Goal: Task Accomplishment & Management: Use online tool/utility

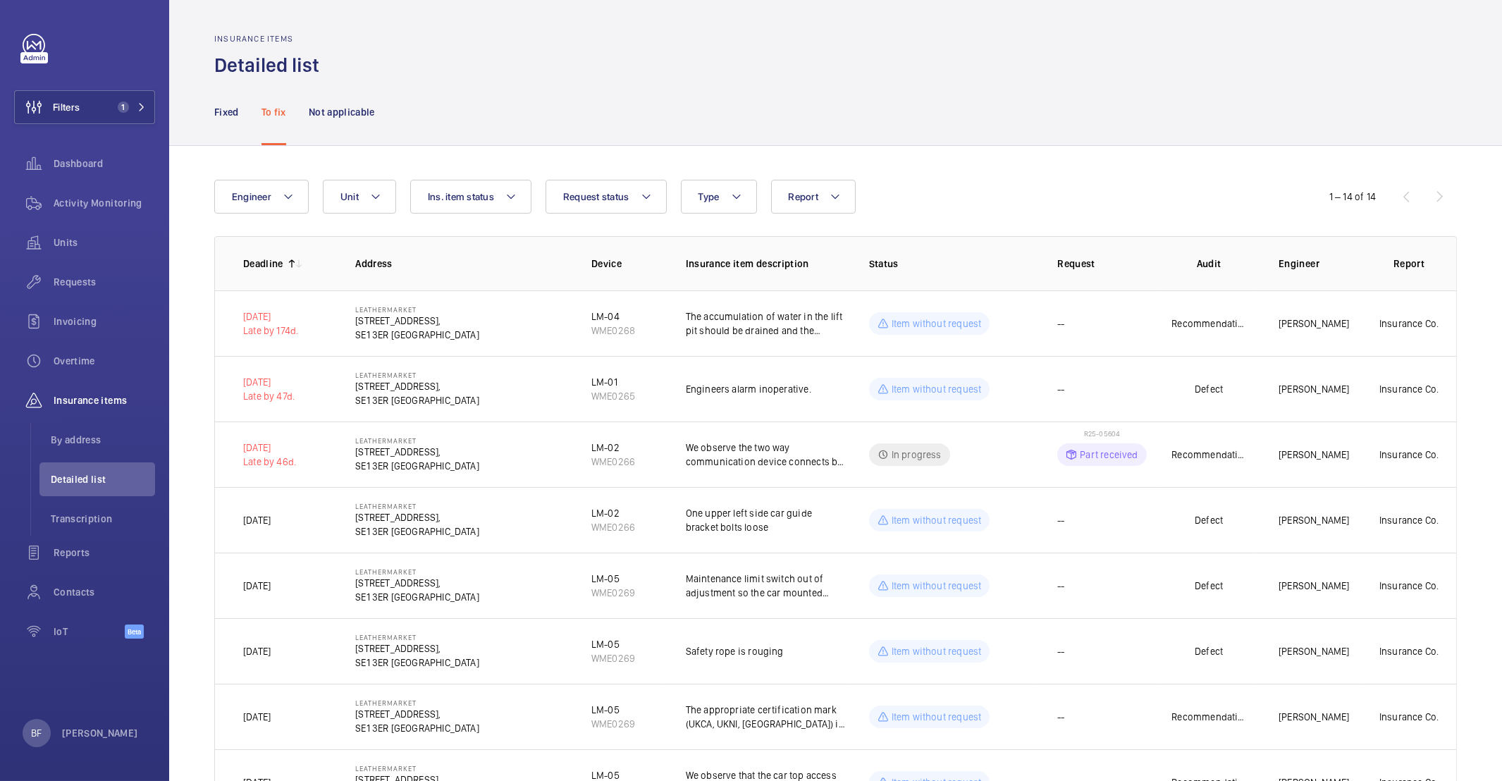
scroll to position [453, 0]
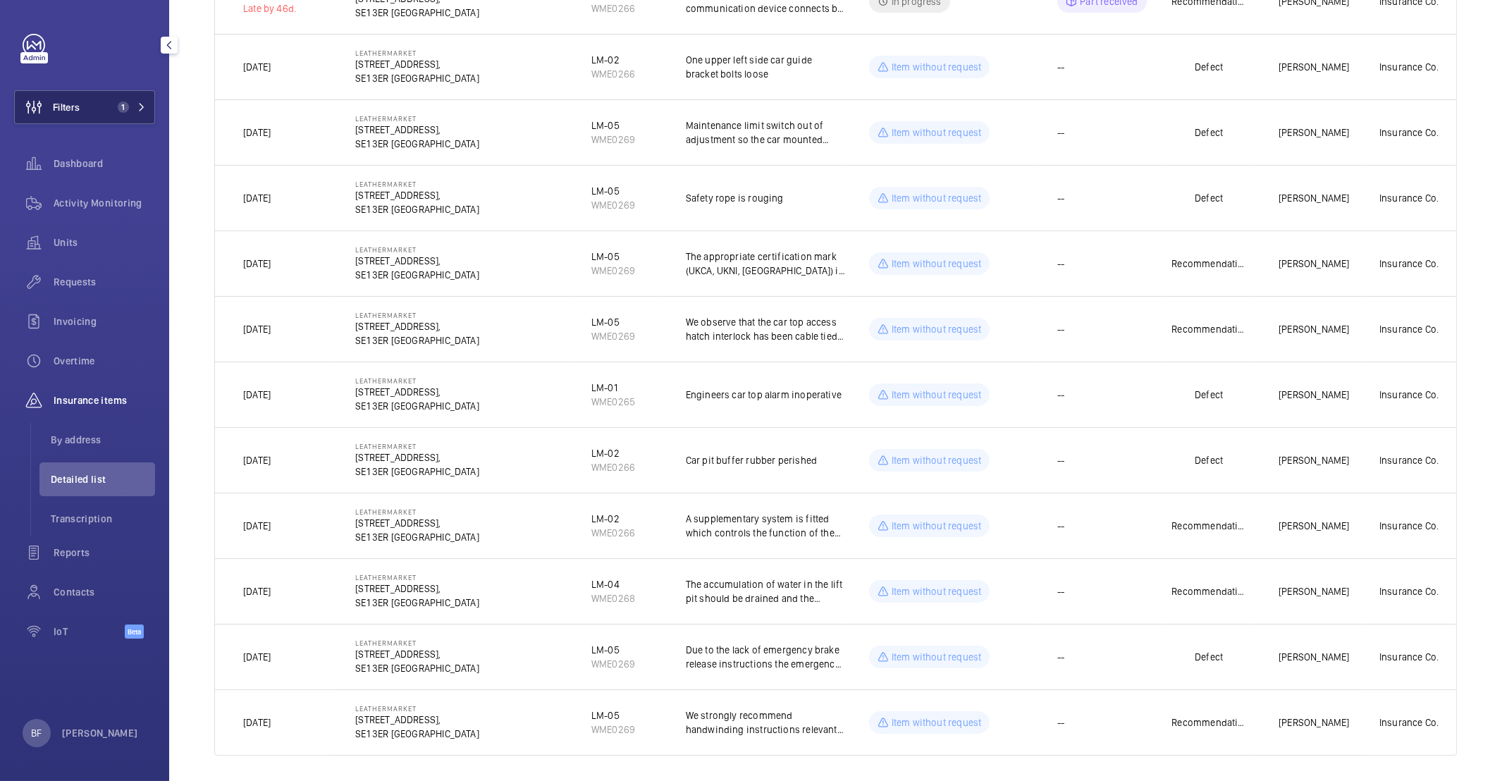
click at [125, 117] on button "Filters 1" at bounding box center [84, 107] width 141 height 34
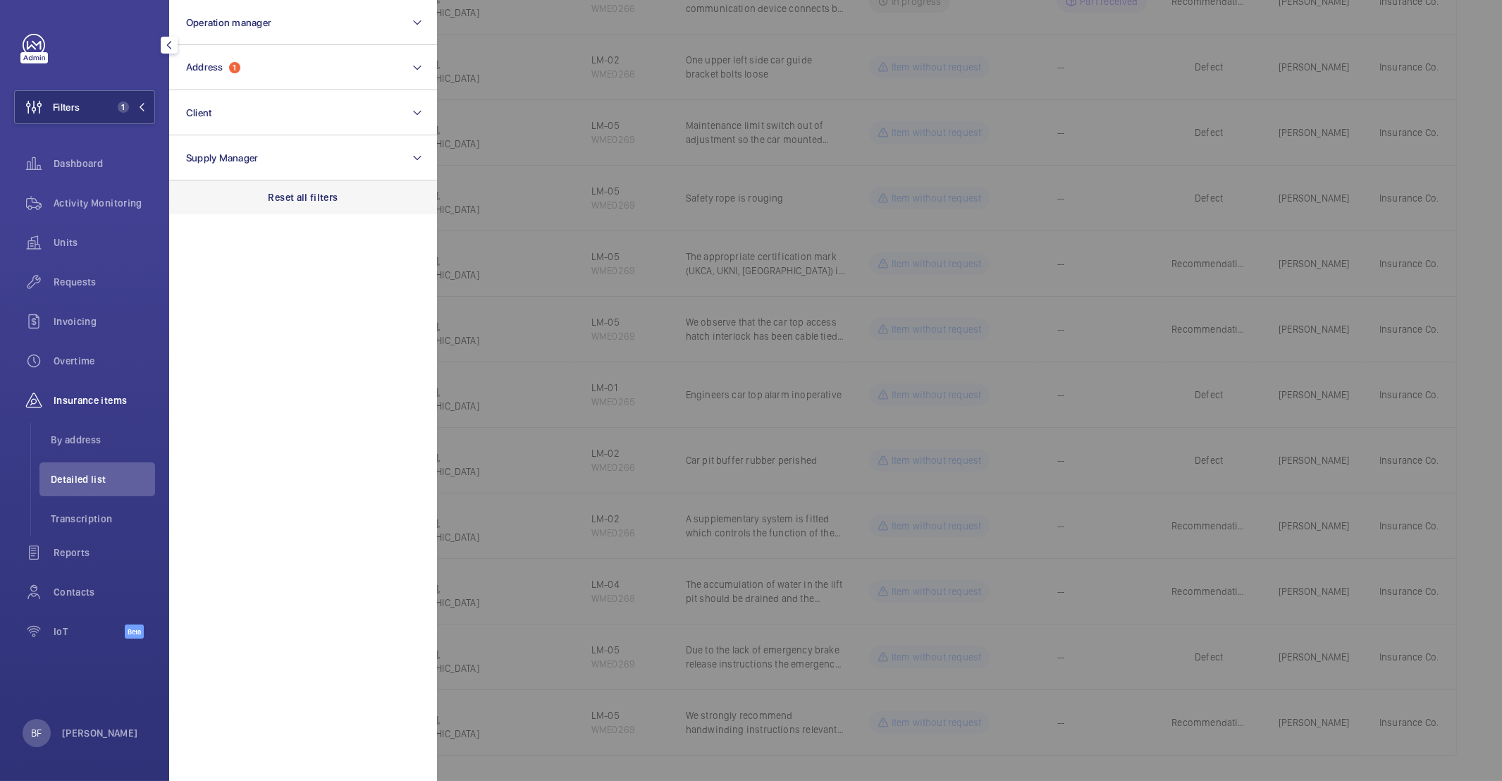
click at [314, 195] on p "Reset all filters" at bounding box center [304, 197] width 70 height 14
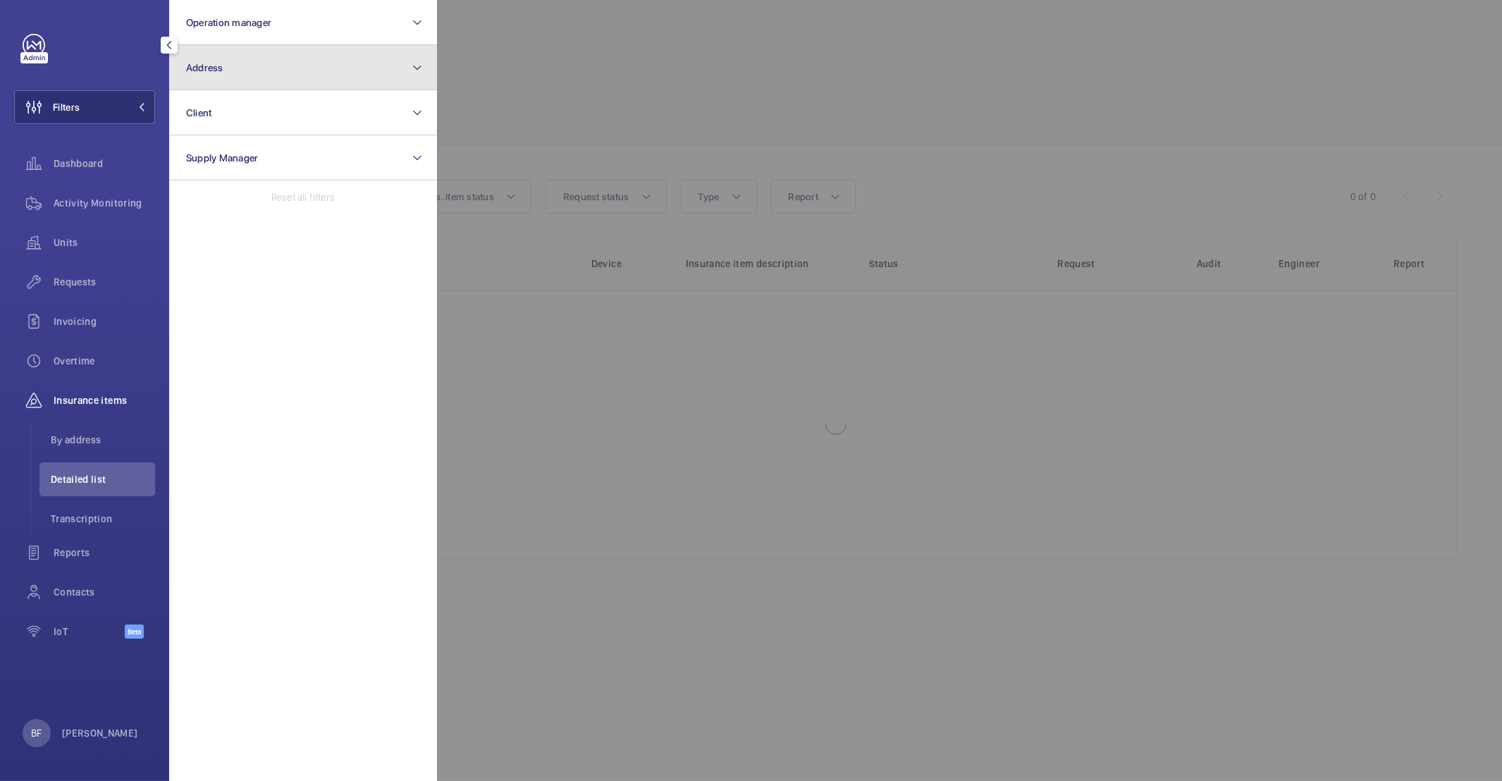
click at [307, 61] on button "Address" at bounding box center [303, 67] width 268 height 45
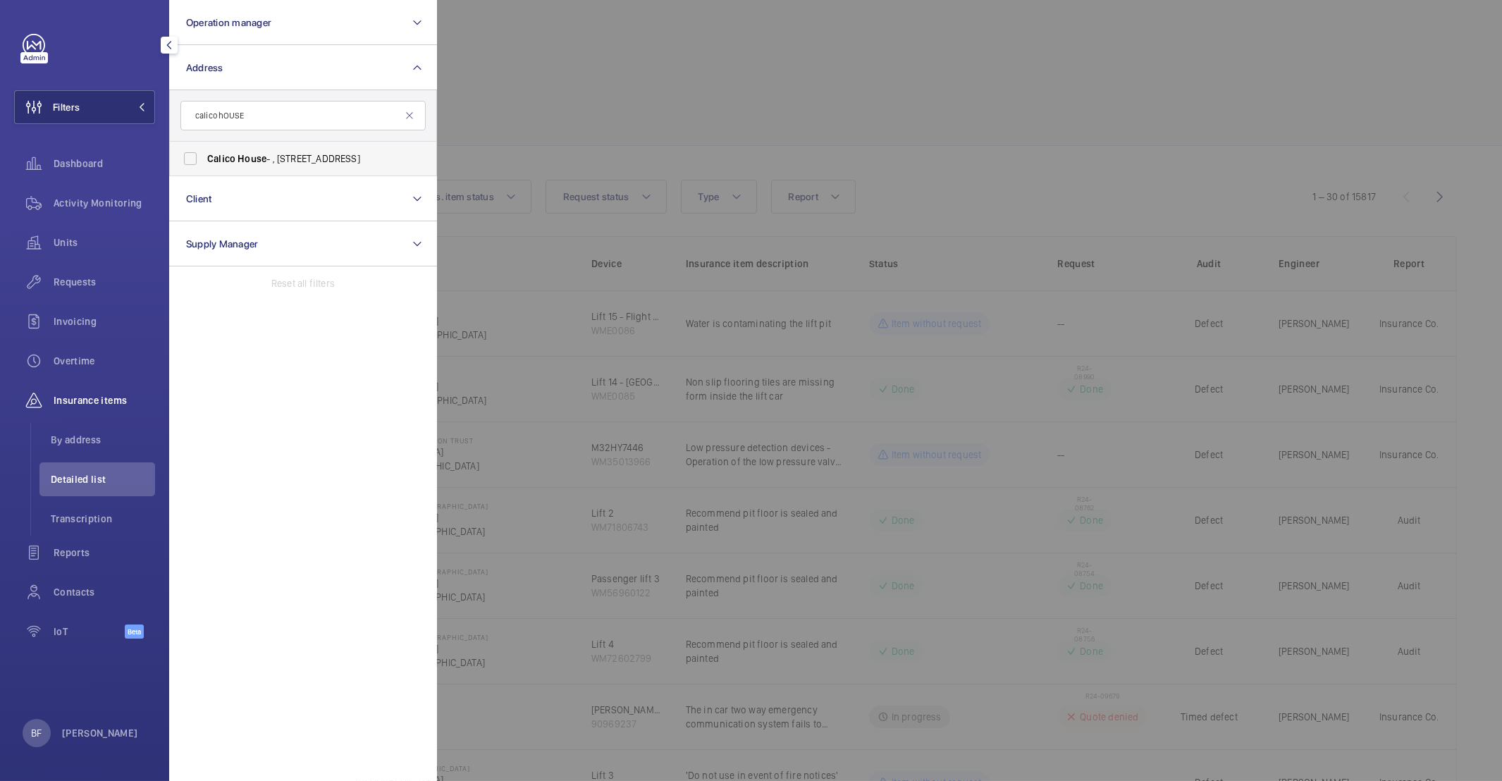
type input "calico hOUSE"
click at [261, 164] on span "Calico House - , 42 Bow Lane, LONDON EC4M 9DT" at bounding box center [304, 159] width 194 height 14
click at [204, 164] on input "Calico House - , 42 Bow Lane, LONDON EC4M 9DT" at bounding box center [190, 158] width 28 height 28
checkbox input "true"
click at [634, 127] on div at bounding box center [1188, 390] width 1502 height 781
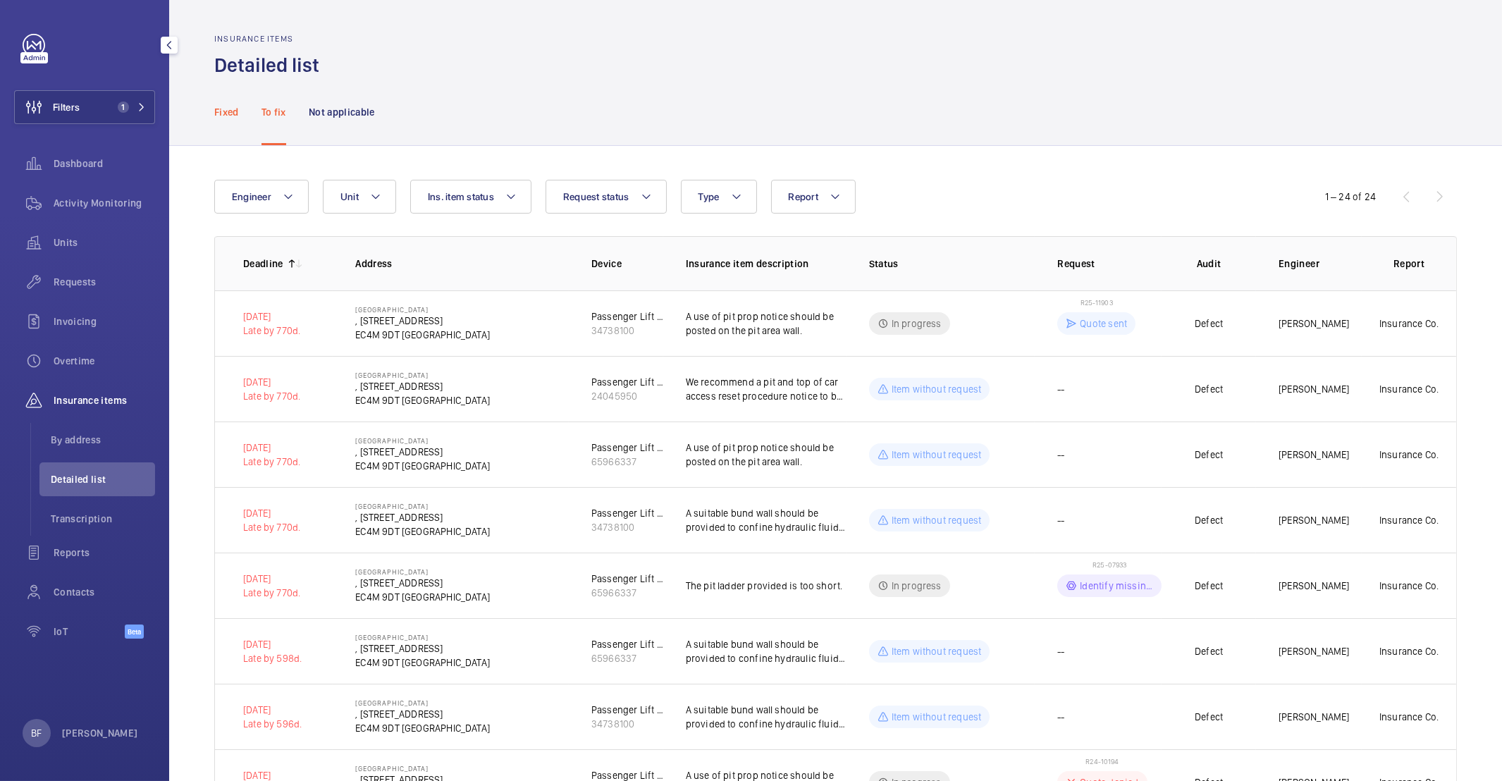
click at [222, 113] on p "Fixed" at bounding box center [226, 112] width 25 height 14
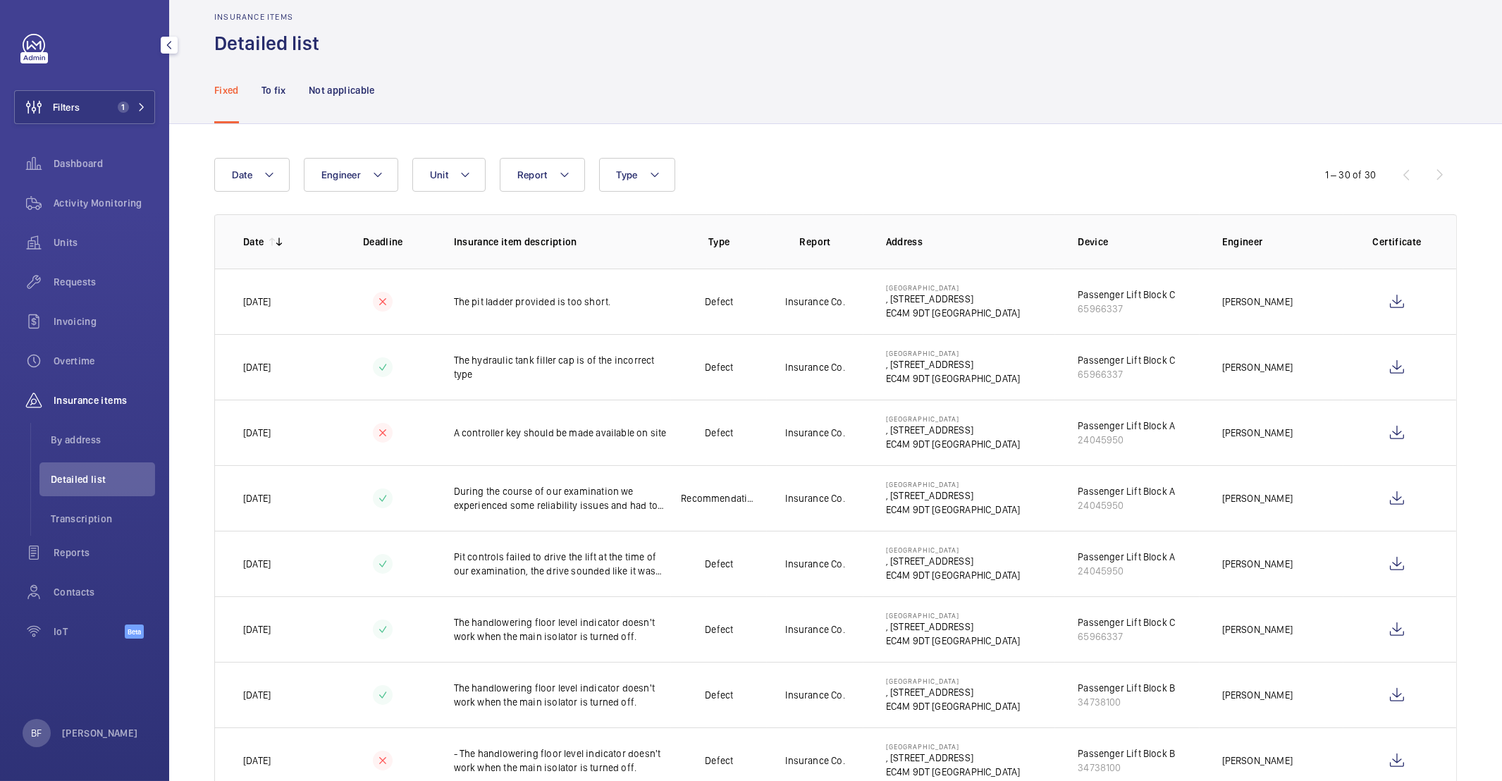
scroll to position [44, 0]
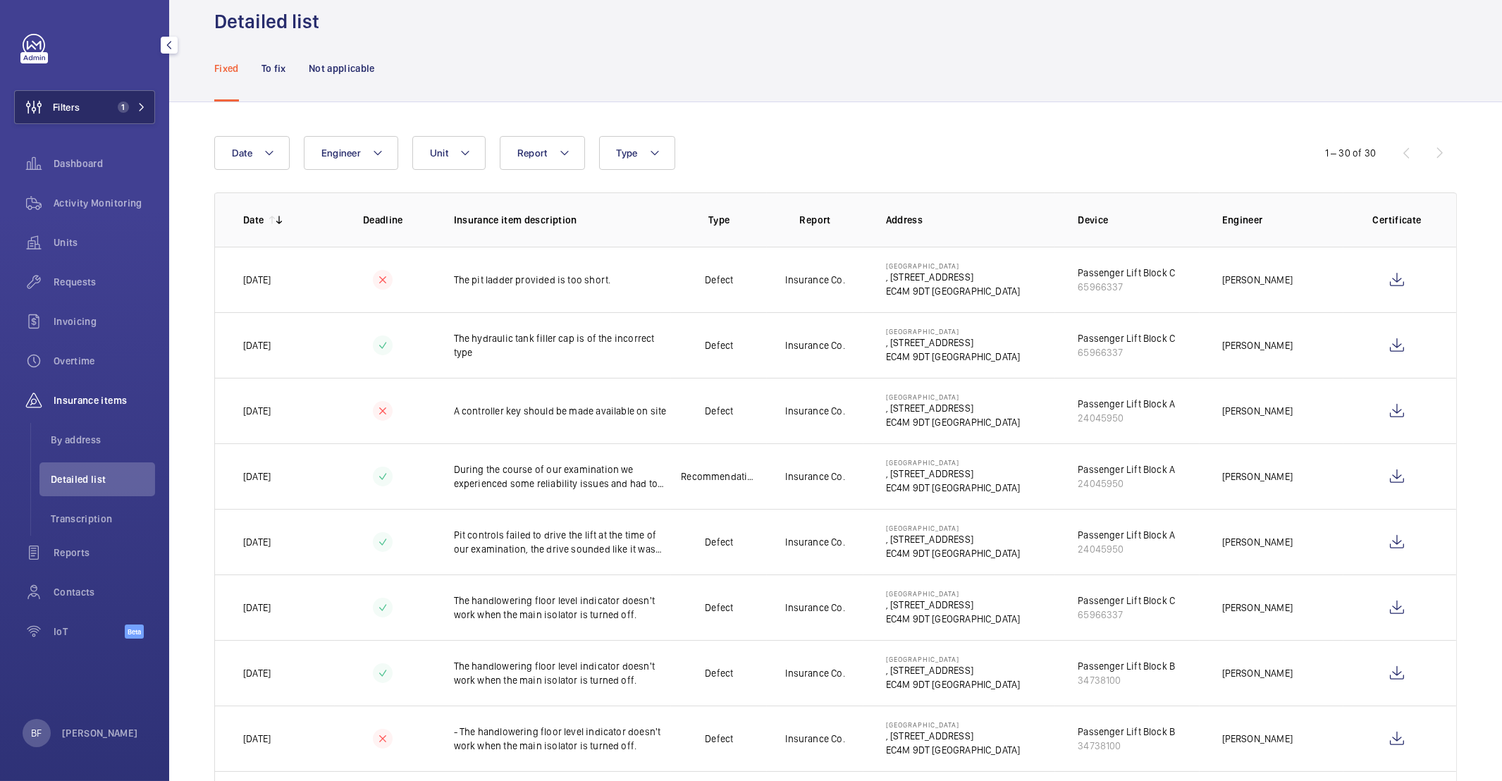
click at [133, 110] on span "1" at bounding box center [129, 106] width 34 height 11
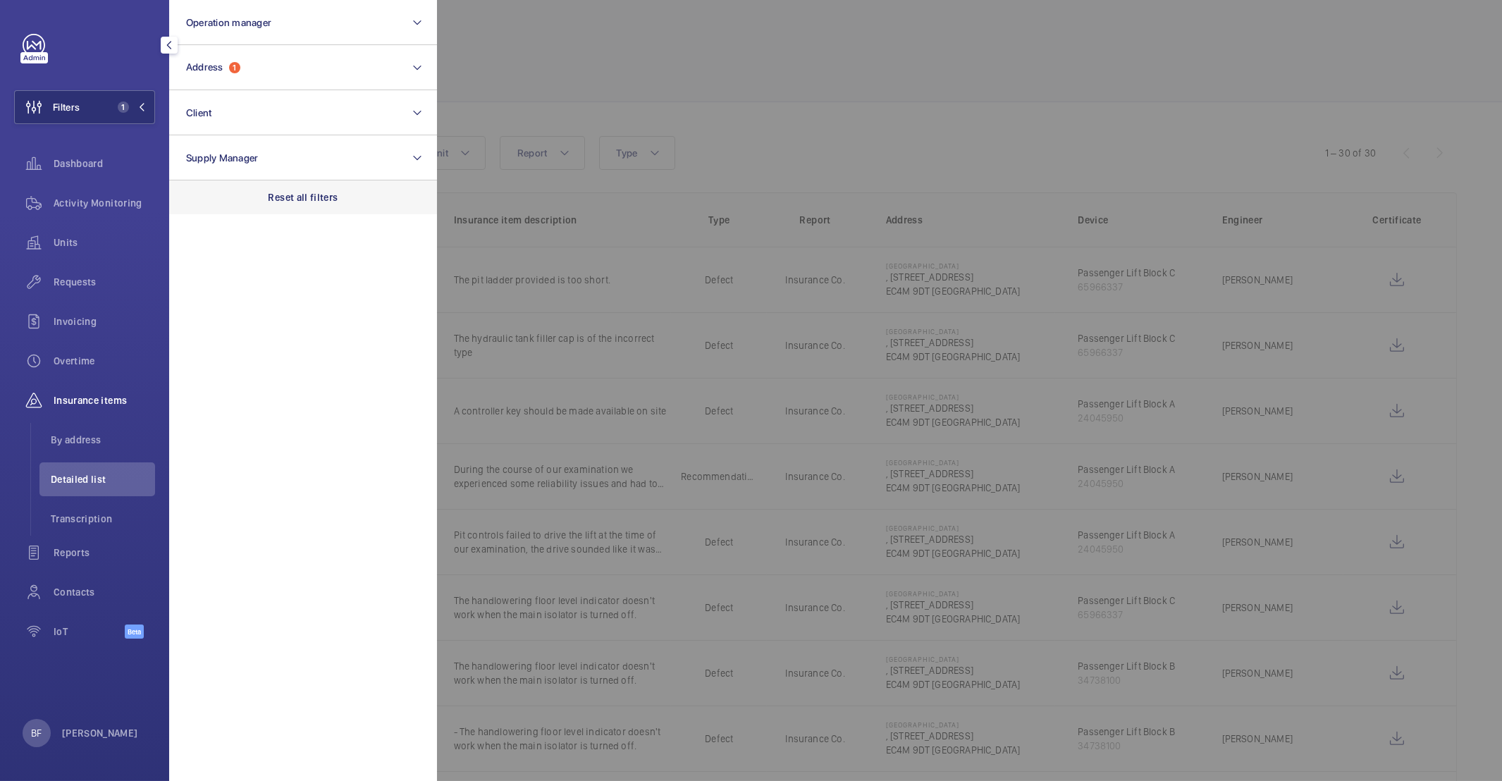
click at [308, 206] on div "Reset all filters" at bounding box center [303, 197] width 268 height 34
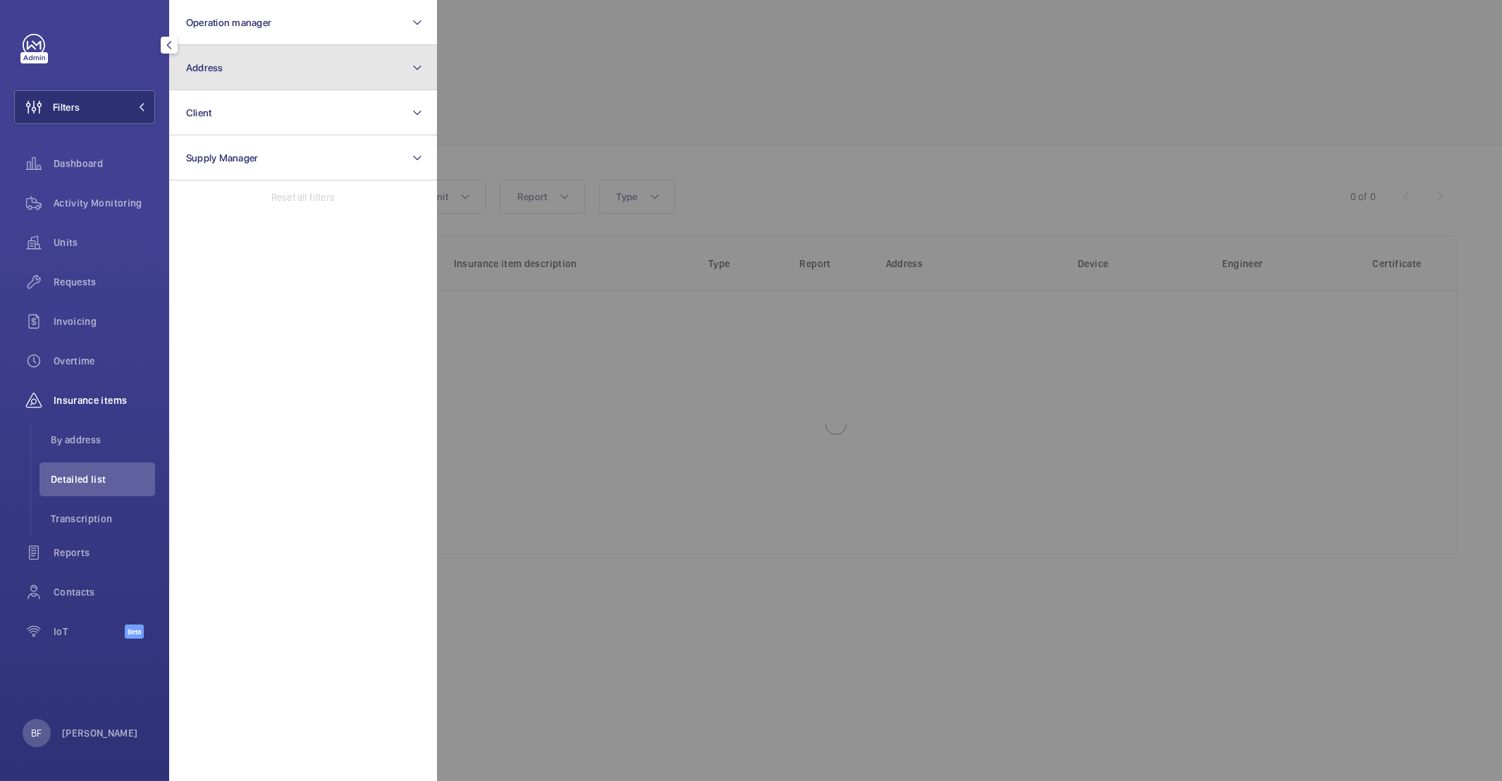
click at [263, 65] on button "Address" at bounding box center [303, 67] width 268 height 45
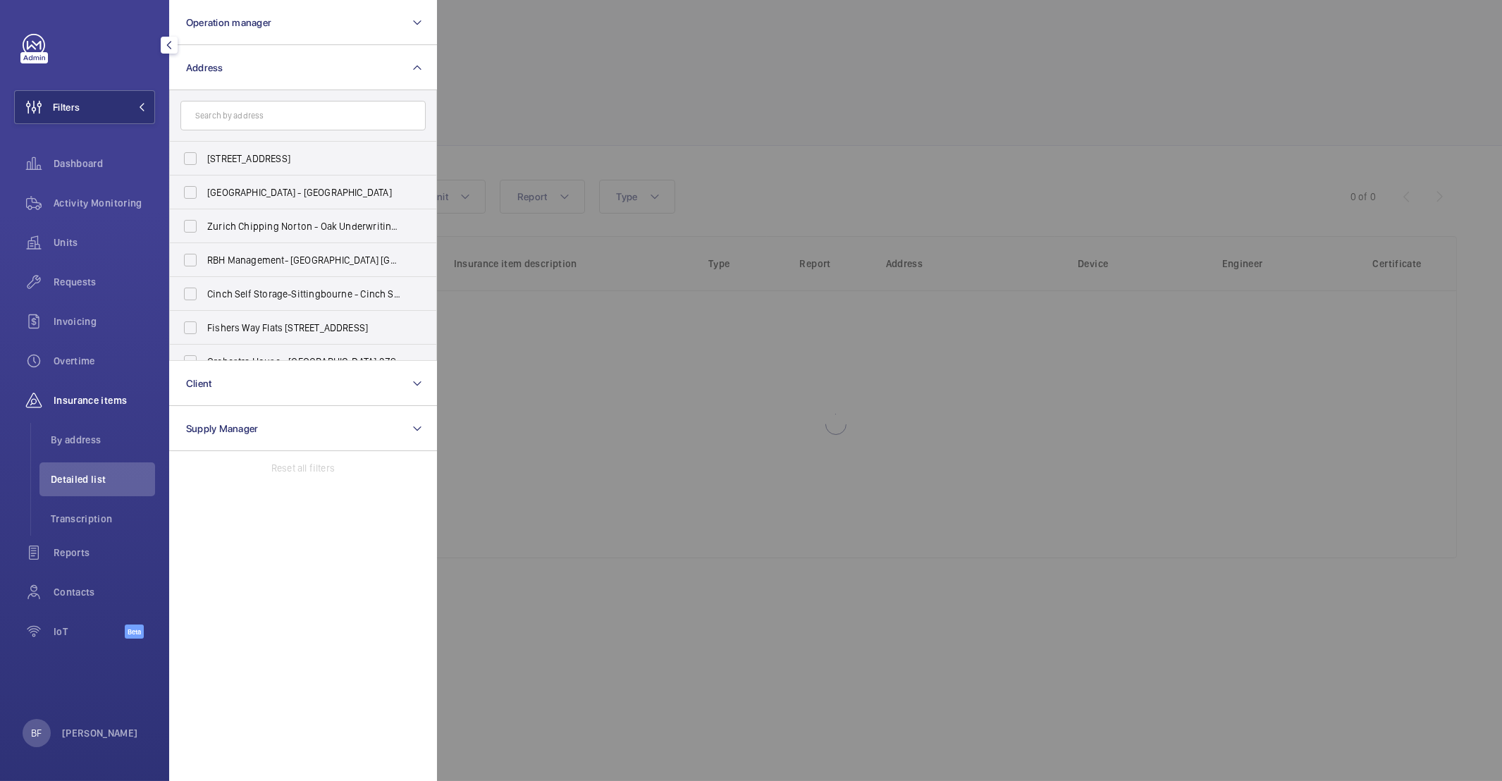
click at [262, 109] on input "text" at bounding box center [302, 116] width 245 height 30
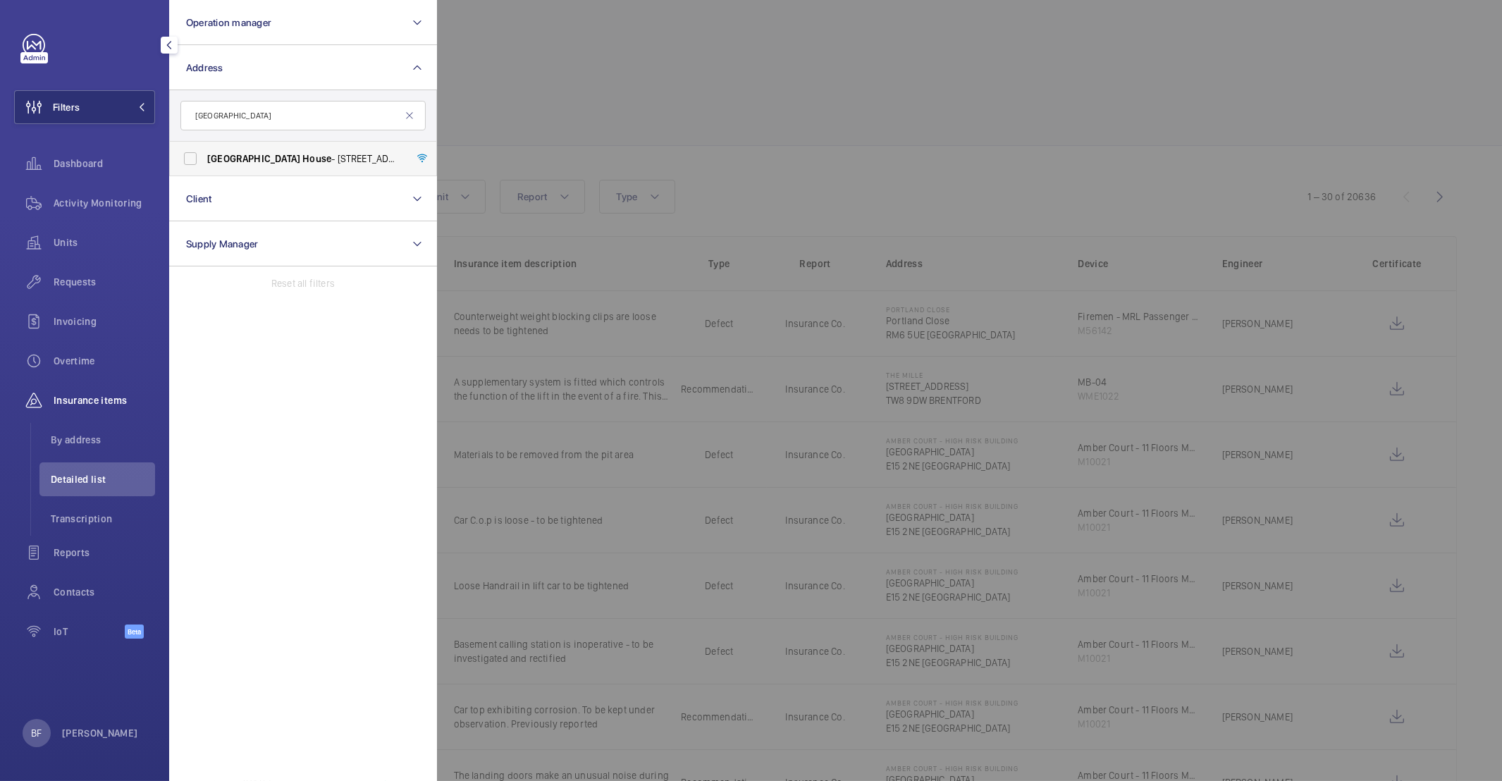
type input "salisbury house"
click at [255, 146] on label "Salisbury House - 29 Finsbury Circus, LONDON EC2M 5QQ" at bounding box center [292, 159] width 245 height 34
click at [204, 146] on input "Salisbury House - 29 Finsbury Circus, LONDON EC2M 5QQ" at bounding box center [190, 158] width 28 height 28
checkbox input "true"
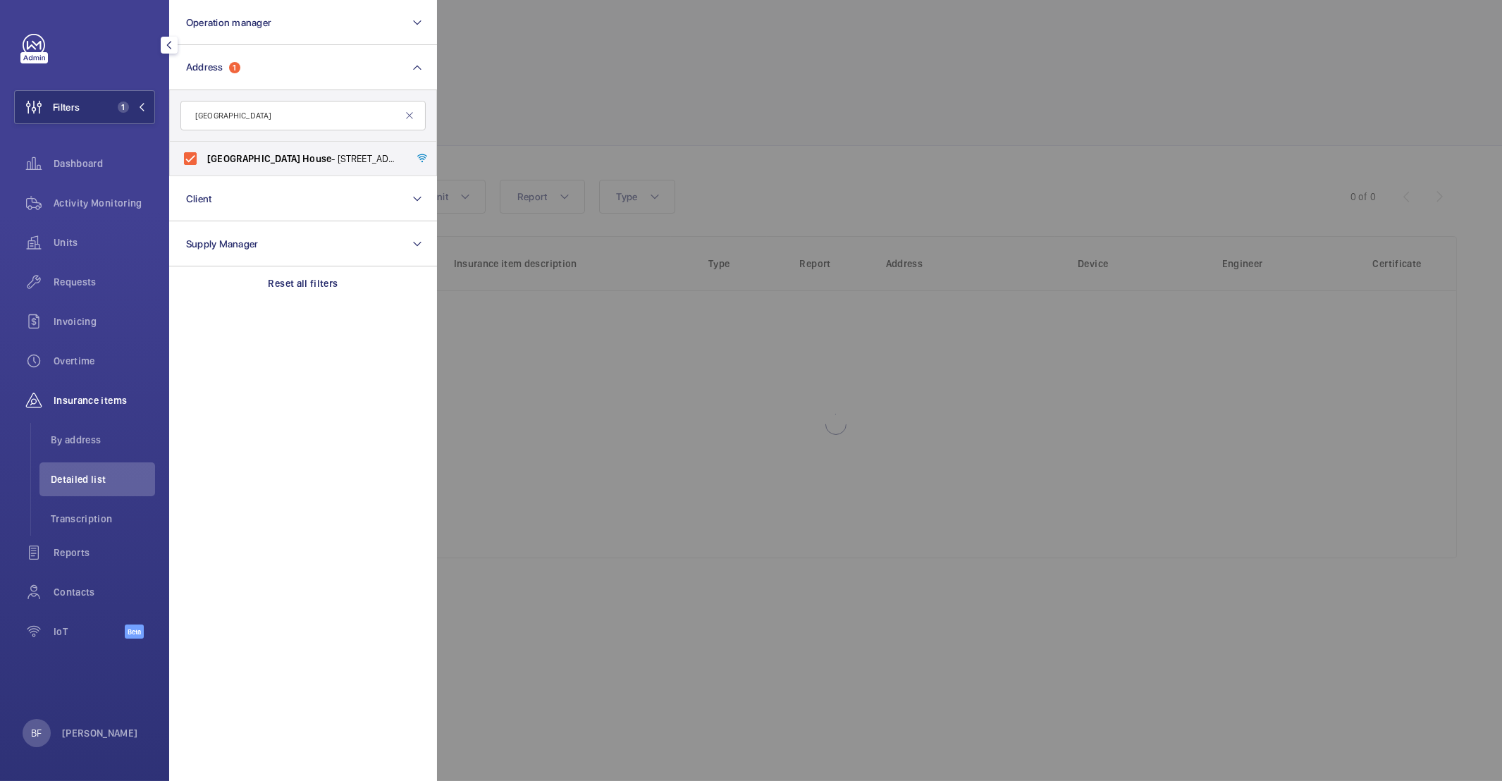
click at [660, 156] on div at bounding box center [1188, 390] width 1502 height 781
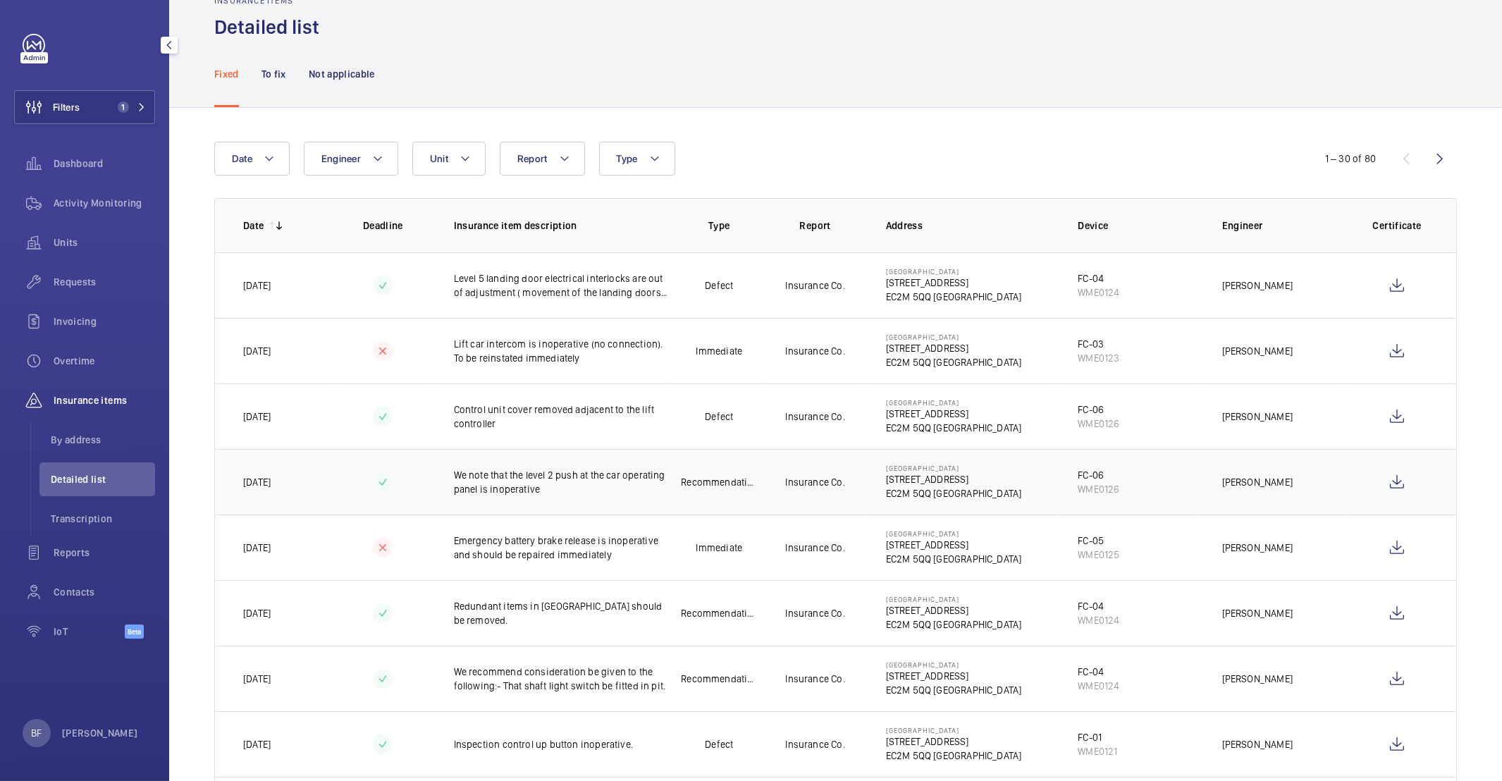
scroll to position [129, 0]
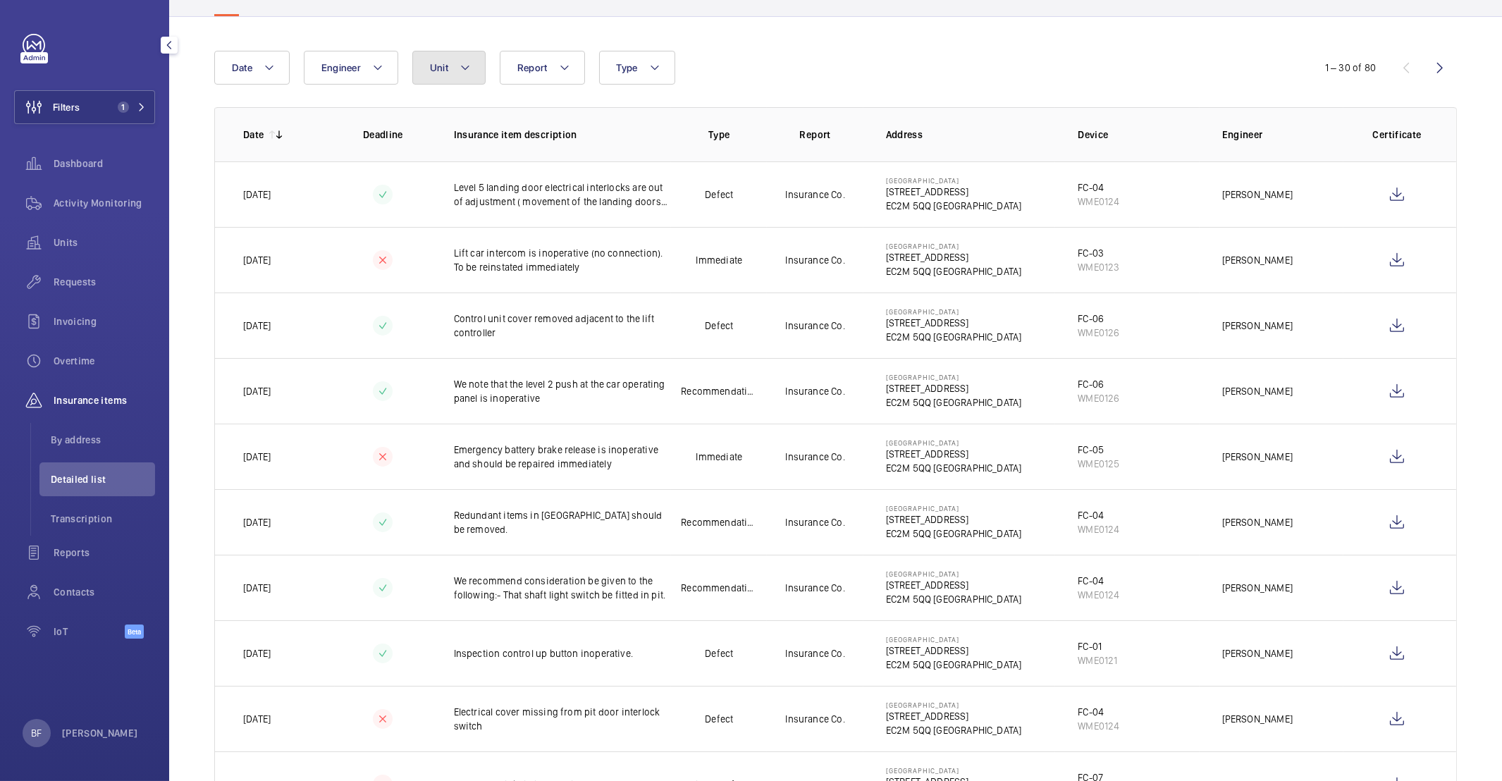
click at [473, 71] on button "Unit" at bounding box center [448, 68] width 73 height 34
click at [452, 121] on input "saslisbury house" at bounding box center [546, 121] width 245 height 30
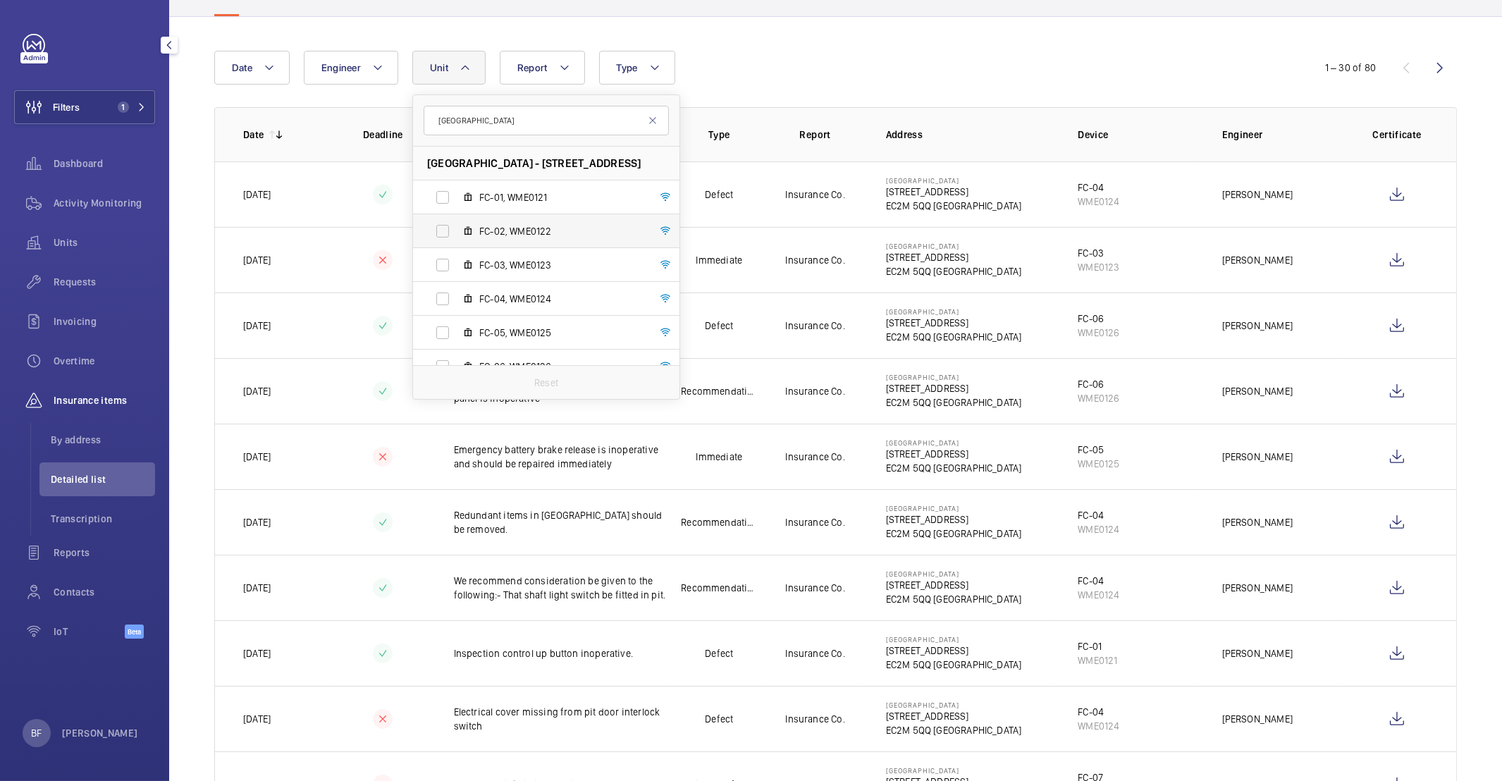
type input "salisbury house"
click at [508, 238] on span "FC-02, WME0122" at bounding box center [561, 231] width 164 height 14
click at [457, 238] on input "FC-02, WME0122" at bounding box center [443, 231] width 28 height 28
checkbox input "true"
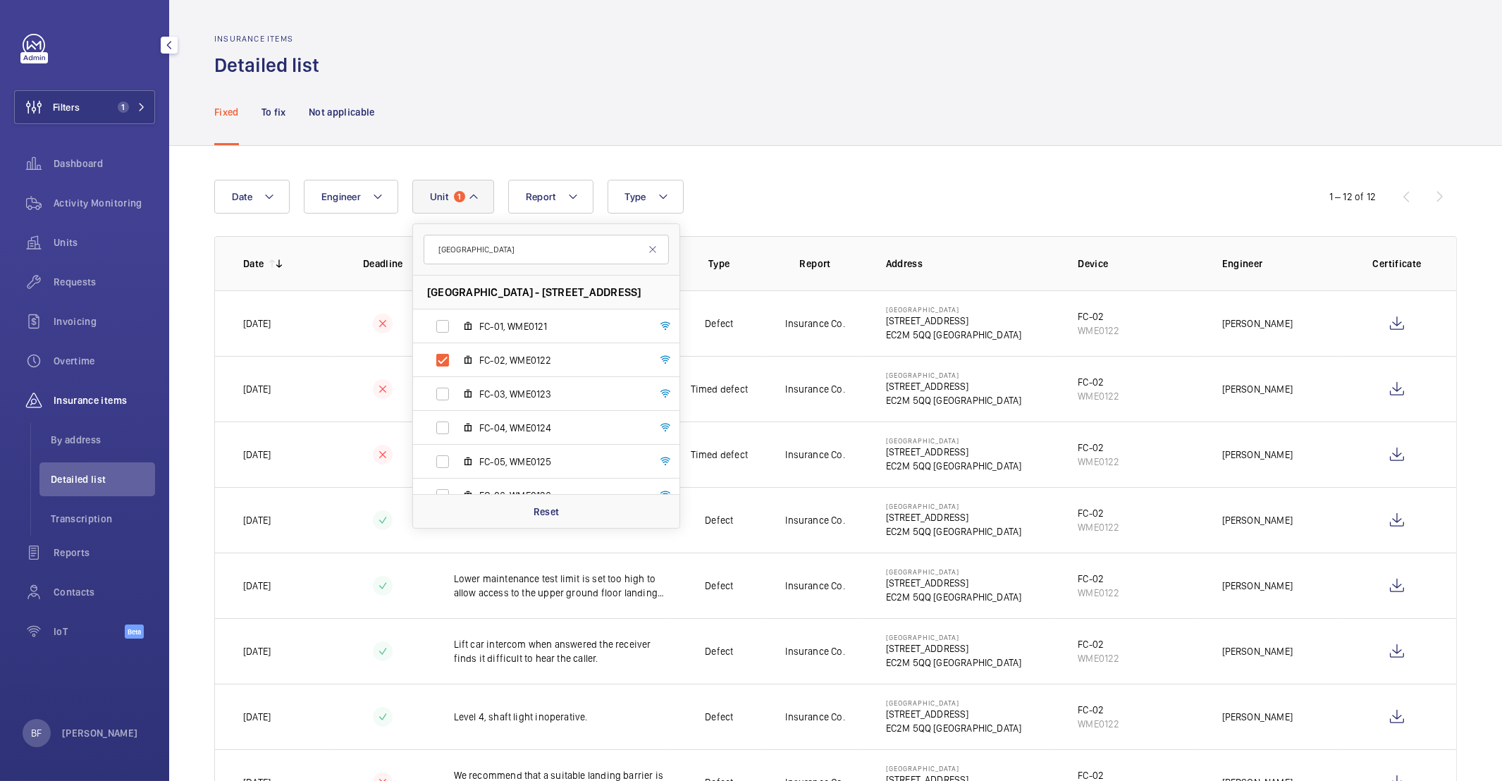
click at [845, 123] on div "Fixed To fix Not applicable" at bounding box center [835, 111] width 1243 height 67
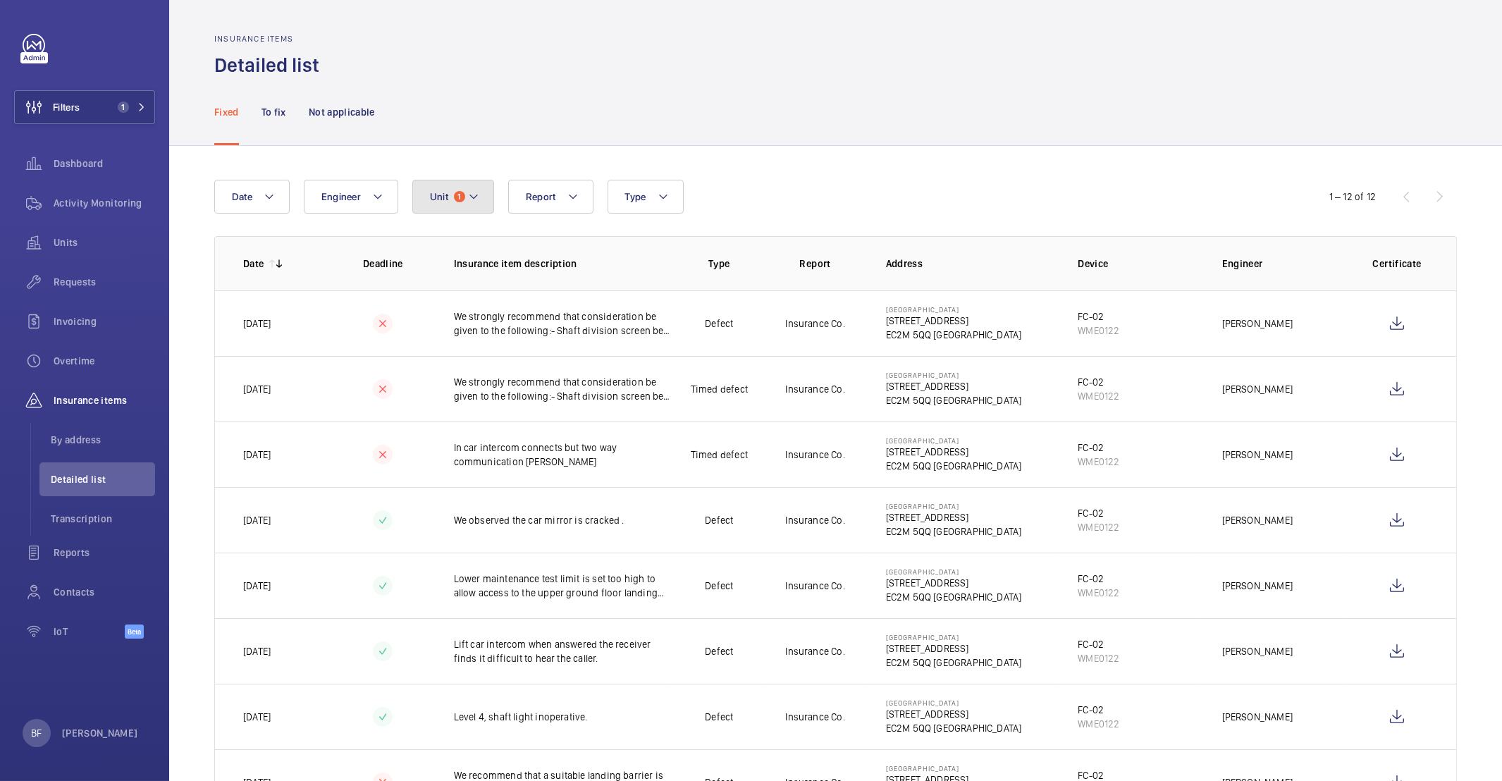
click at [481, 196] on button "Unit 1" at bounding box center [453, 197] width 82 height 34
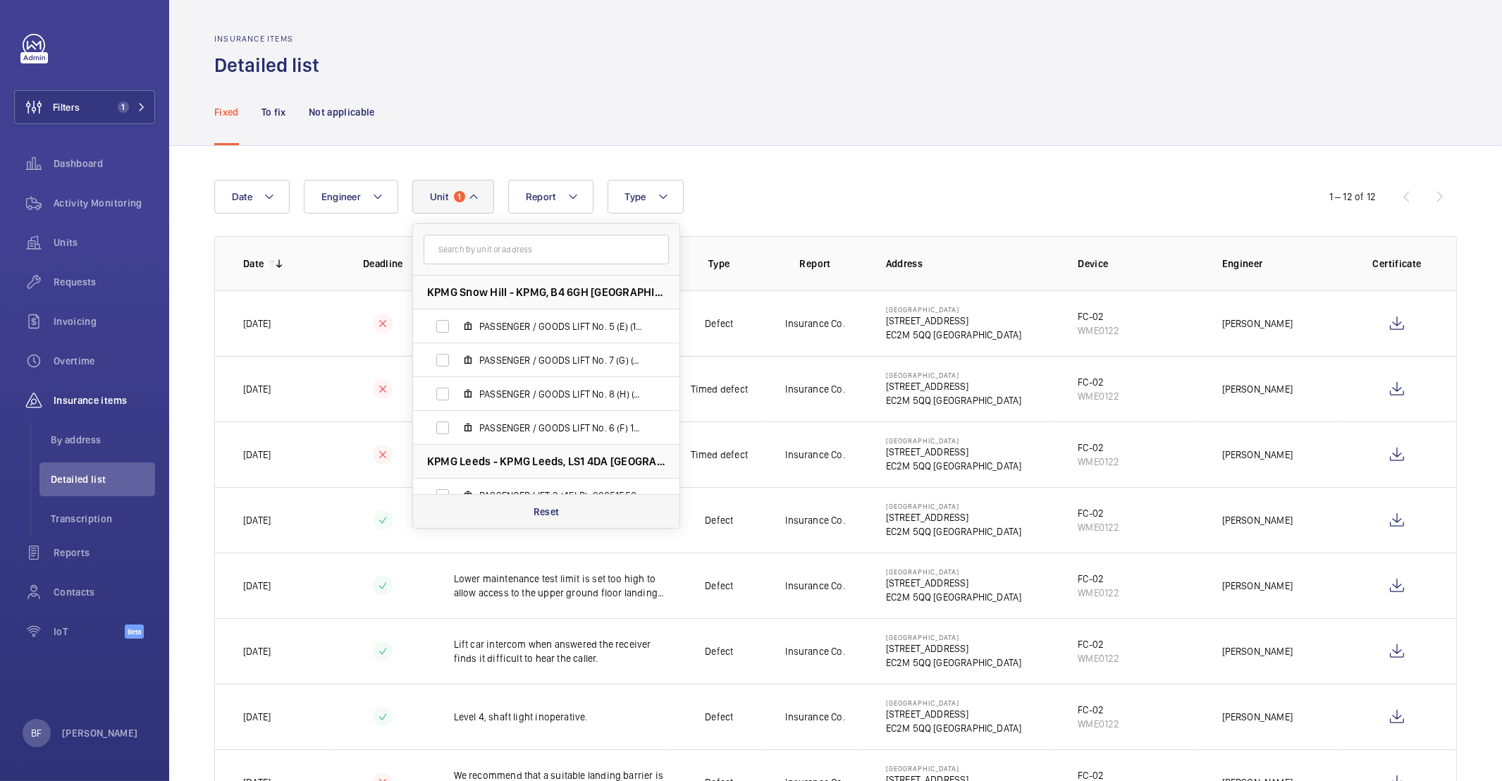
click at [492, 508] on div "Reset" at bounding box center [546, 511] width 266 height 34
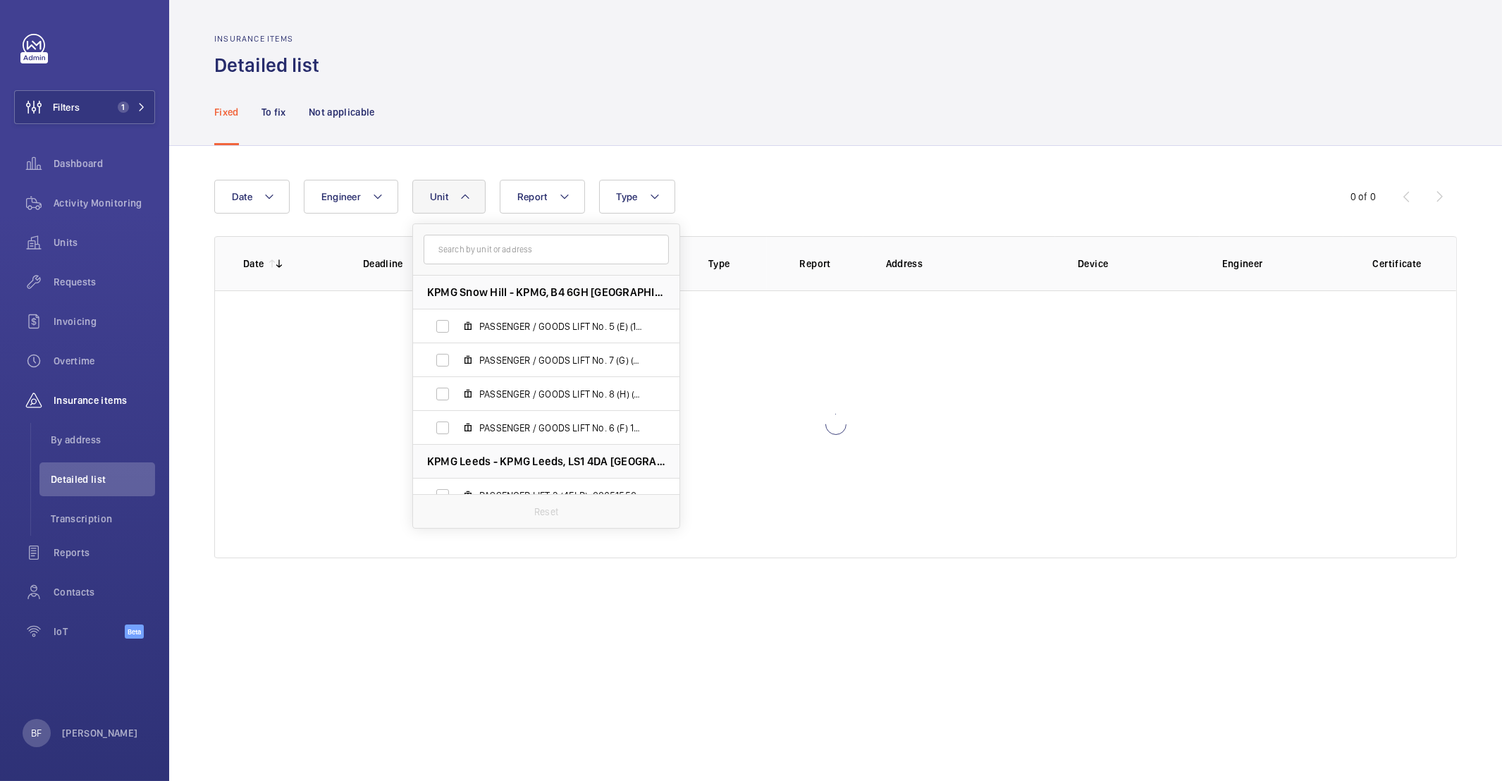
click at [410, 70] on div "Insurance items Detailed list" at bounding box center [835, 56] width 1243 height 44
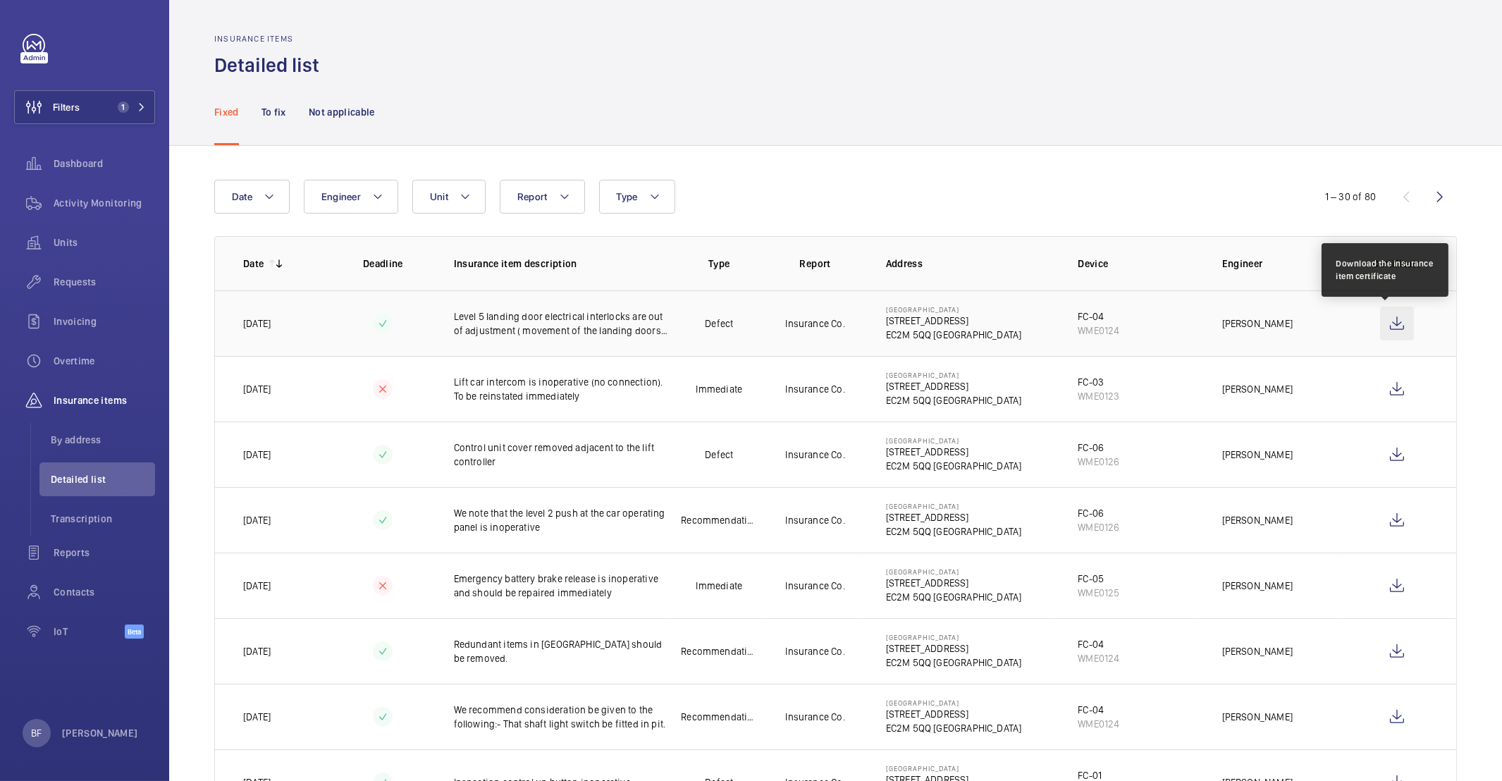
click at [1388, 323] on wm-front-icon-button at bounding box center [1397, 324] width 34 height 34
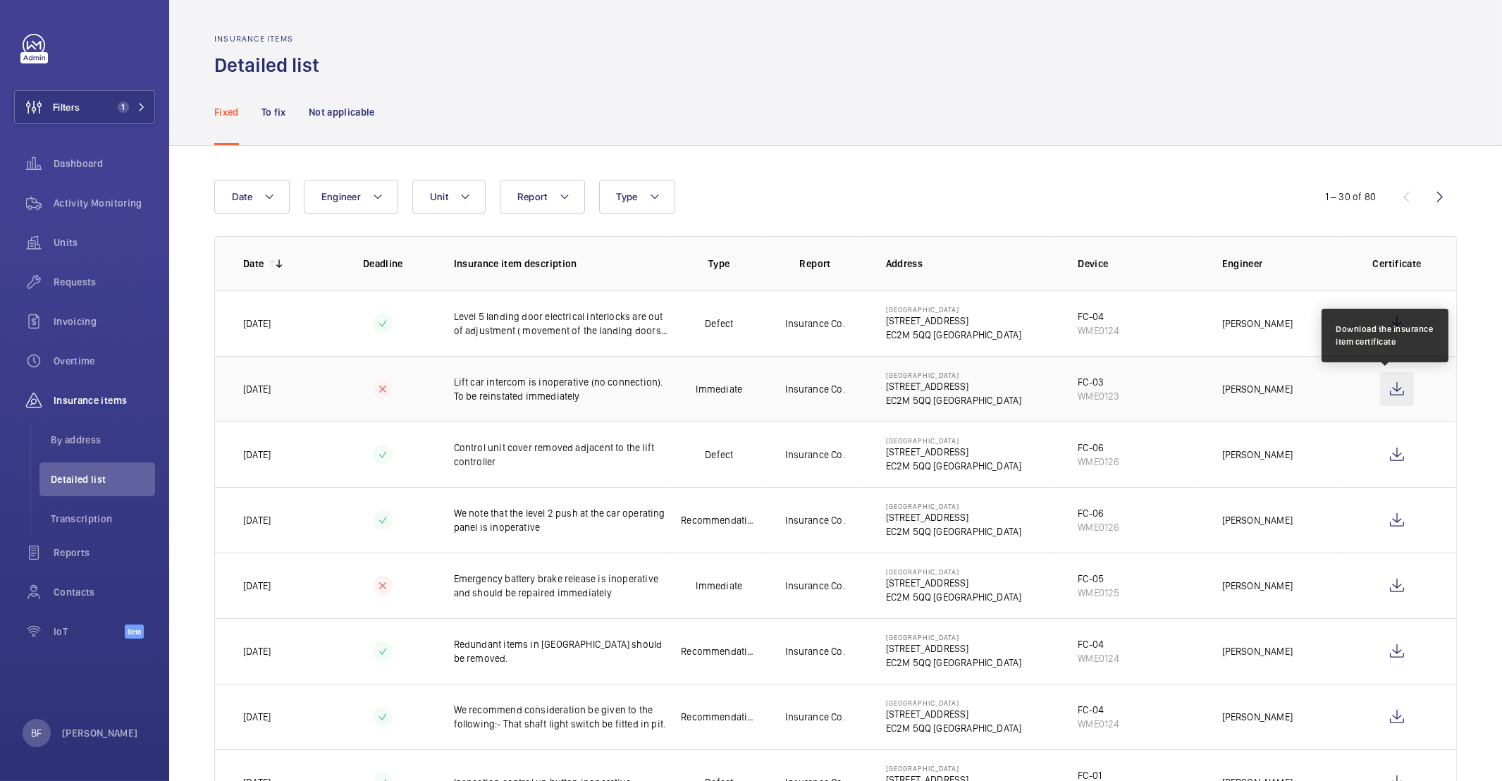
click at [1381, 388] on wm-front-icon-button at bounding box center [1397, 389] width 34 height 34
click at [1387, 390] on wm-front-icon-button at bounding box center [1397, 389] width 34 height 34
click at [118, 108] on span "1" at bounding box center [123, 106] width 11 height 11
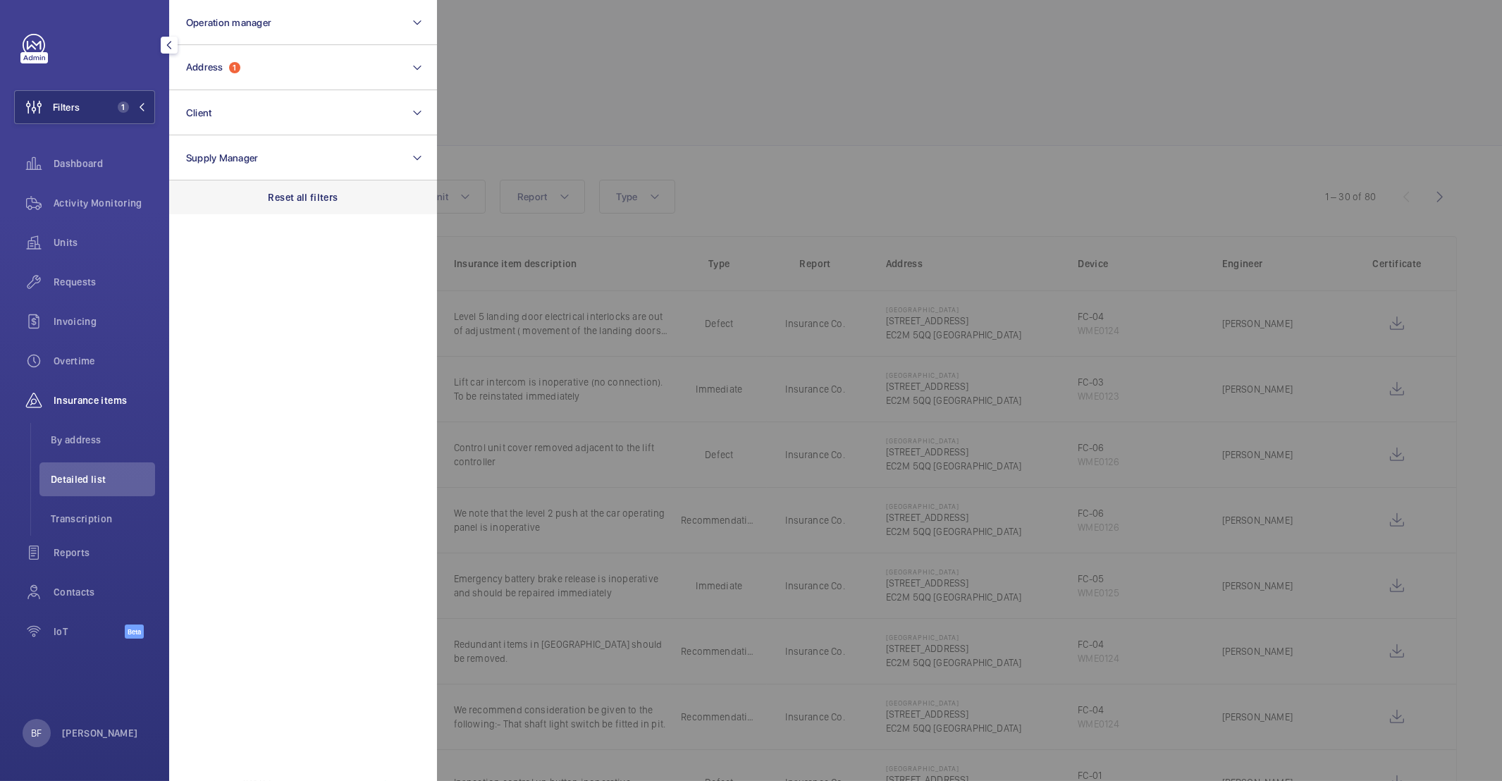
click at [313, 202] on p "Reset all filters" at bounding box center [304, 197] width 70 height 14
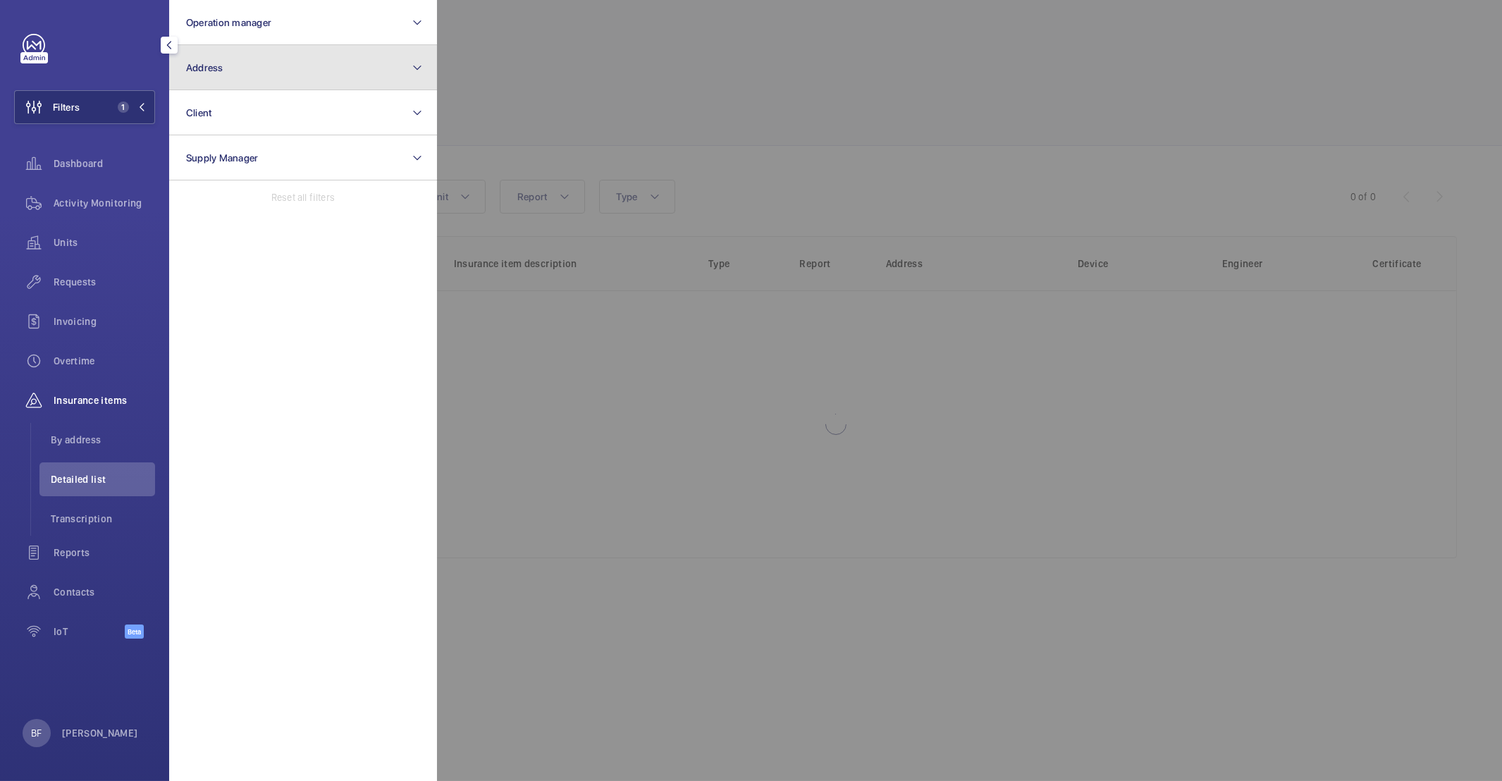
click at [241, 73] on button "Address" at bounding box center [303, 67] width 268 height 45
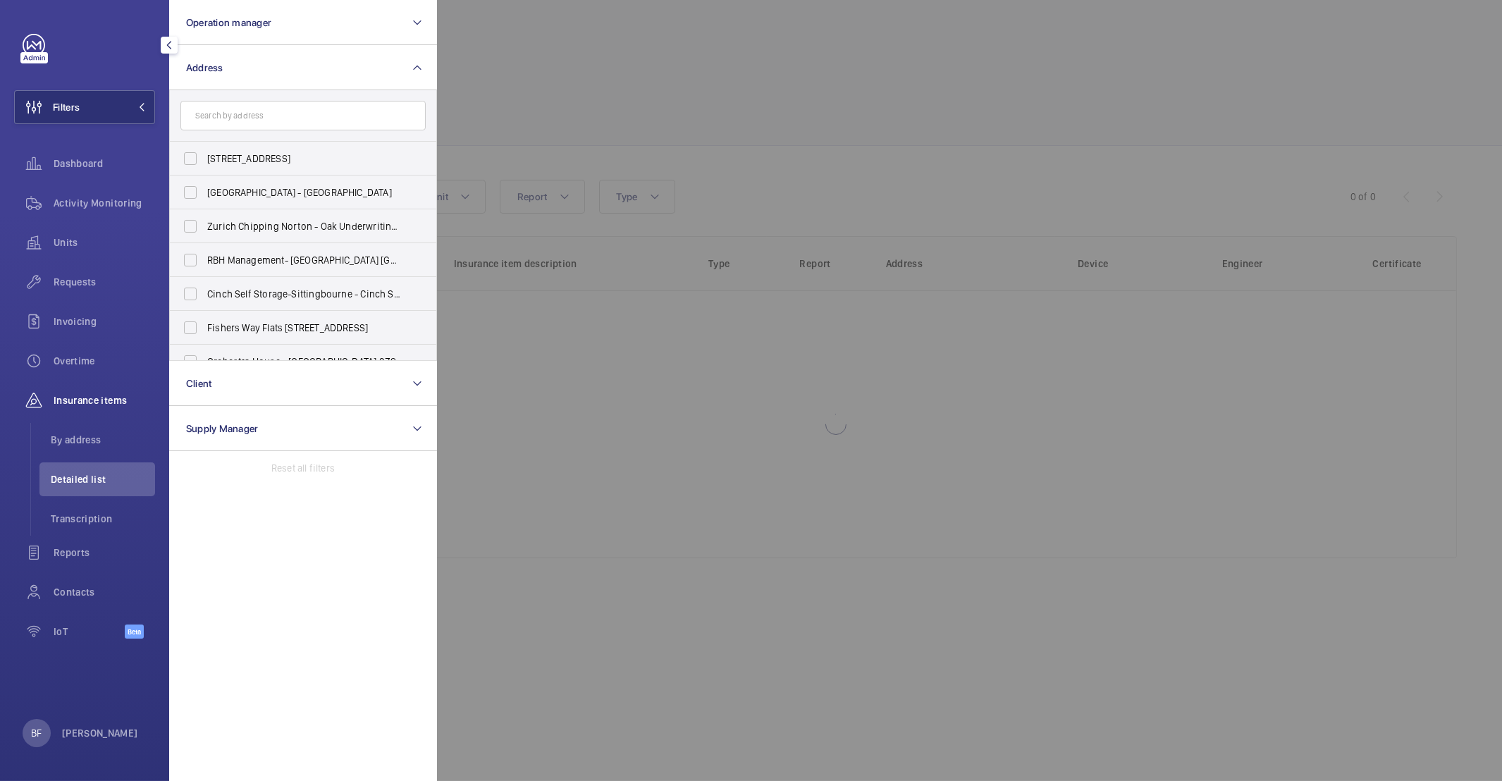
click at [264, 123] on input "text" at bounding box center [302, 116] width 245 height 30
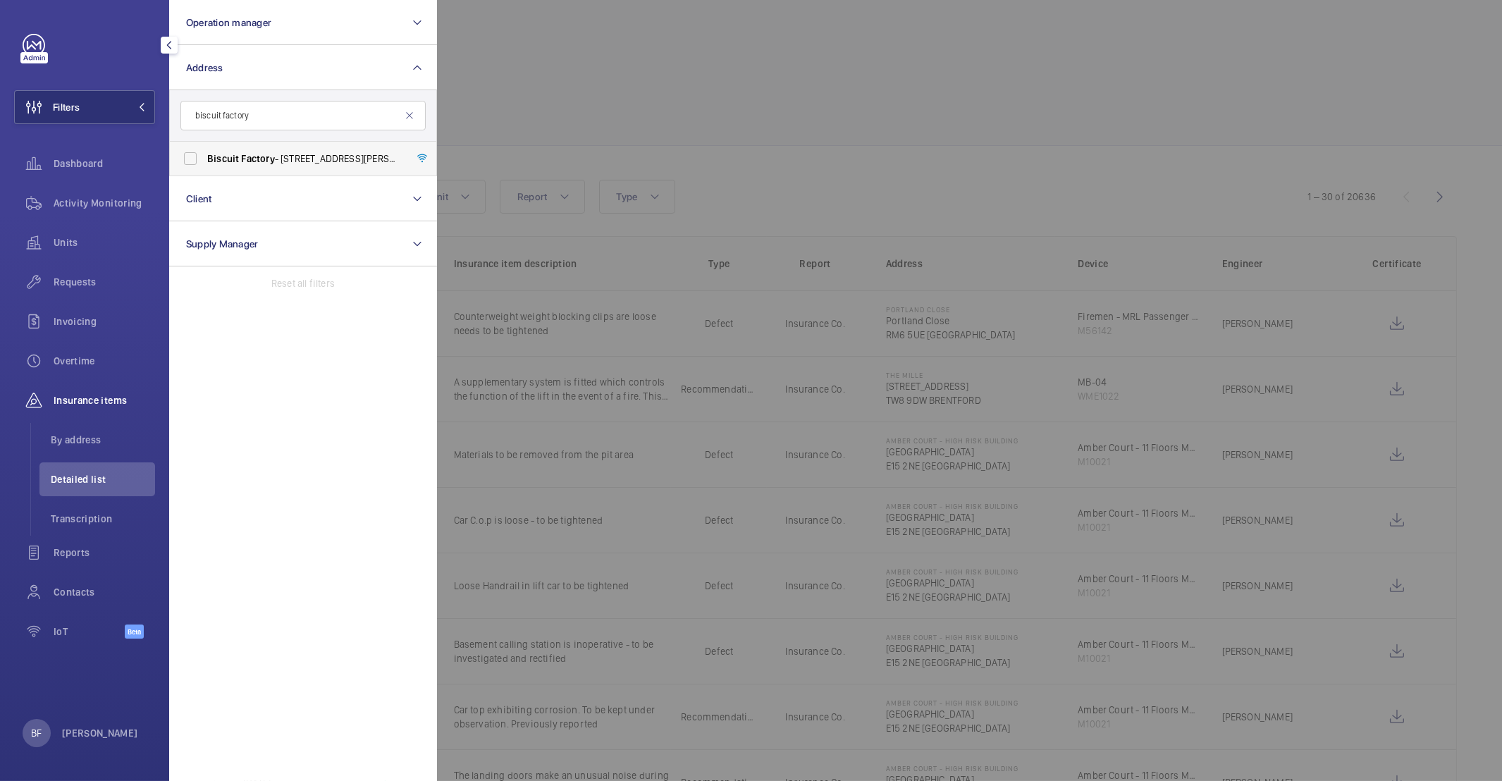
type input "biscuit factory"
click at [285, 166] on label "Biscuit Factory - 100 Drummond Road, LONDON SE16 4DG" at bounding box center [292, 159] width 245 height 34
click at [204, 166] on input "Biscuit Factory - 100 Drummond Road, LONDON SE16 4DG" at bounding box center [190, 158] width 28 height 28
checkbox input "true"
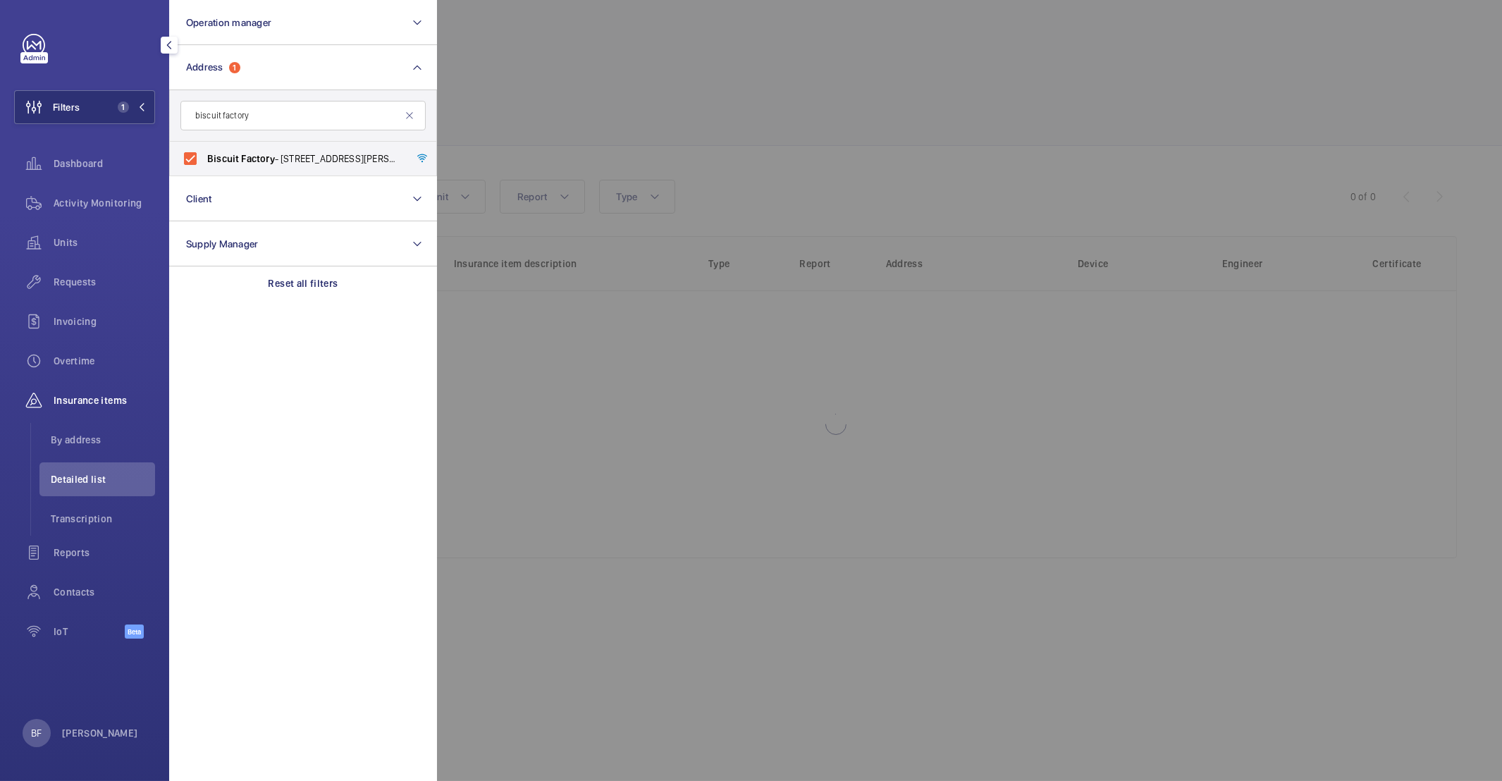
click at [779, 86] on div at bounding box center [1188, 390] width 1502 height 781
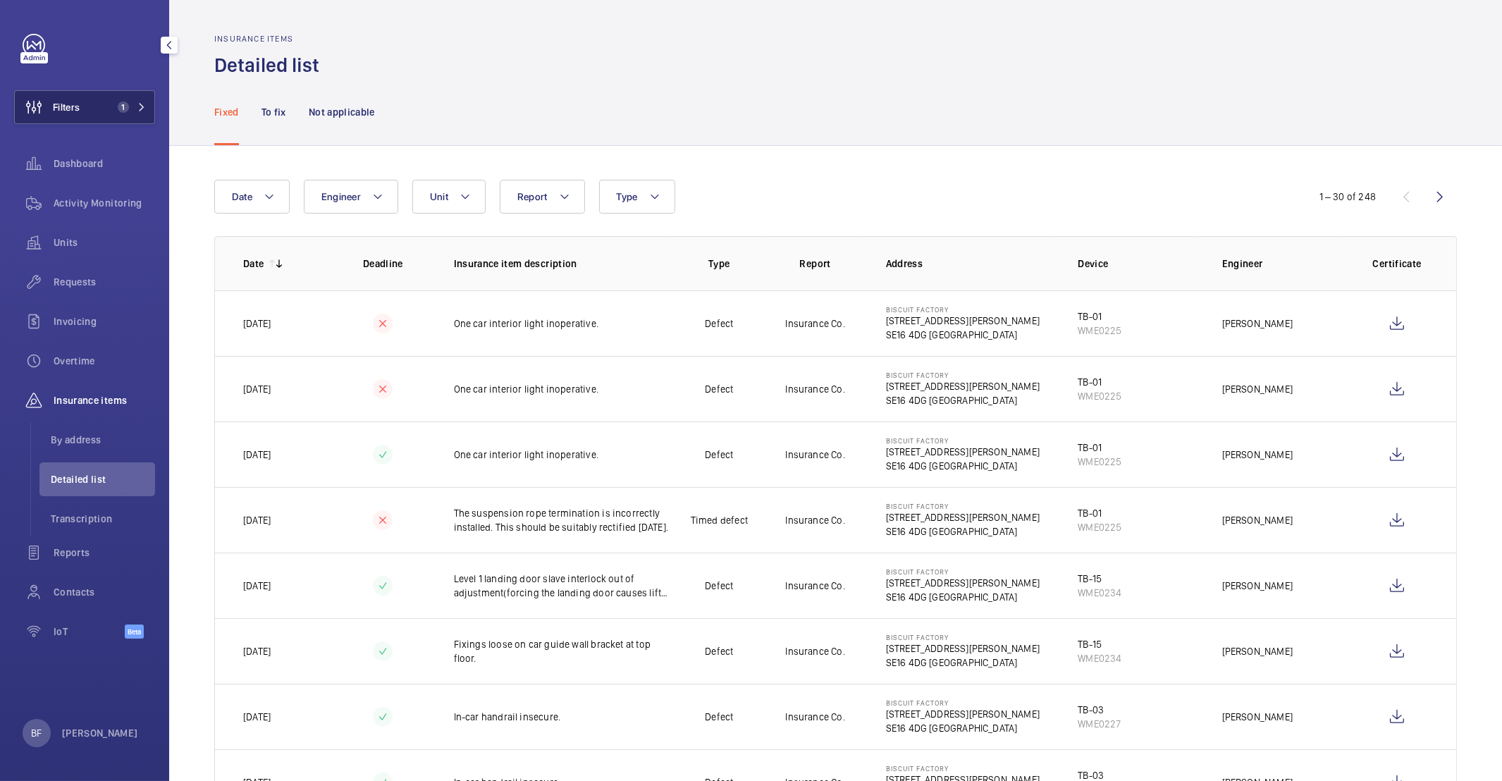
click at [133, 116] on button "Filters 1" at bounding box center [84, 107] width 141 height 34
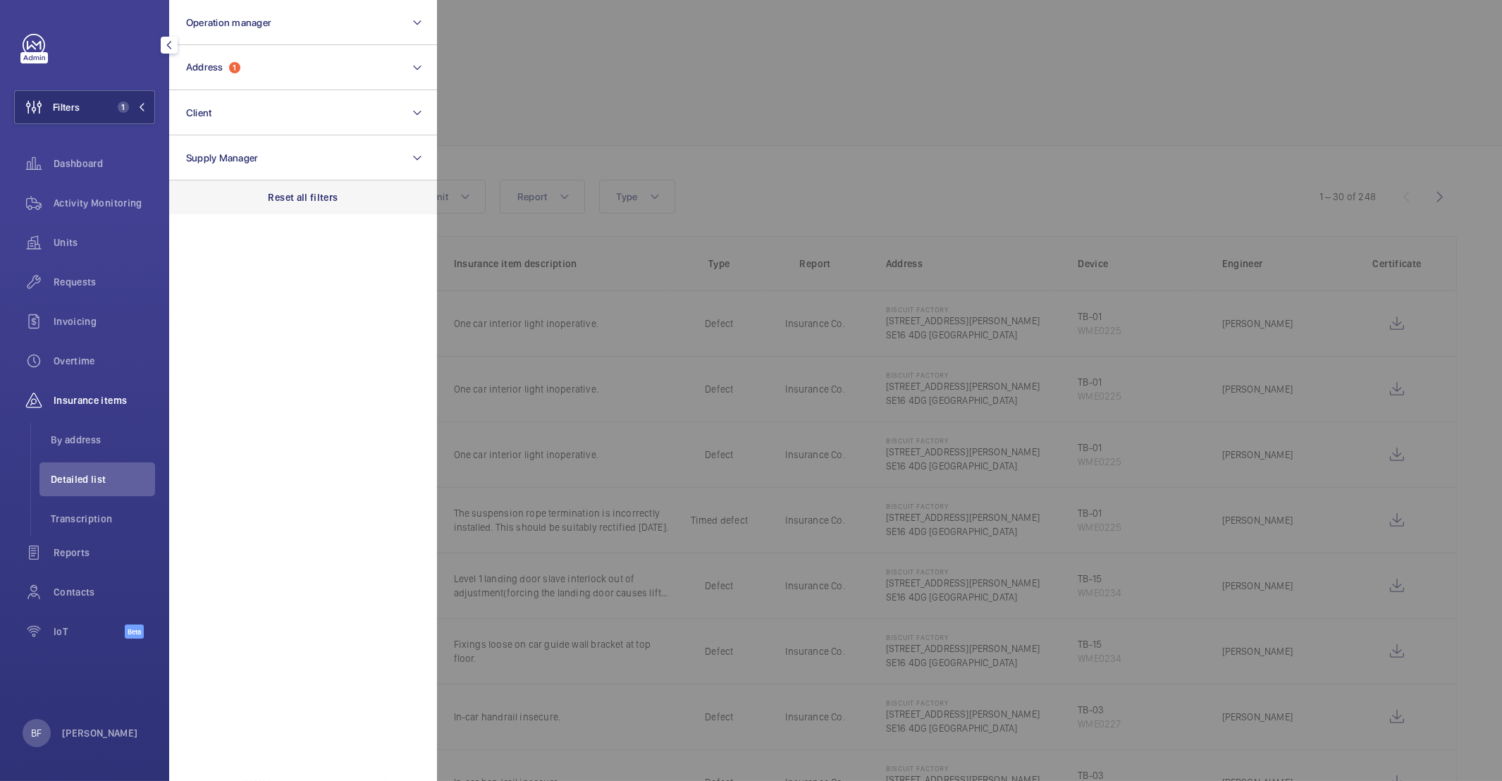
click at [323, 202] on p "Reset all filters" at bounding box center [304, 197] width 70 height 14
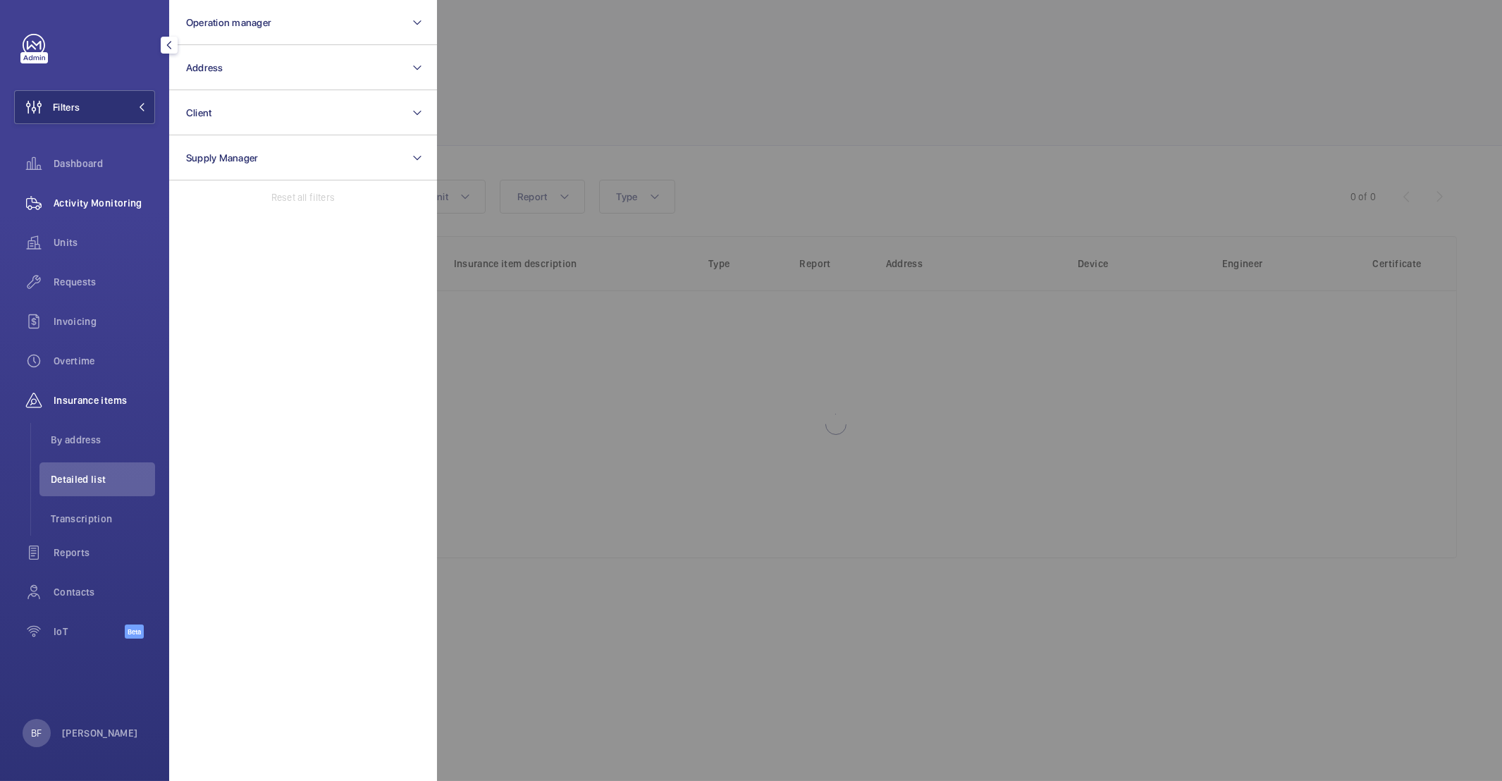
click at [111, 199] on span "Activity Monitoring" at bounding box center [104, 203] width 101 height 14
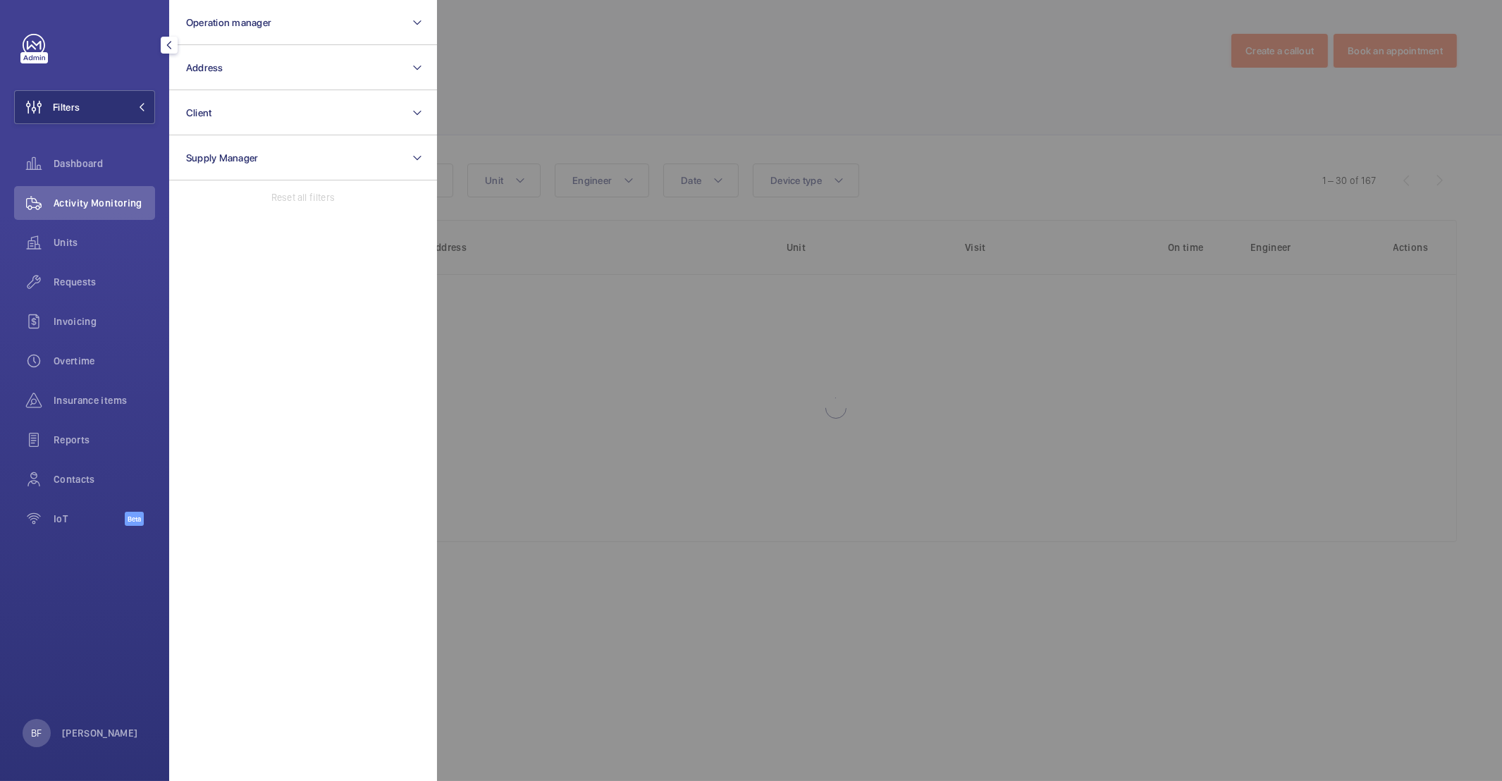
drag, startPoint x: 1091, startPoint y: 97, endPoint x: 1105, endPoint y: 97, distance: 14.1
click at [1091, 97] on div at bounding box center [1188, 390] width 1502 height 781
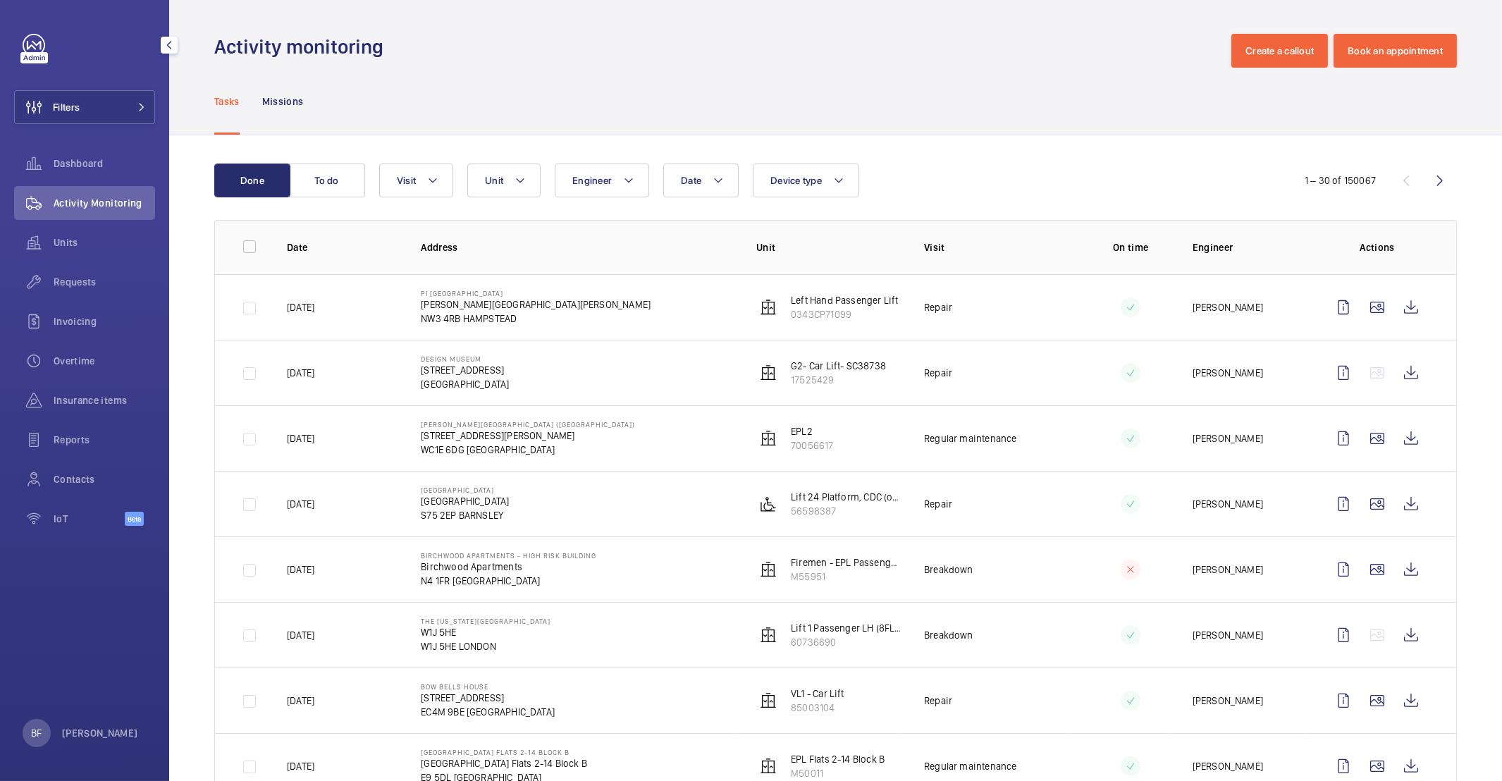
click at [161, 101] on div "Filters Dashboard Activity Monitoring Units Requests Invoicing Overtime Insuran…" at bounding box center [84, 390] width 169 height 781
click at [142, 108] on mat-icon at bounding box center [141, 107] width 8 height 8
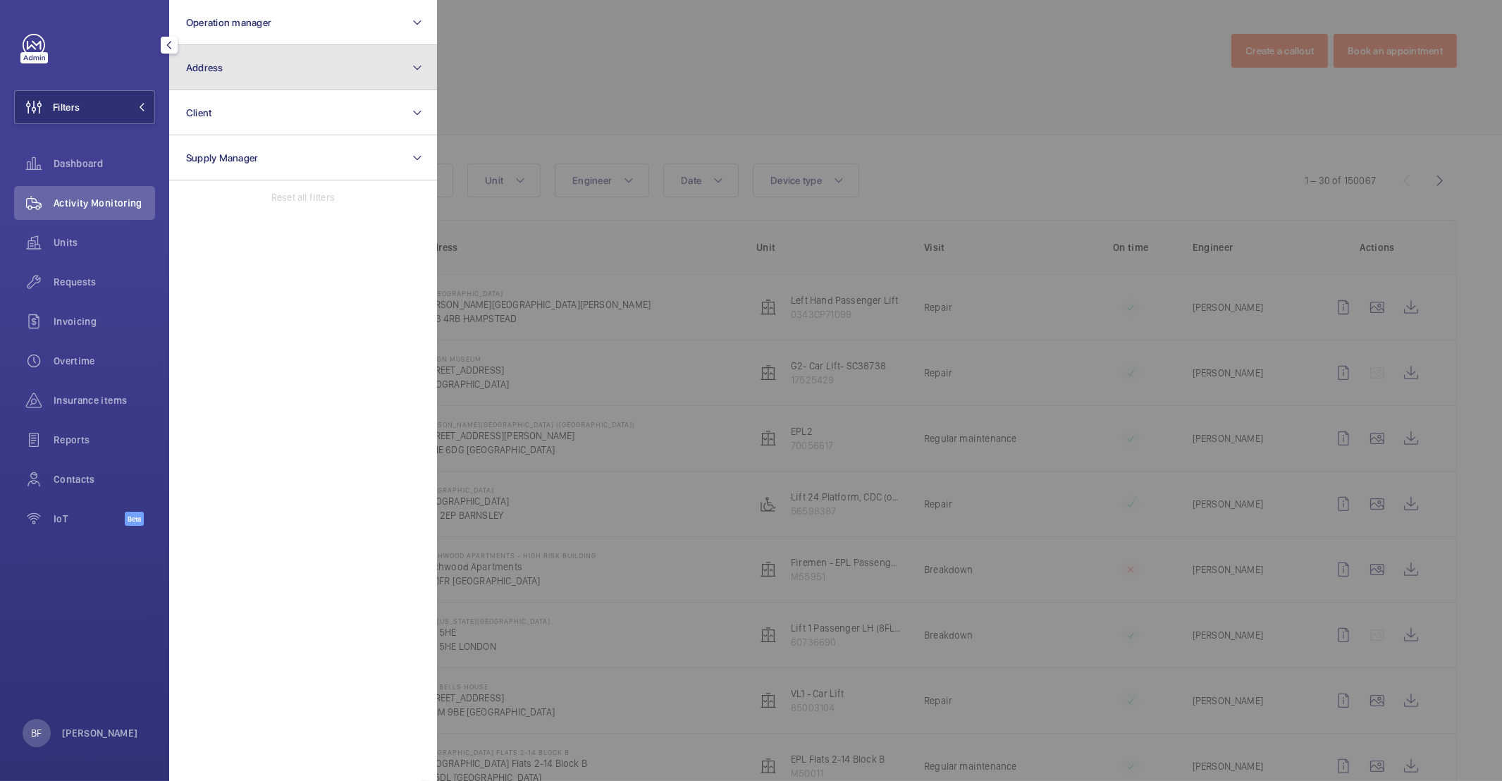
click at [344, 71] on button "Address" at bounding box center [303, 67] width 268 height 45
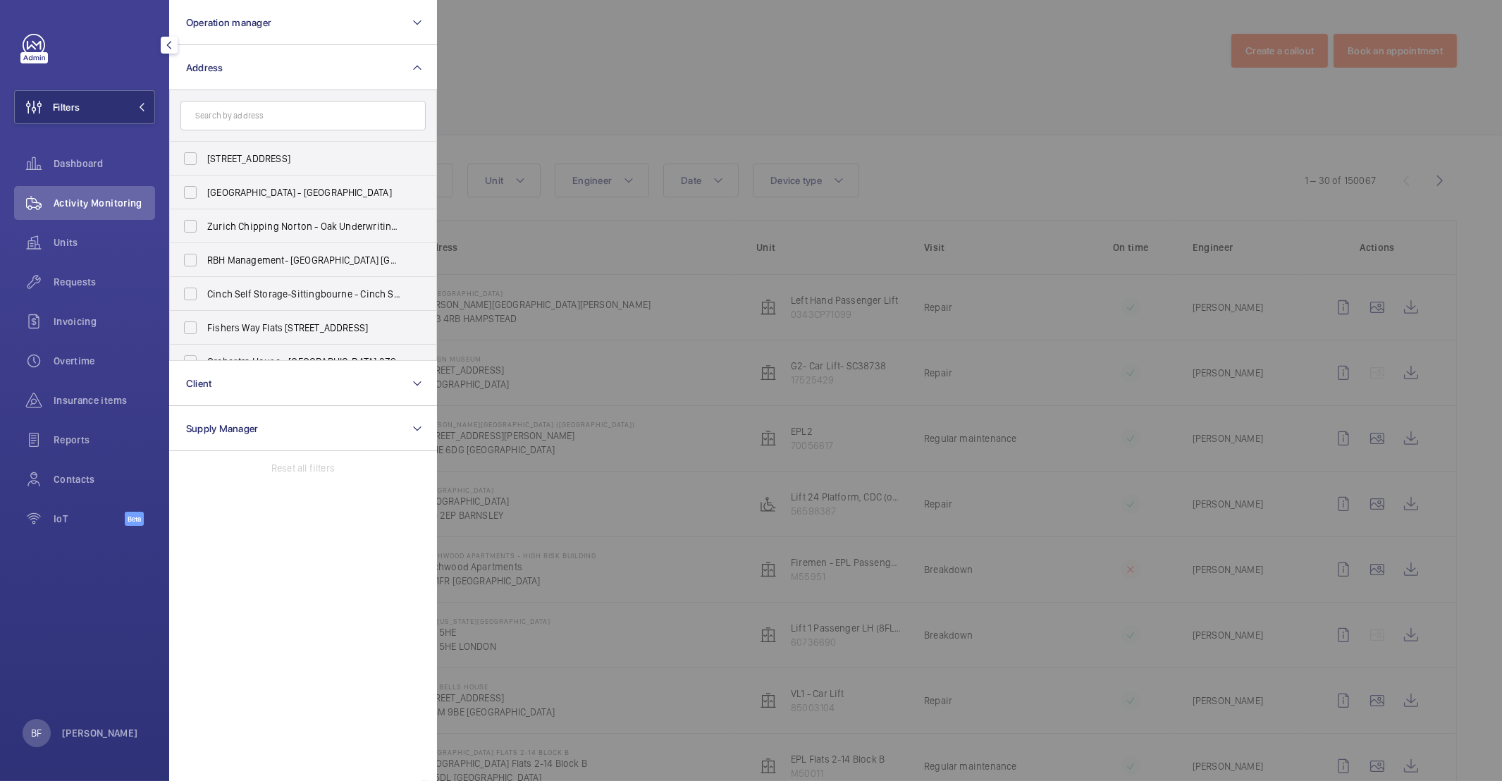
click at [276, 110] on input "text" at bounding box center [302, 116] width 245 height 30
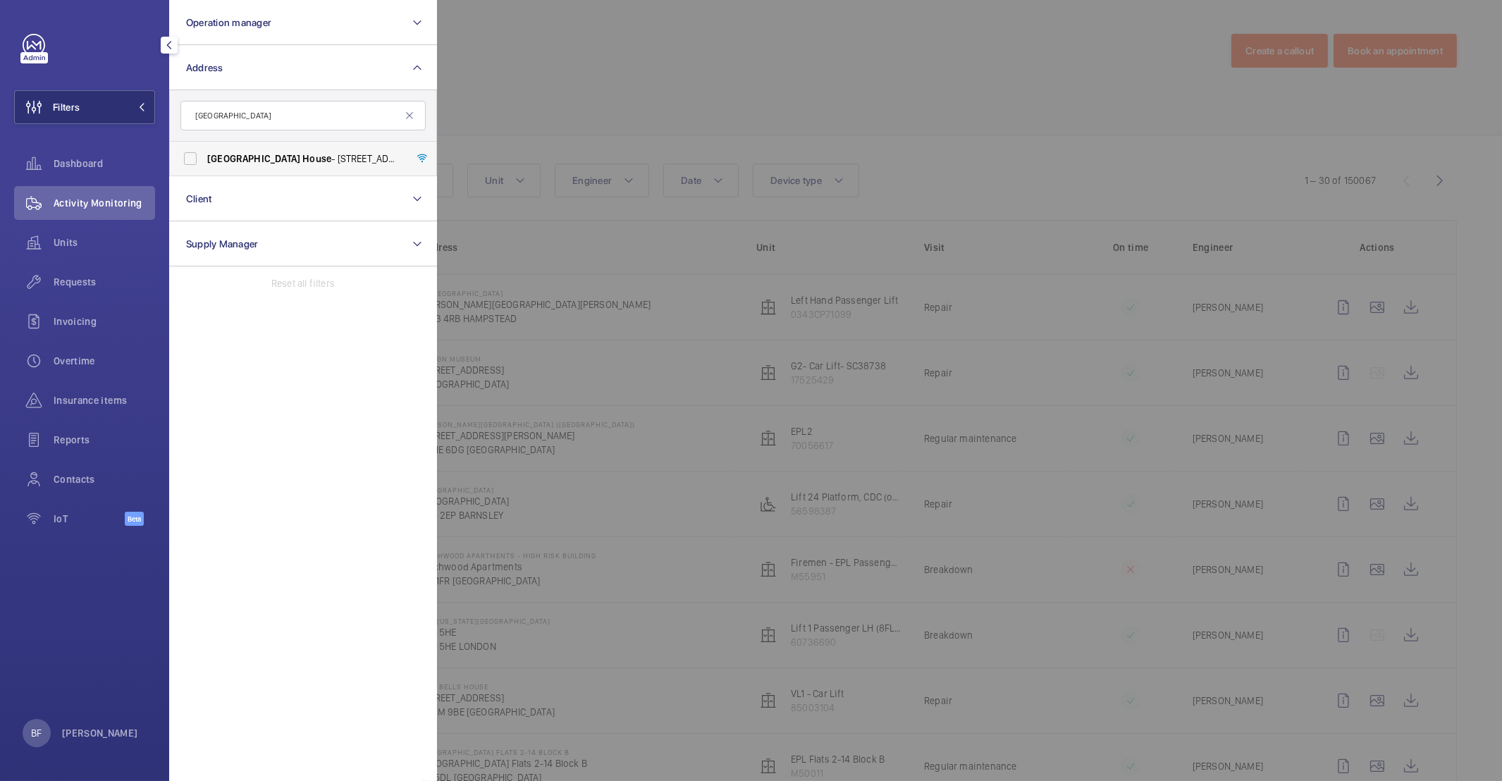
type input "salisbury house"
click at [309, 152] on span "Salisbury House - 29 Finsbury Circus, LONDON EC2M 5QQ" at bounding box center [304, 159] width 194 height 14
click at [204, 152] on input "Salisbury House - 29 Finsbury Circus, LONDON EC2M 5QQ" at bounding box center [190, 158] width 28 height 28
checkbox input "true"
click at [918, 47] on div at bounding box center [1188, 390] width 1502 height 781
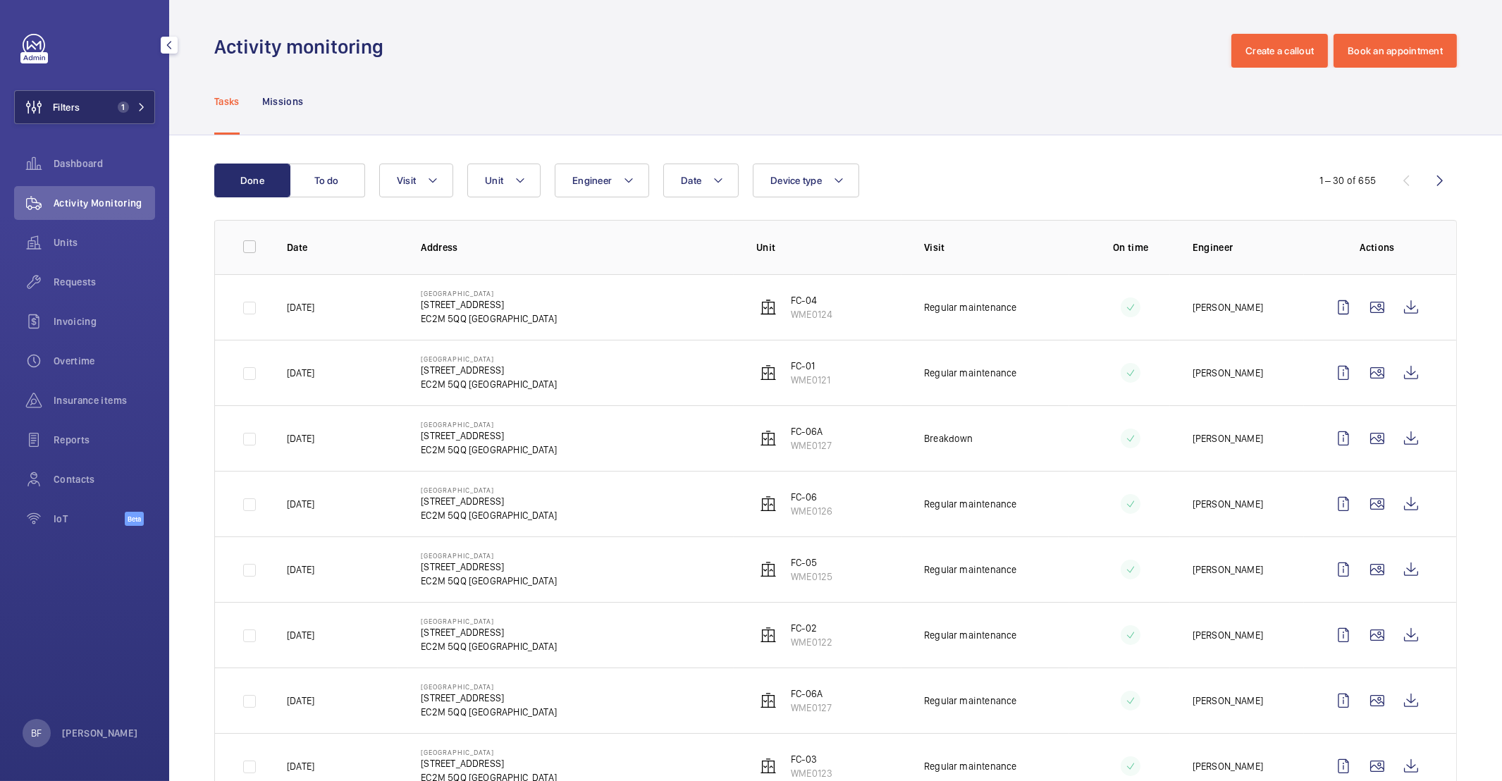
click at [134, 113] on button "Filters 1" at bounding box center [84, 107] width 141 height 34
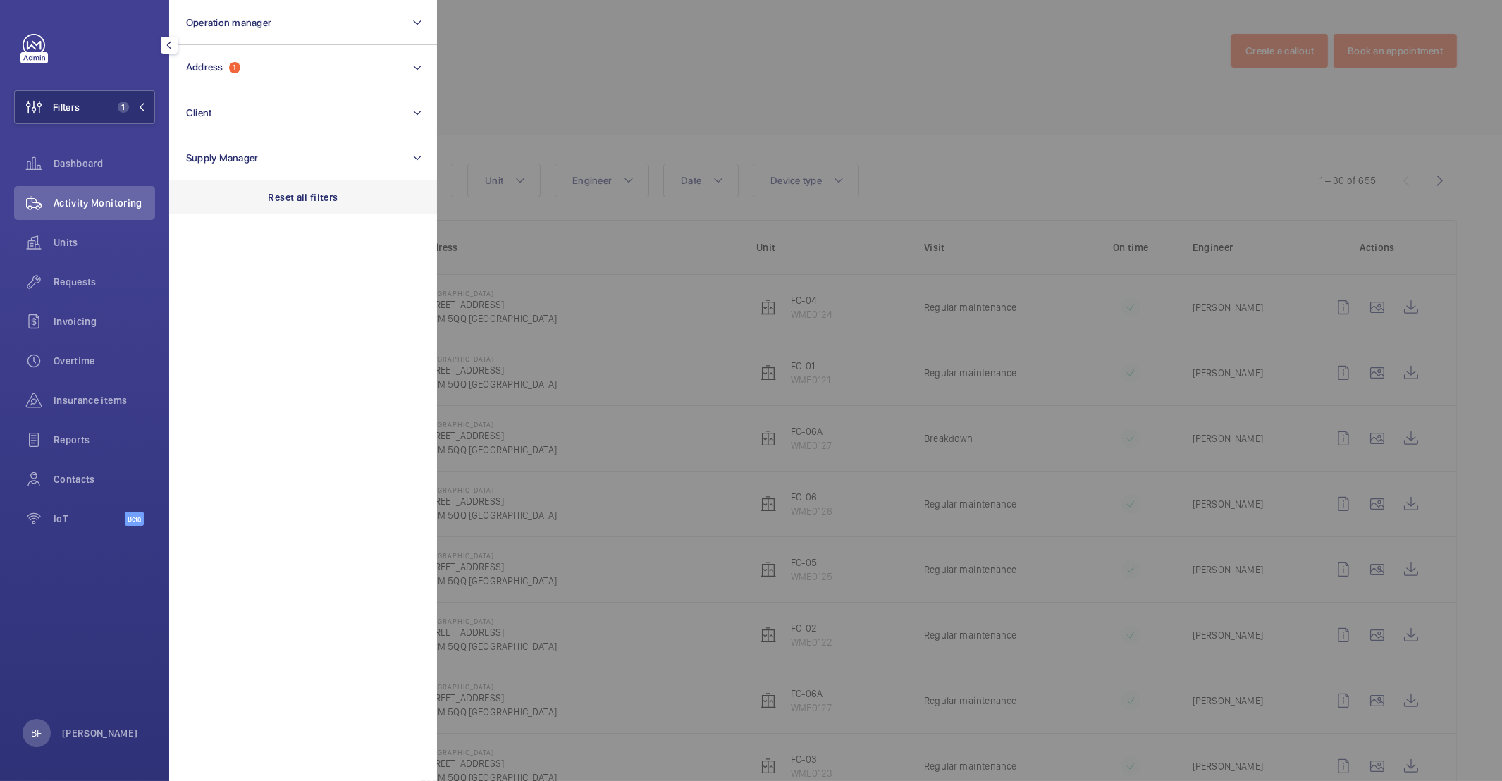
click at [343, 204] on div "Reset all filters" at bounding box center [303, 197] width 268 height 34
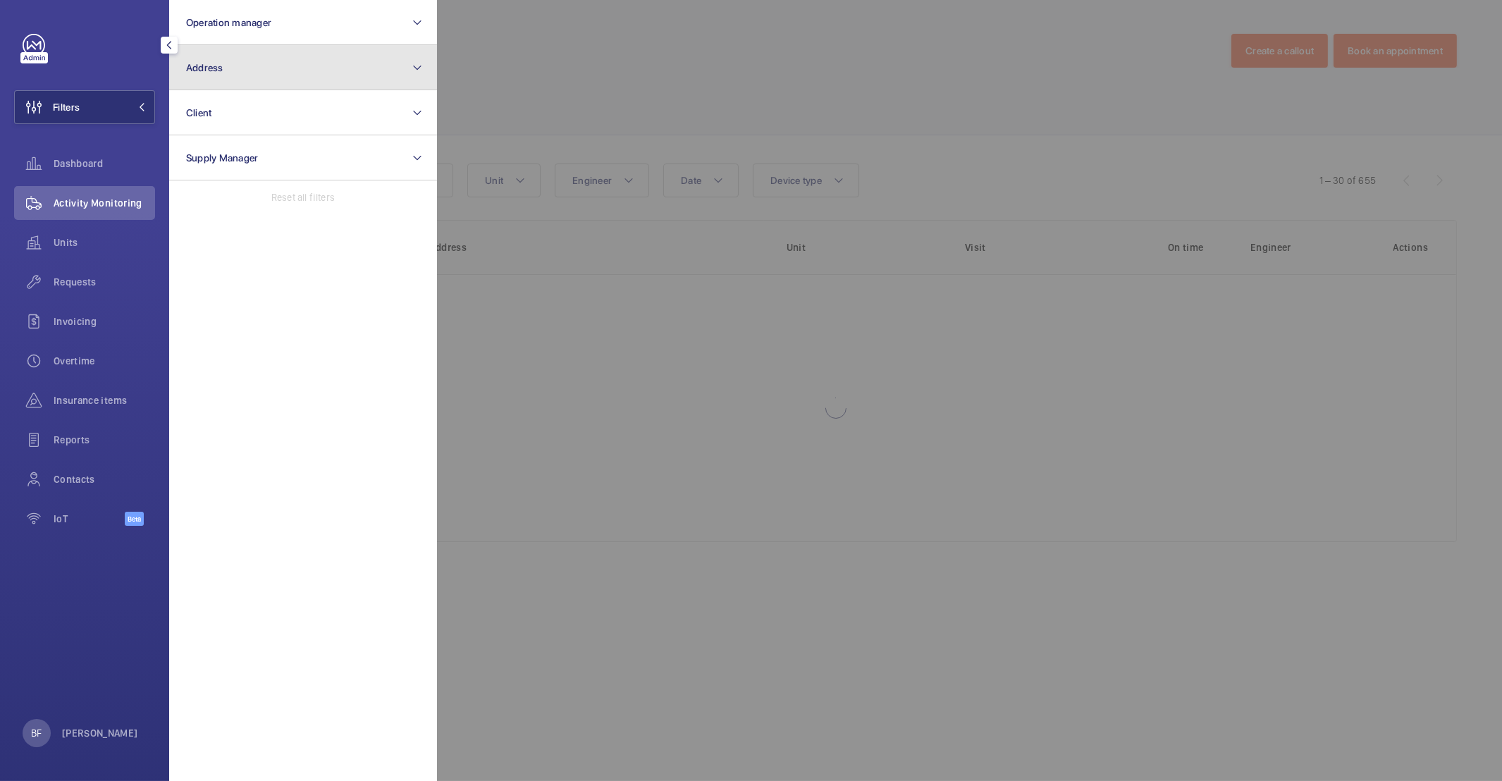
click at [278, 59] on button "Address" at bounding box center [303, 67] width 268 height 45
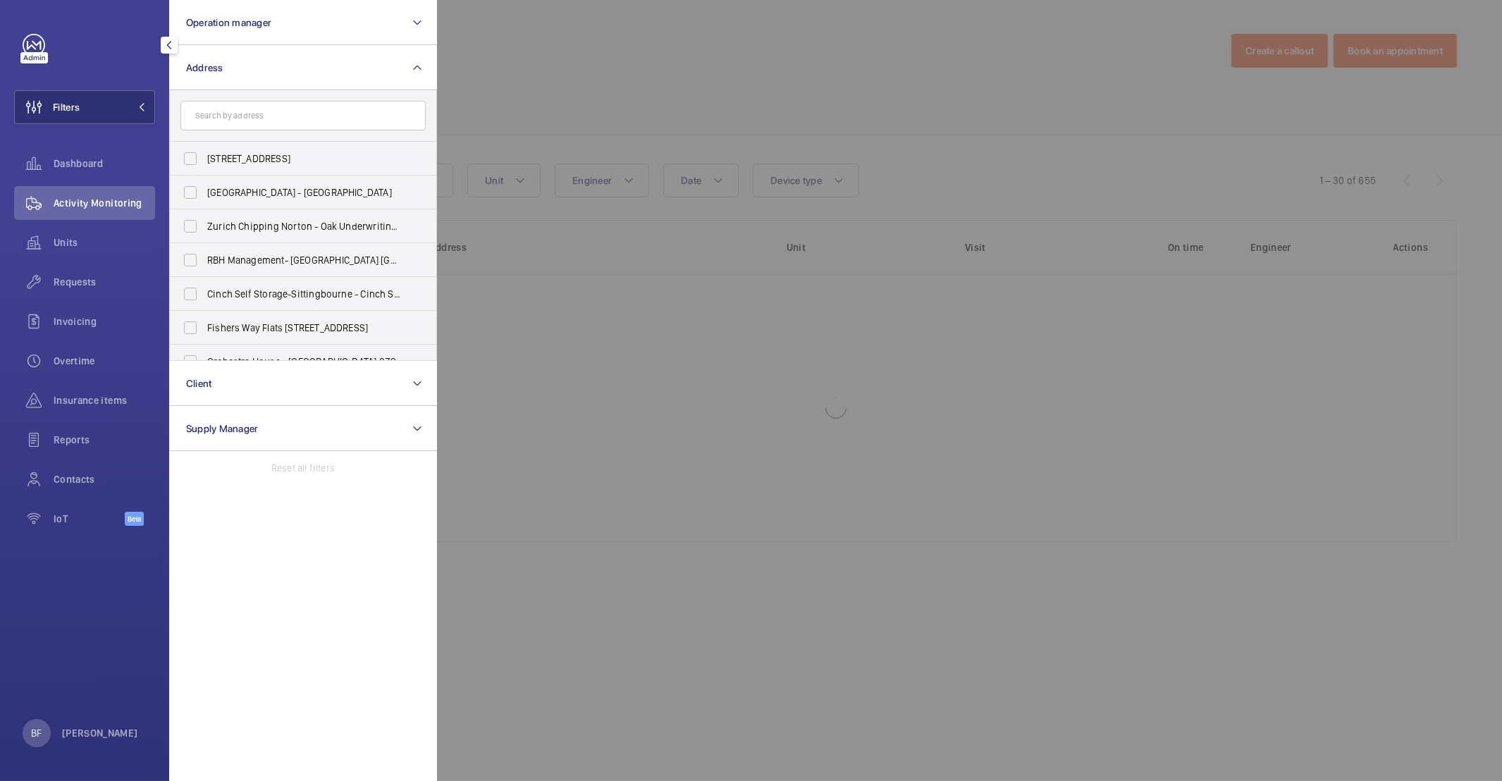
click at [298, 123] on input "text" at bounding box center [302, 116] width 245 height 30
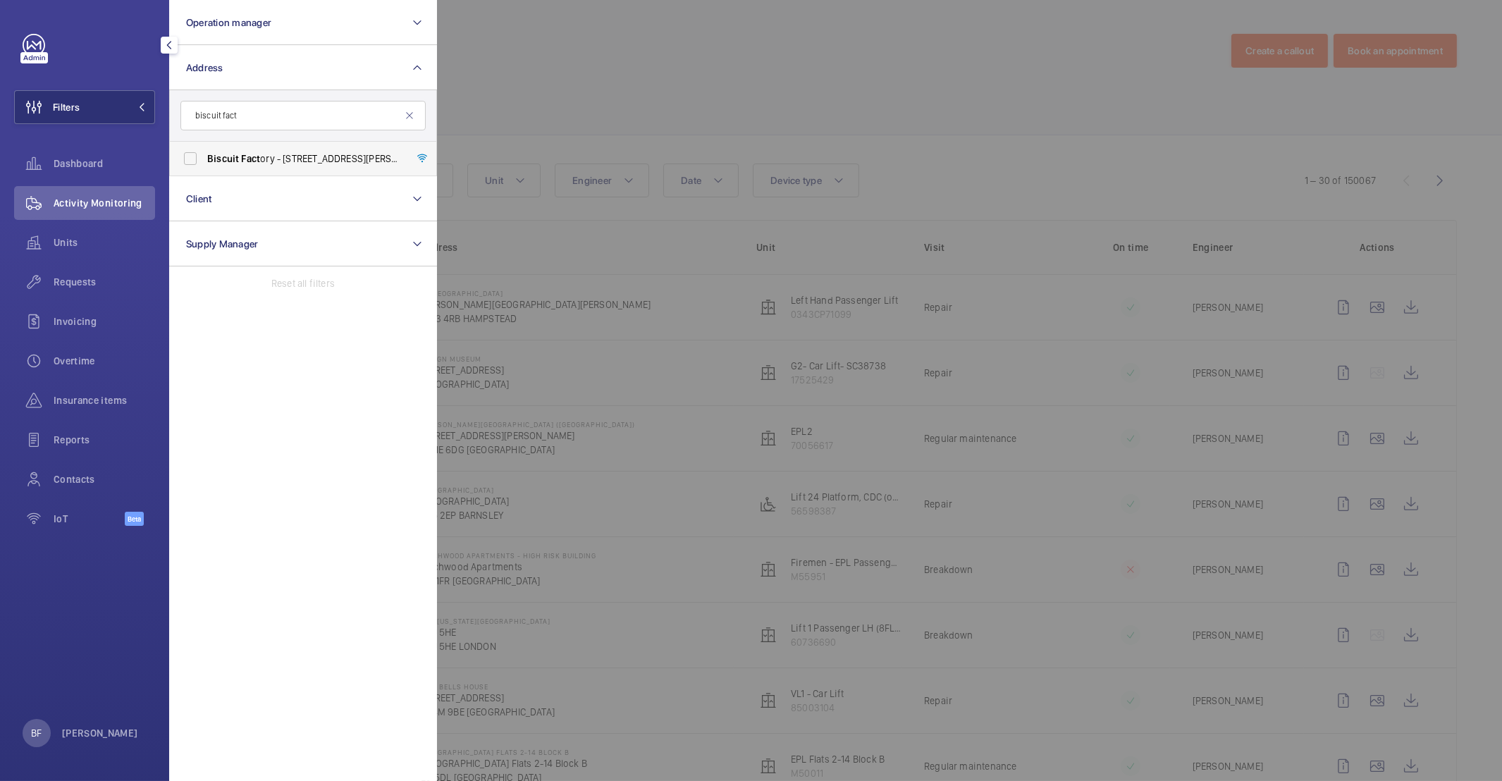
type input "biscuit fact"
click at [295, 167] on label "Biscuit Fact ory - 100 Drummond Road, LONDON SE16 4DG" at bounding box center [292, 159] width 245 height 34
click at [204, 167] on input "Biscuit Fact ory - 100 Drummond Road, LONDON SE16 4DG" at bounding box center [190, 158] width 28 height 28
checkbox input "true"
click at [719, 105] on div at bounding box center [1188, 390] width 1502 height 781
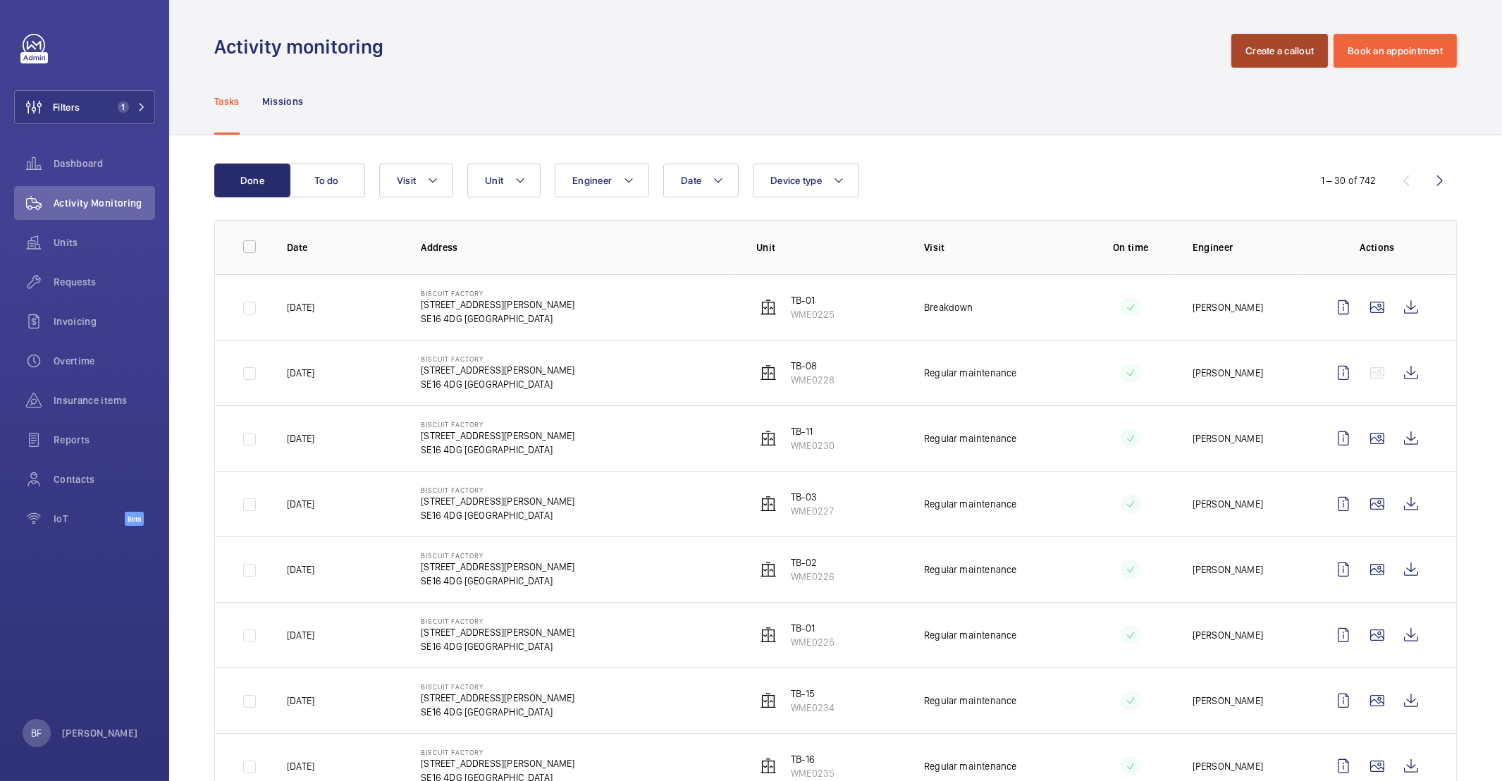
click at [1272, 52] on button "Create a callout" at bounding box center [1279, 51] width 97 height 34
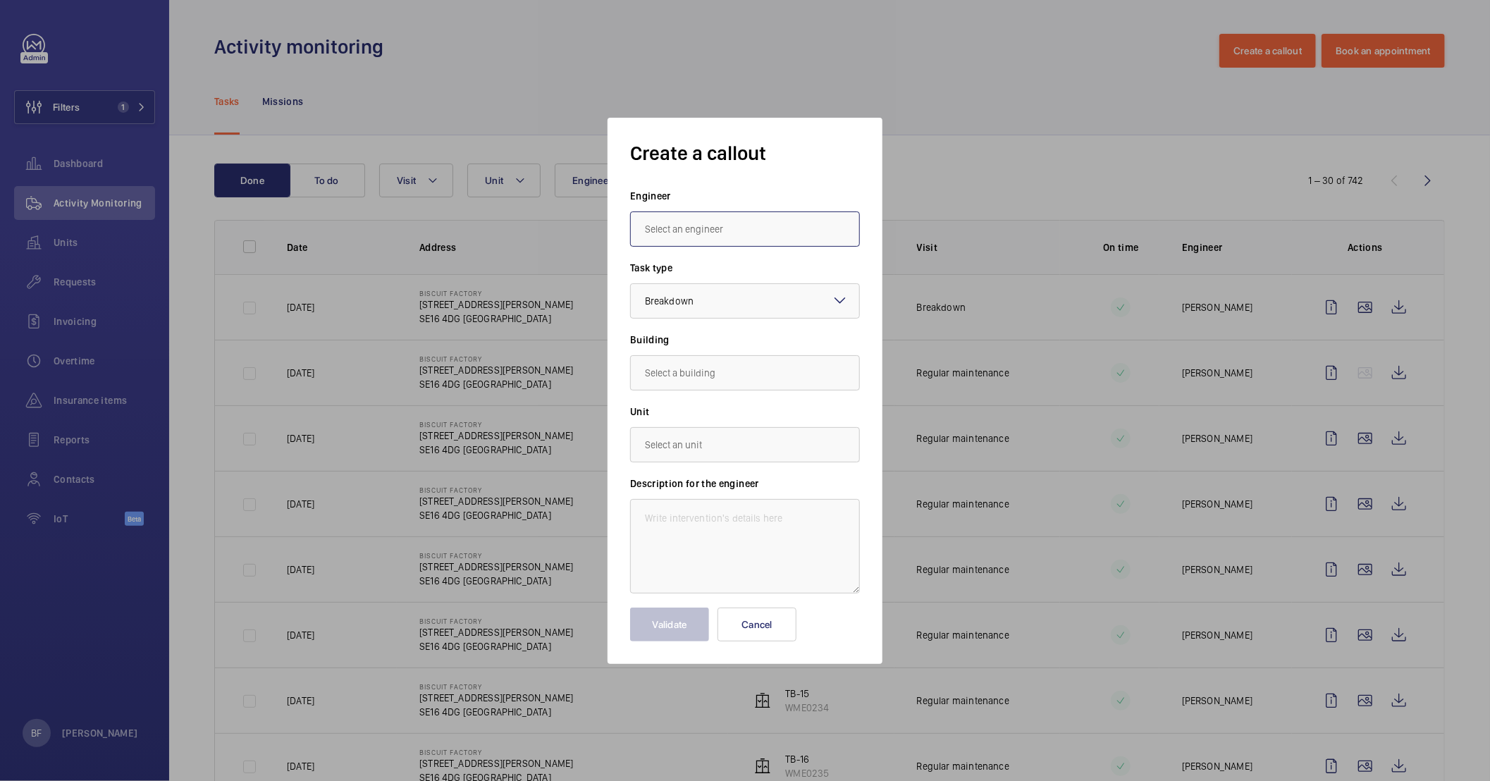
click at [685, 238] on input "text" at bounding box center [745, 228] width 230 height 35
click at [702, 302] on span "Deniz Hussein" at bounding box center [680, 306] width 70 height 14
type input "Deniz Hussein"
click at [757, 312] on div at bounding box center [745, 301] width 228 height 34
click at [857, 261] on label "Task type" at bounding box center [745, 268] width 230 height 14
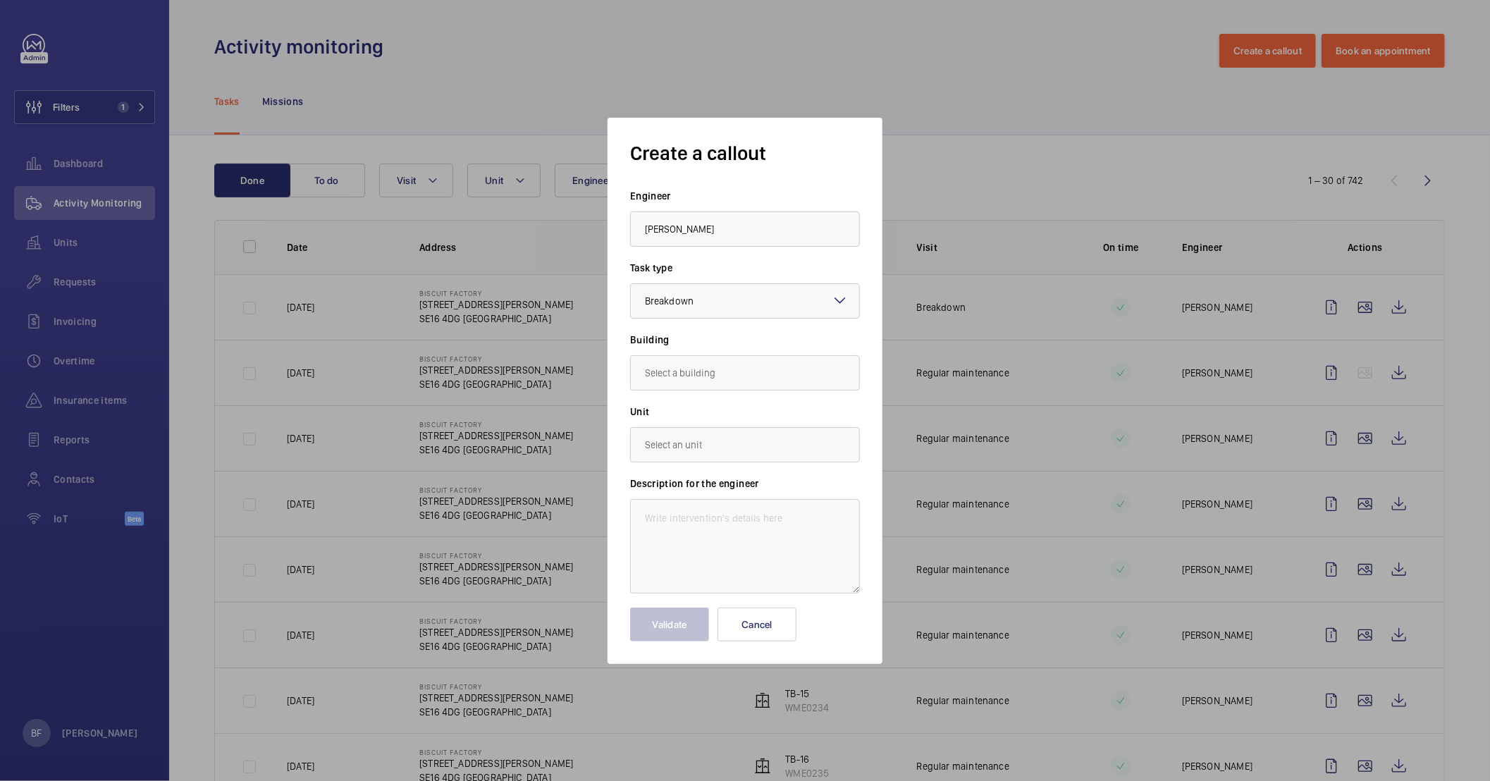
click at [757, 344] on label "Building" at bounding box center [745, 340] width 230 height 14
click at [708, 371] on input "text" at bounding box center [745, 372] width 230 height 35
click at [690, 424] on mat-option "100 Drummond Road, SE16 4DG LONDON" at bounding box center [745, 415] width 228 height 34
type input "100 Drummond Road, SE16 4DG LONDON"
click at [702, 439] on input "text" at bounding box center [745, 444] width 230 height 35
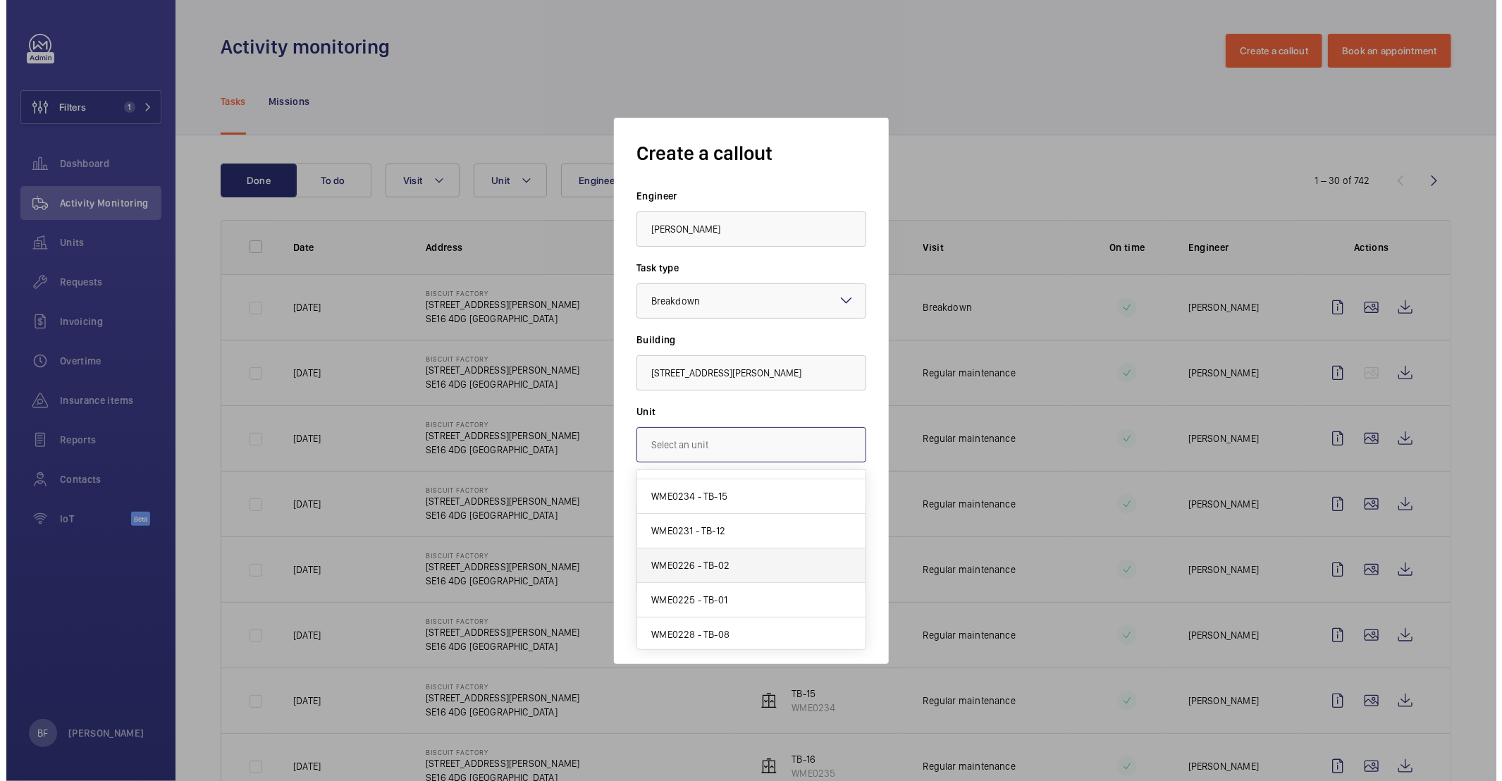
scroll to position [131, 0]
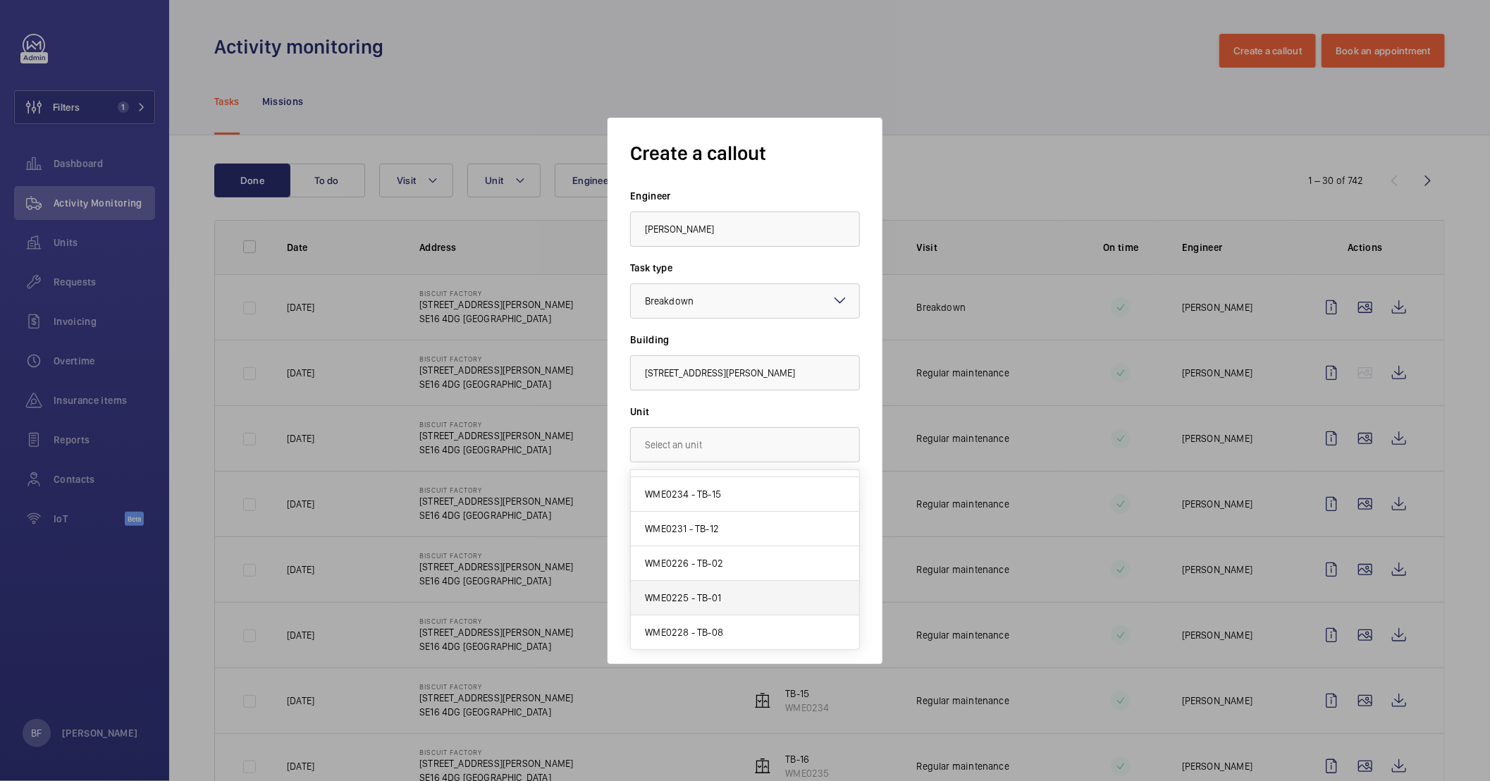
click at [734, 602] on mat-option "WME0225 - TB-01" at bounding box center [745, 598] width 228 height 35
type input "WME0225 - TB-01"
click at [689, 523] on textarea at bounding box center [745, 546] width 230 height 94
click at [772, 520] on textarea at bounding box center [745, 546] width 230 height 94
paste textarea "TB 01 lift- zero button looks like is coming off. Please attend"
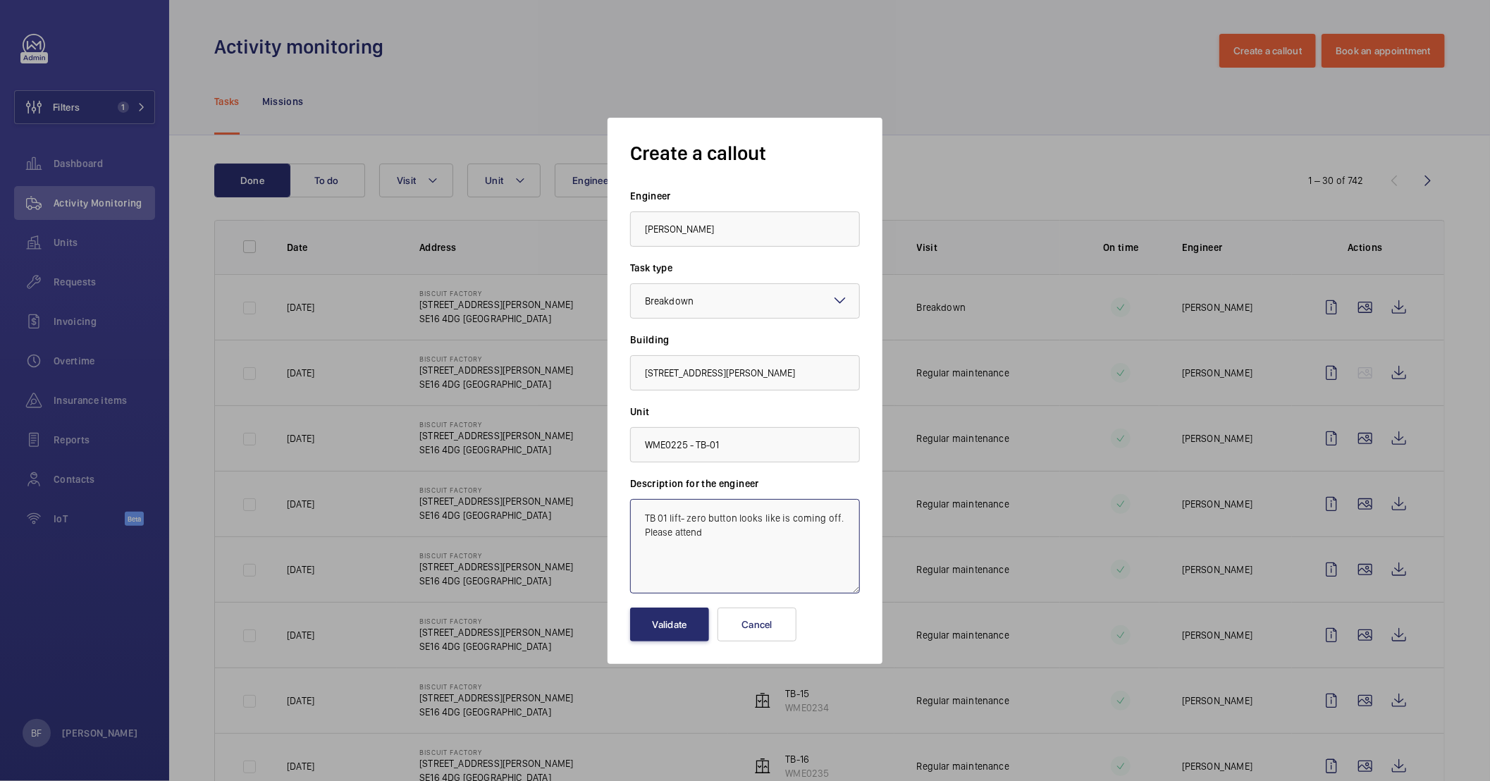
click at [634, 514] on textarea "TB 01 lift- zero button looks like is coming off. Please attend" at bounding box center [745, 546] width 230 height 94
paste textarea "Job #353855"
click at [672, 532] on textarea "Job #353855TB 01 lift- zero button looks like is coming off. Please attend" at bounding box center [745, 546] width 230 height 94
click at [701, 512] on textarea "Job #353855TB 01 lift- zero button looks like is coming off. Please attend" at bounding box center [745, 546] width 230 height 94
type textarea "Job #353855 - TB 01 lift- zero button looks like is coming off. Please attend"
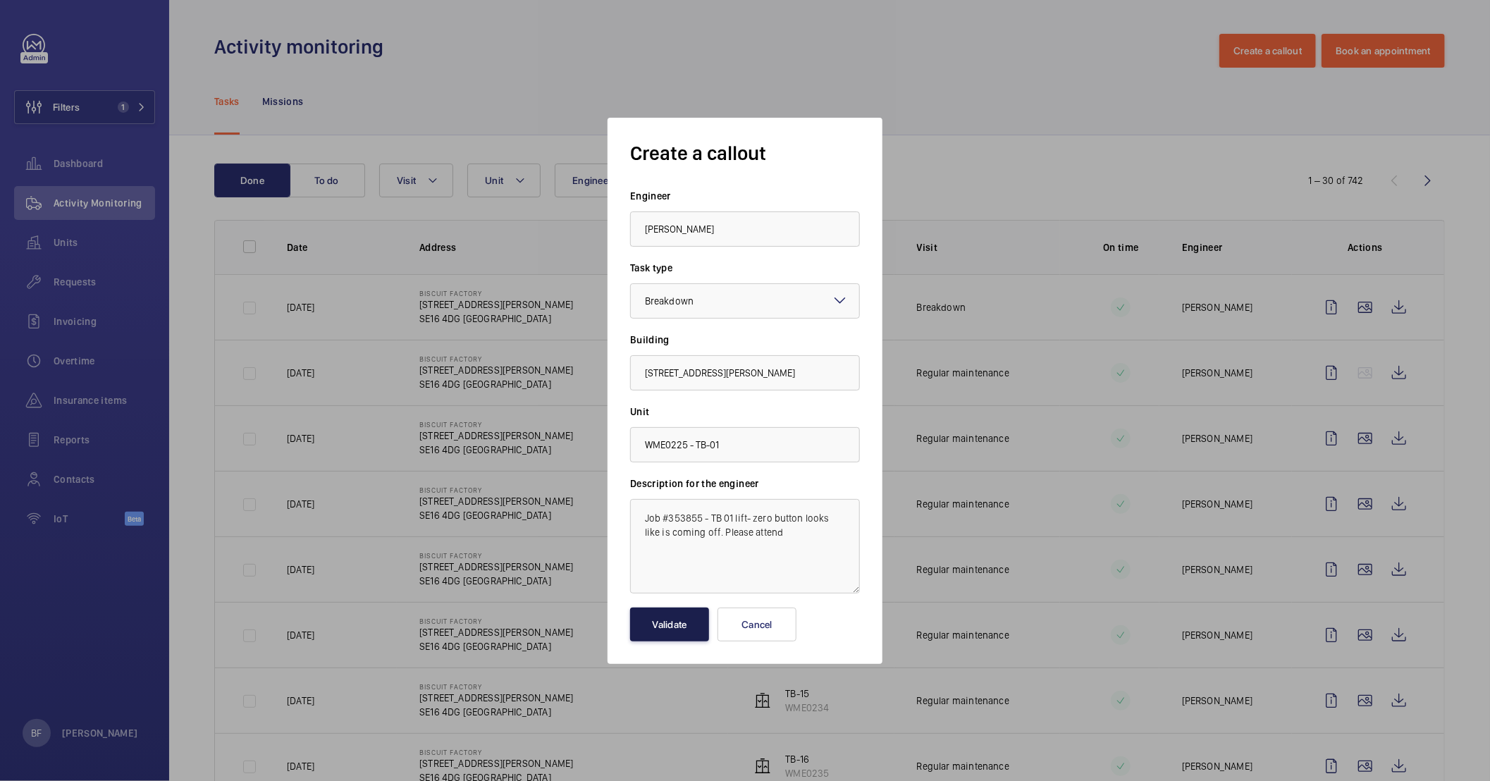
click at [674, 629] on button "Validate" at bounding box center [669, 625] width 79 height 34
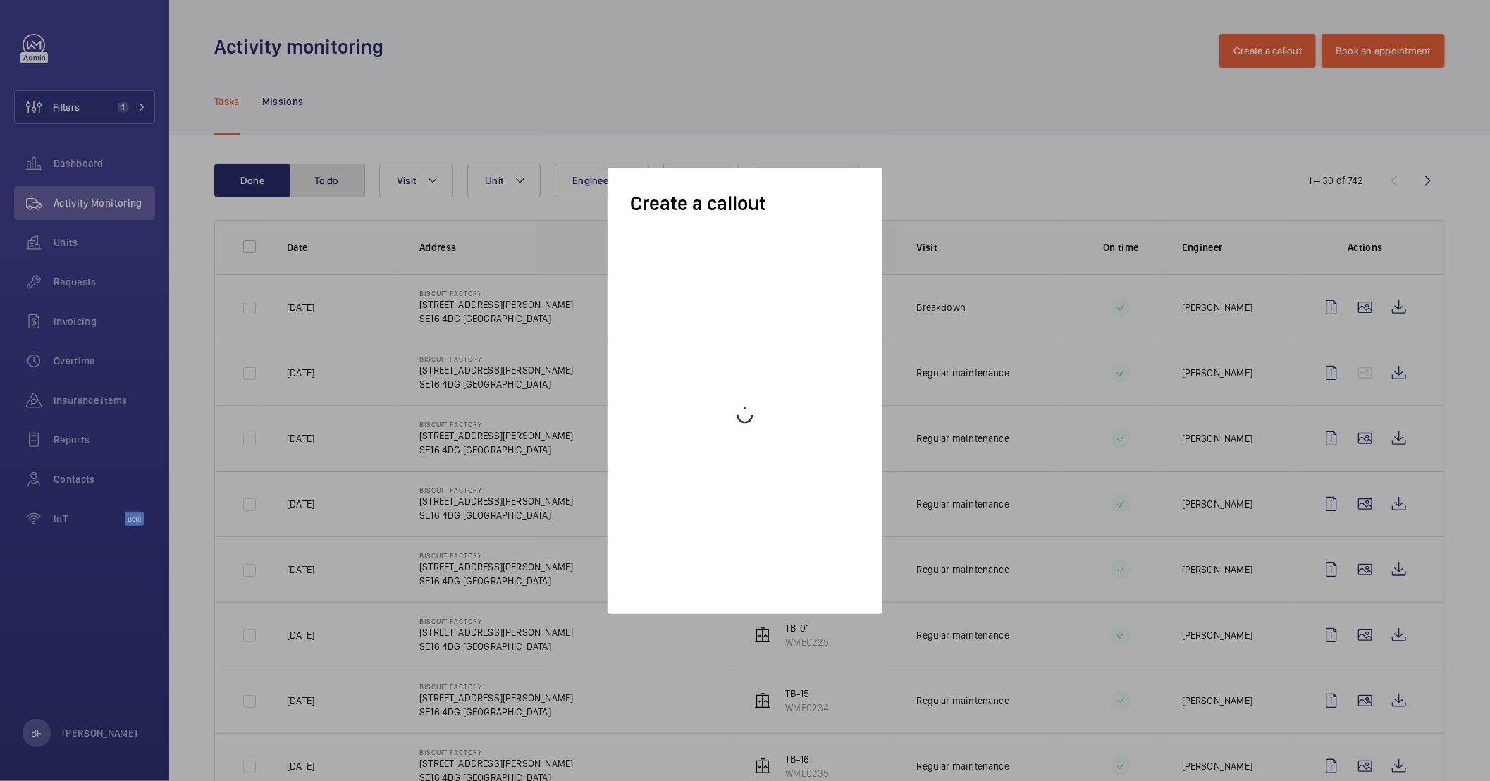
click at [319, 181] on button "To do" at bounding box center [327, 181] width 76 height 34
click at [323, 187] on button "To do" at bounding box center [327, 181] width 76 height 34
click at [328, 180] on button "To do" at bounding box center [327, 181] width 76 height 34
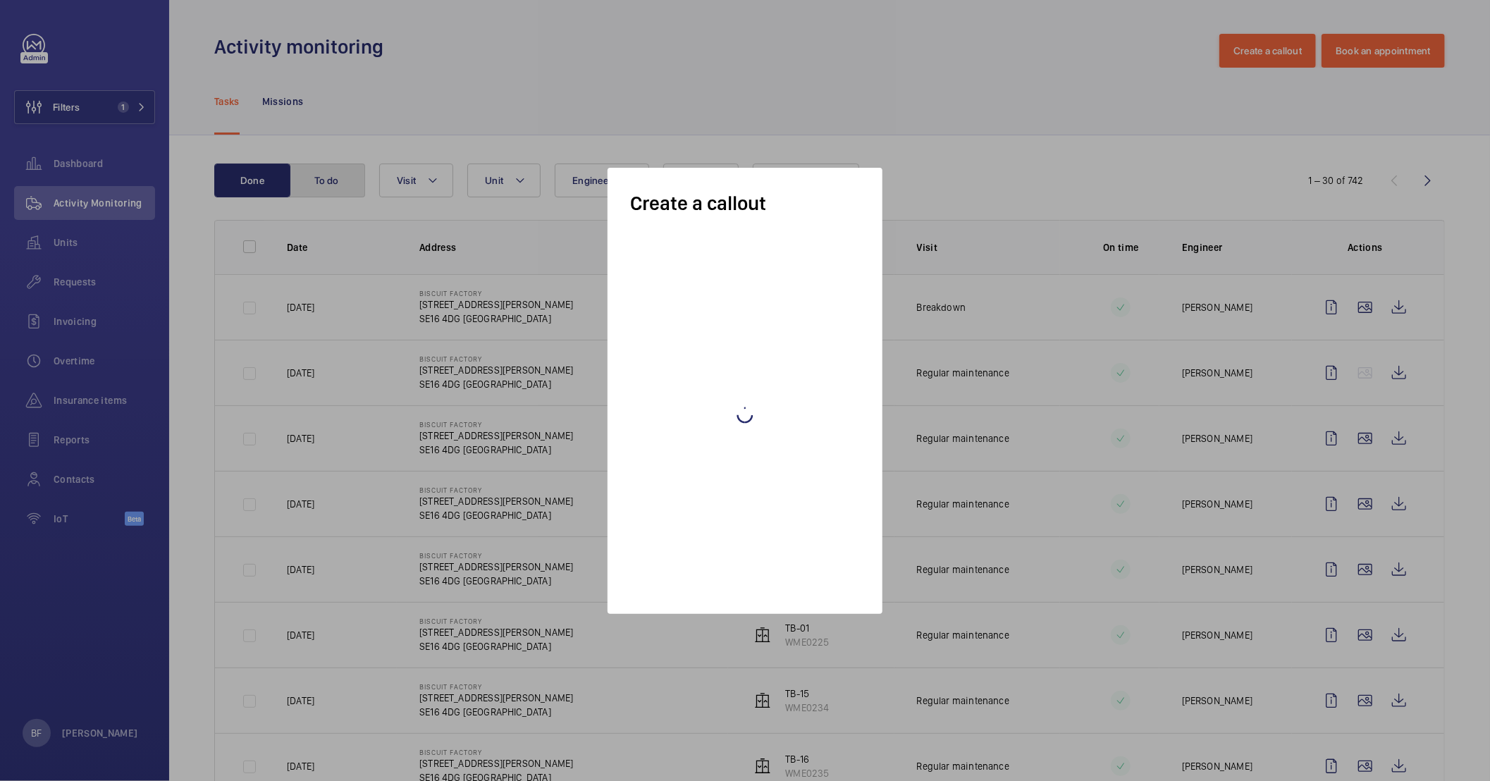
click at [328, 180] on button "To do" at bounding box center [327, 181] width 76 height 34
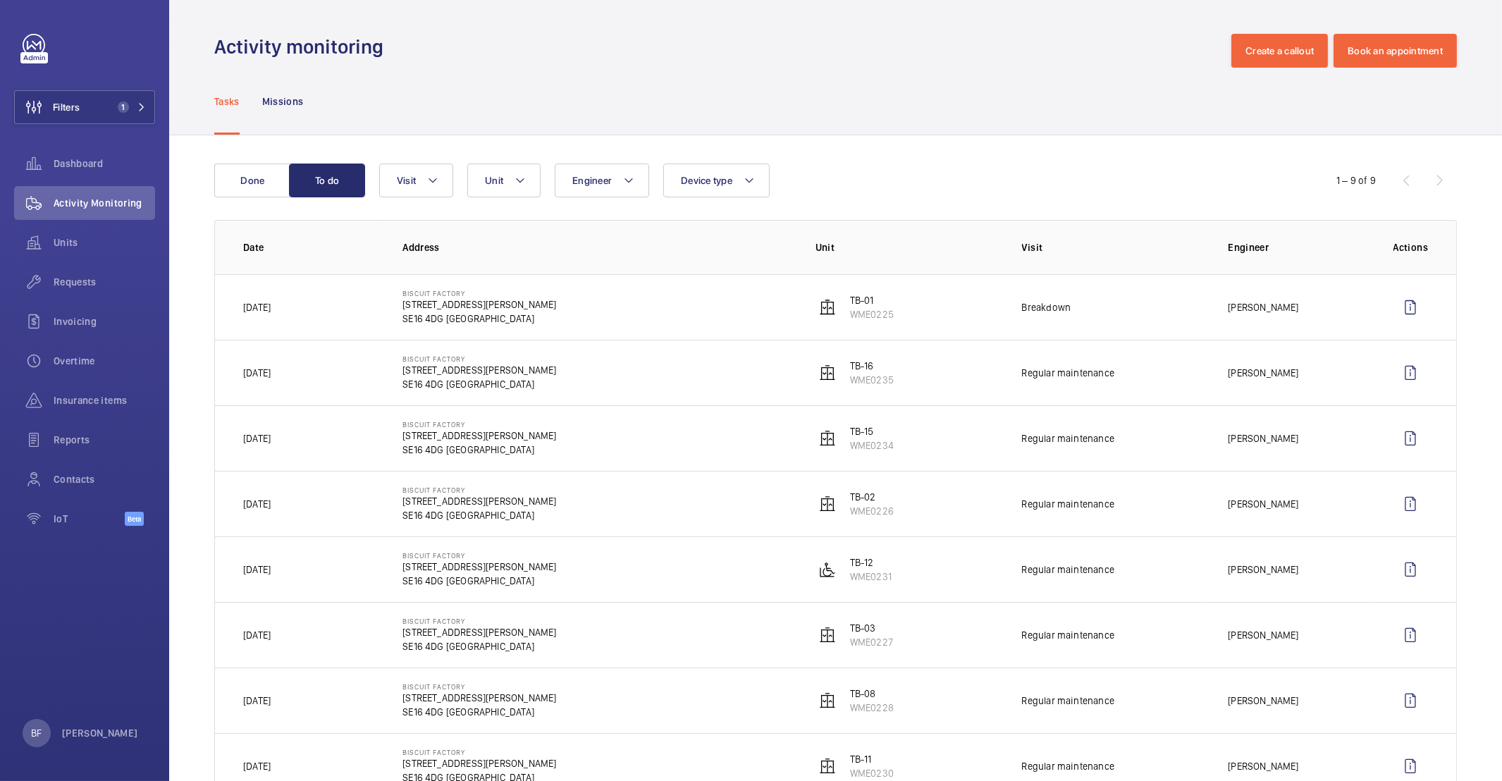
drag, startPoint x: 328, startPoint y: 180, endPoint x: 988, endPoint y: 236, distance: 662.7
click at [0, 0] on tr "Date Address Unit Visit Engineer Actions" at bounding box center [0, 0] width 0 height 0
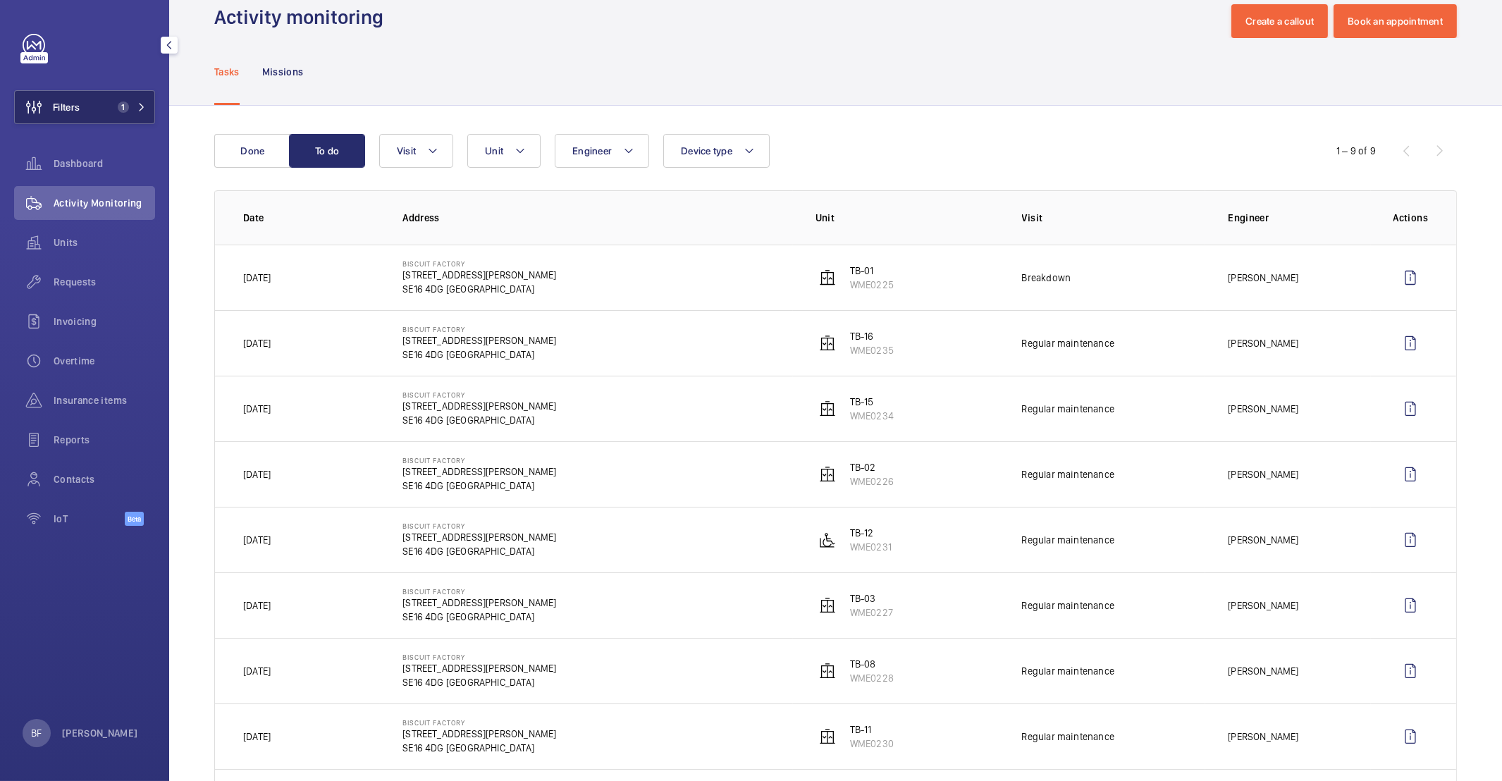
click at [111, 100] on button "Filters 1" at bounding box center [84, 107] width 141 height 34
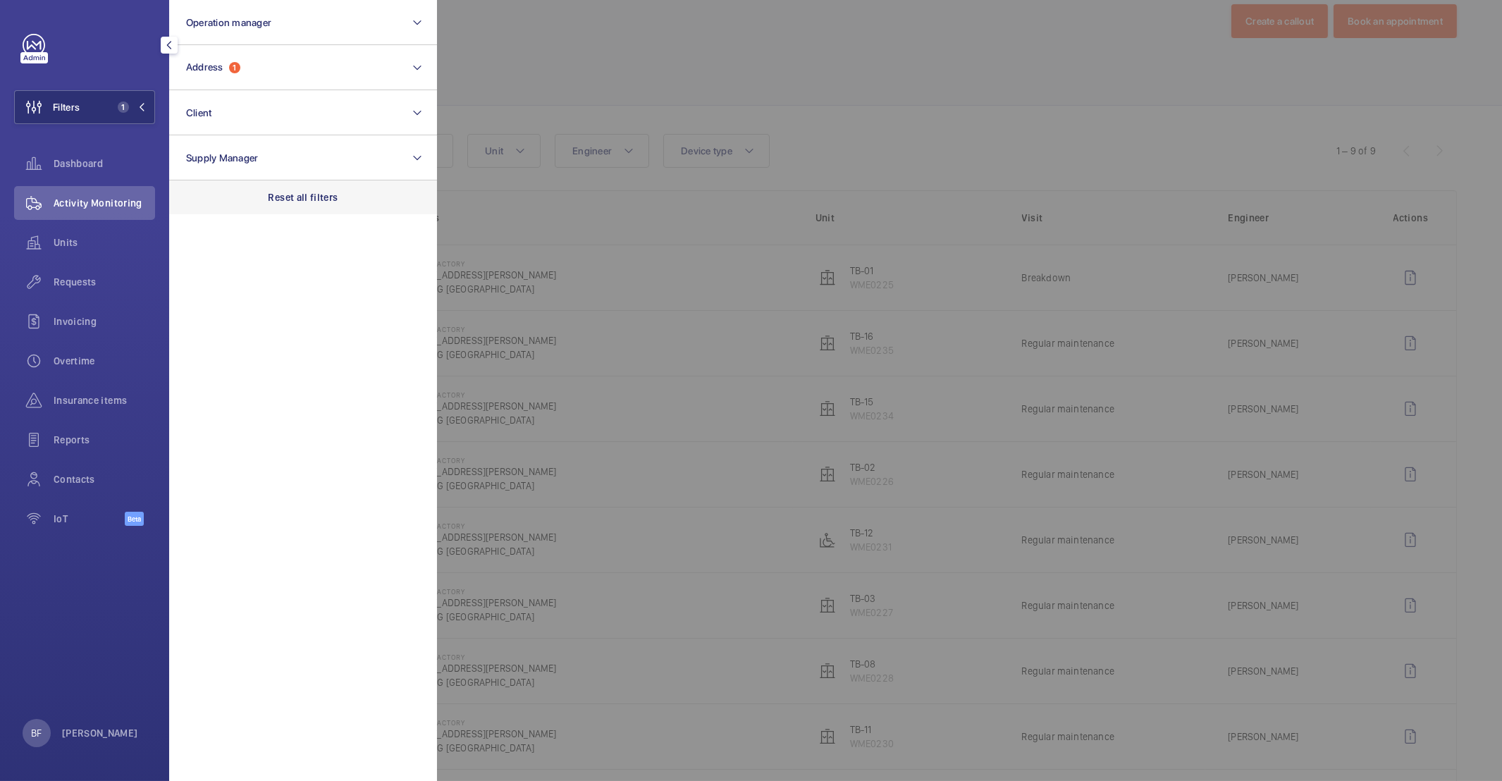
click at [291, 199] on p "Reset all filters" at bounding box center [304, 197] width 70 height 14
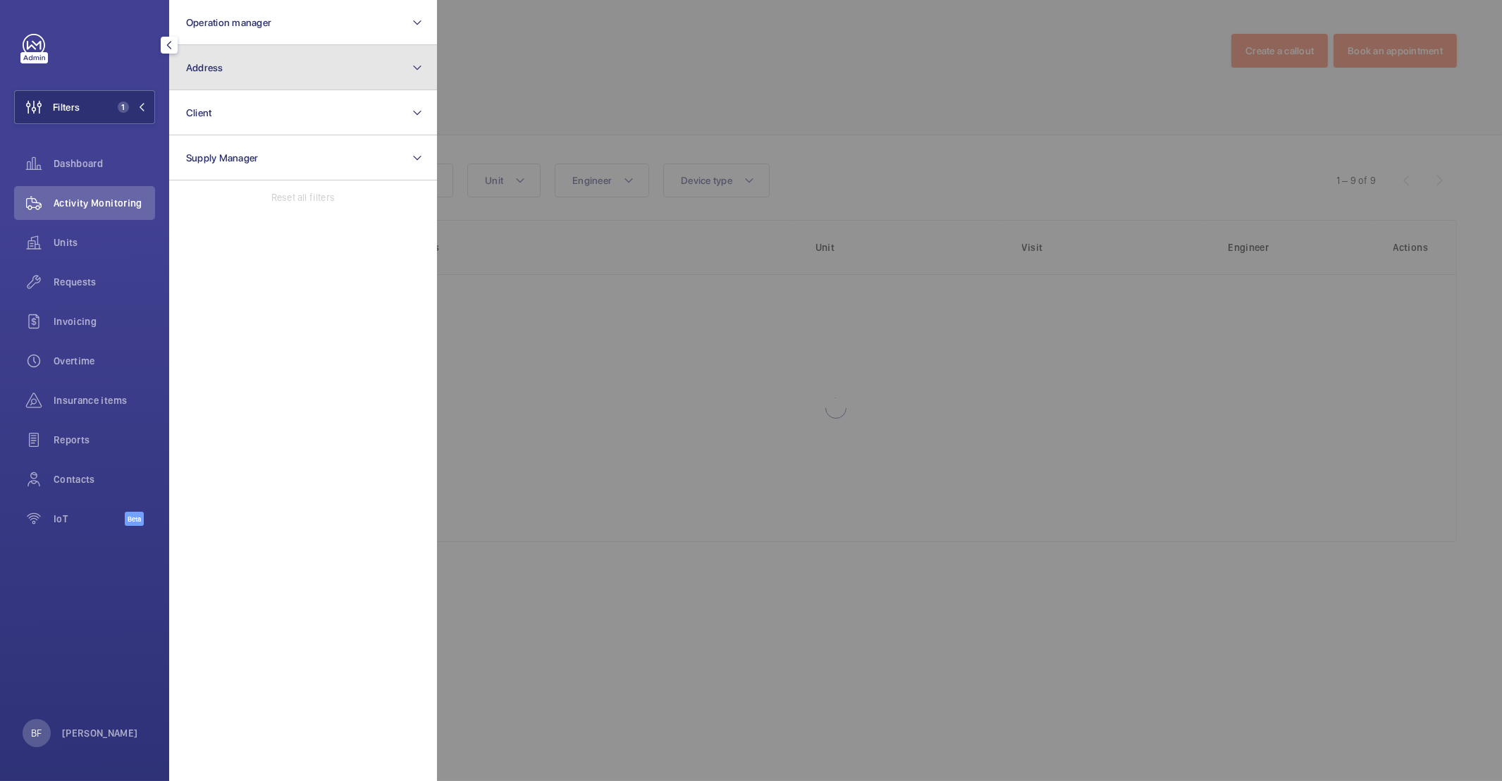
click at [226, 58] on button "Address" at bounding box center [303, 67] width 268 height 45
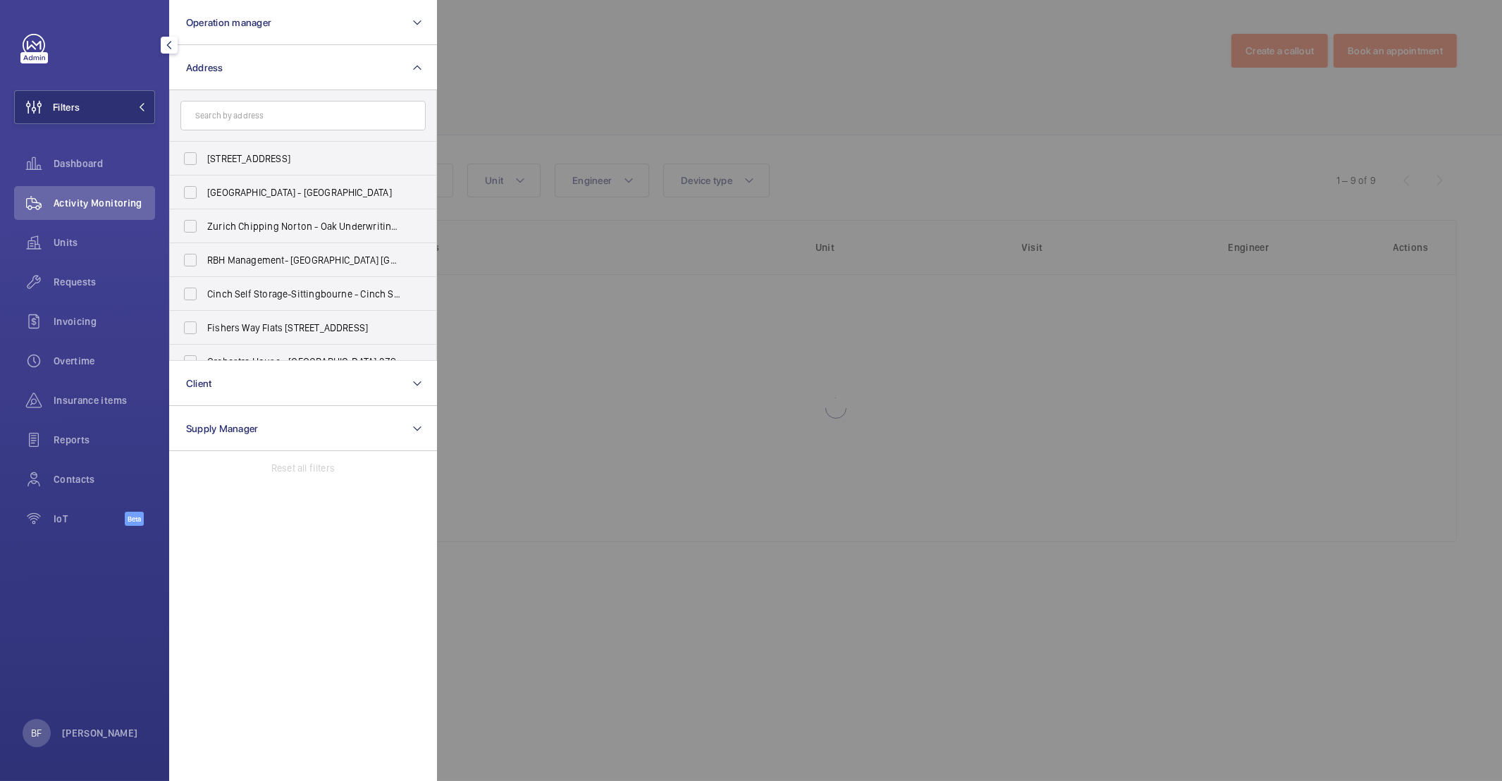
click at [248, 120] on input "text" at bounding box center [302, 116] width 245 height 30
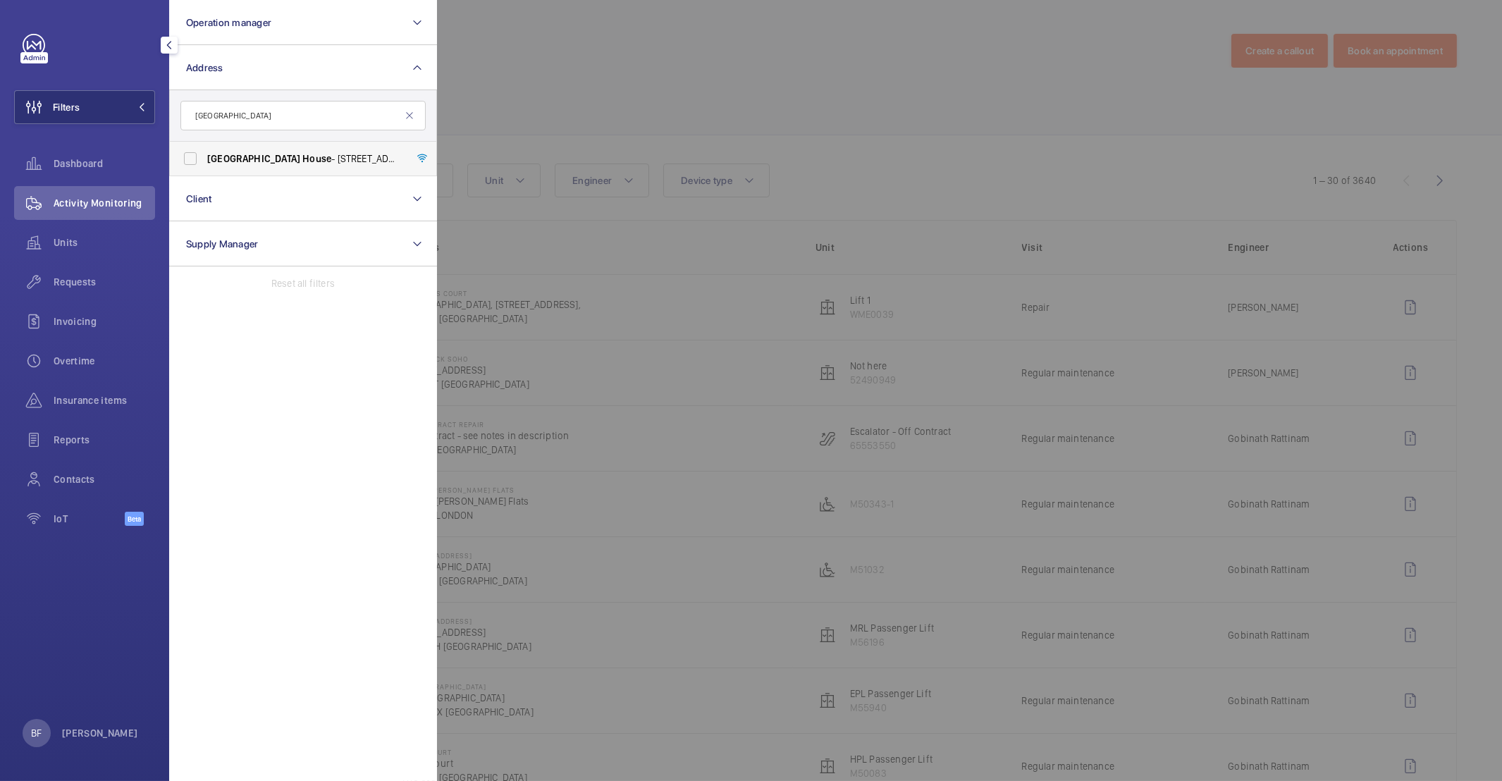
type input "salisbury house"
click at [270, 166] on label "Salisbury House - 29 Finsbury Circus, LONDON EC2M 5QQ" at bounding box center [292, 159] width 245 height 34
click at [204, 166] on input "Salisbury House - 29 Finsbury Circus, LONDON EC2M 5QQ" at bounding box center [190, 158] width 28 height 28
checkbox input "true"
click at [639, 161] on div at bounding box center [1188, 390] width 1502 height 781
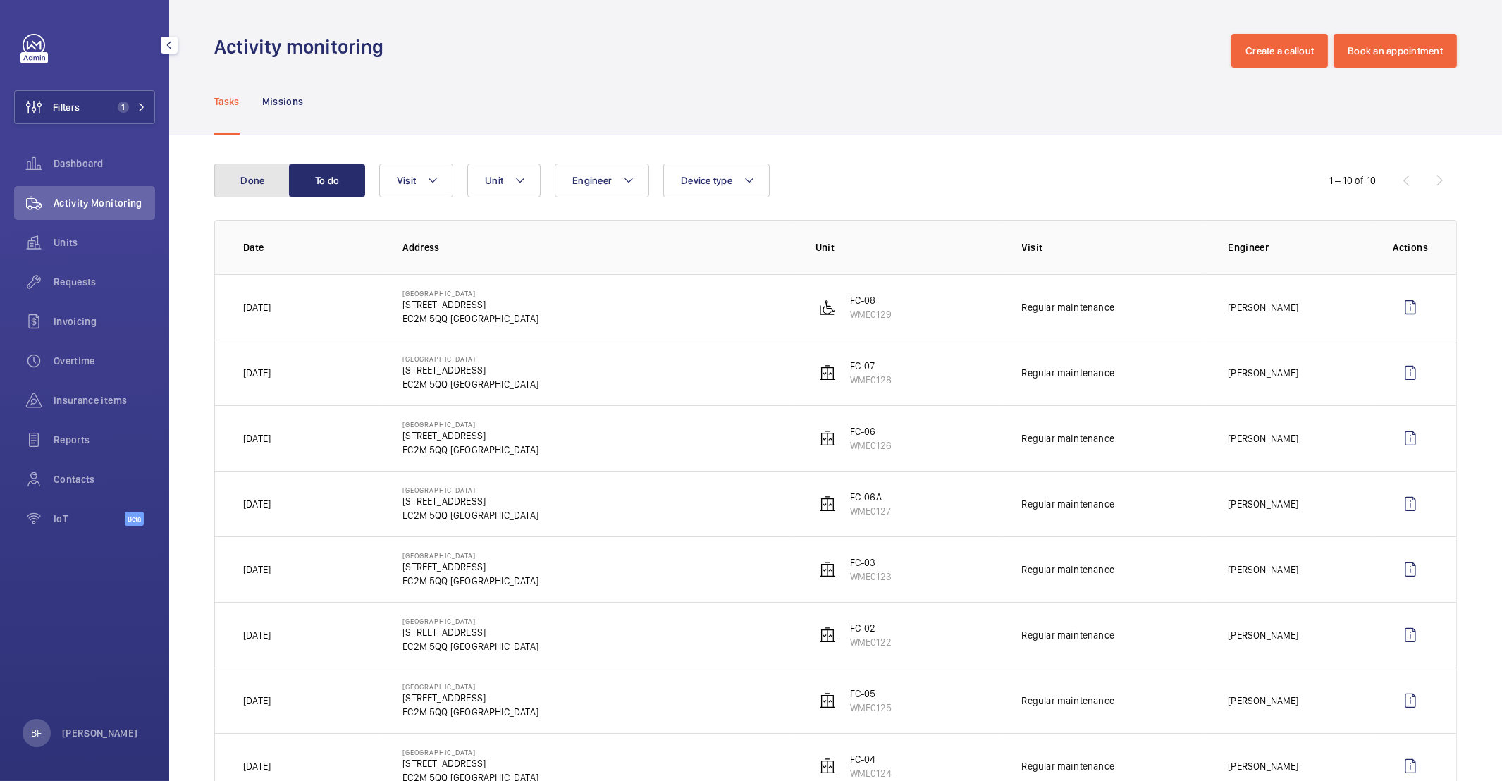
click at [245, 192] on button "Done" at bounding box center [252, 181] width 76 height 34
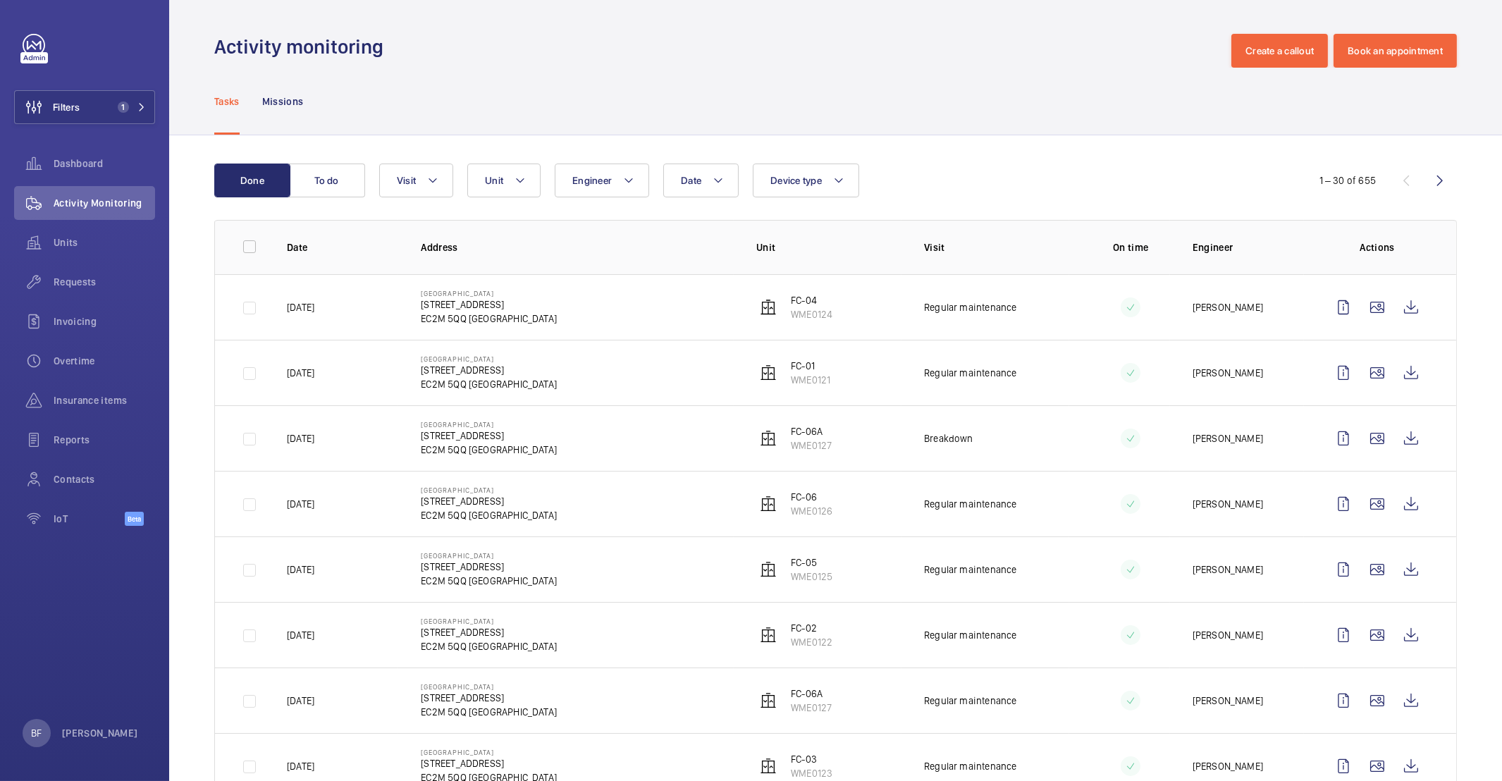
click at [112, 395] on span "Insurance items" at bounding box center [104, 400] width 101 height 14
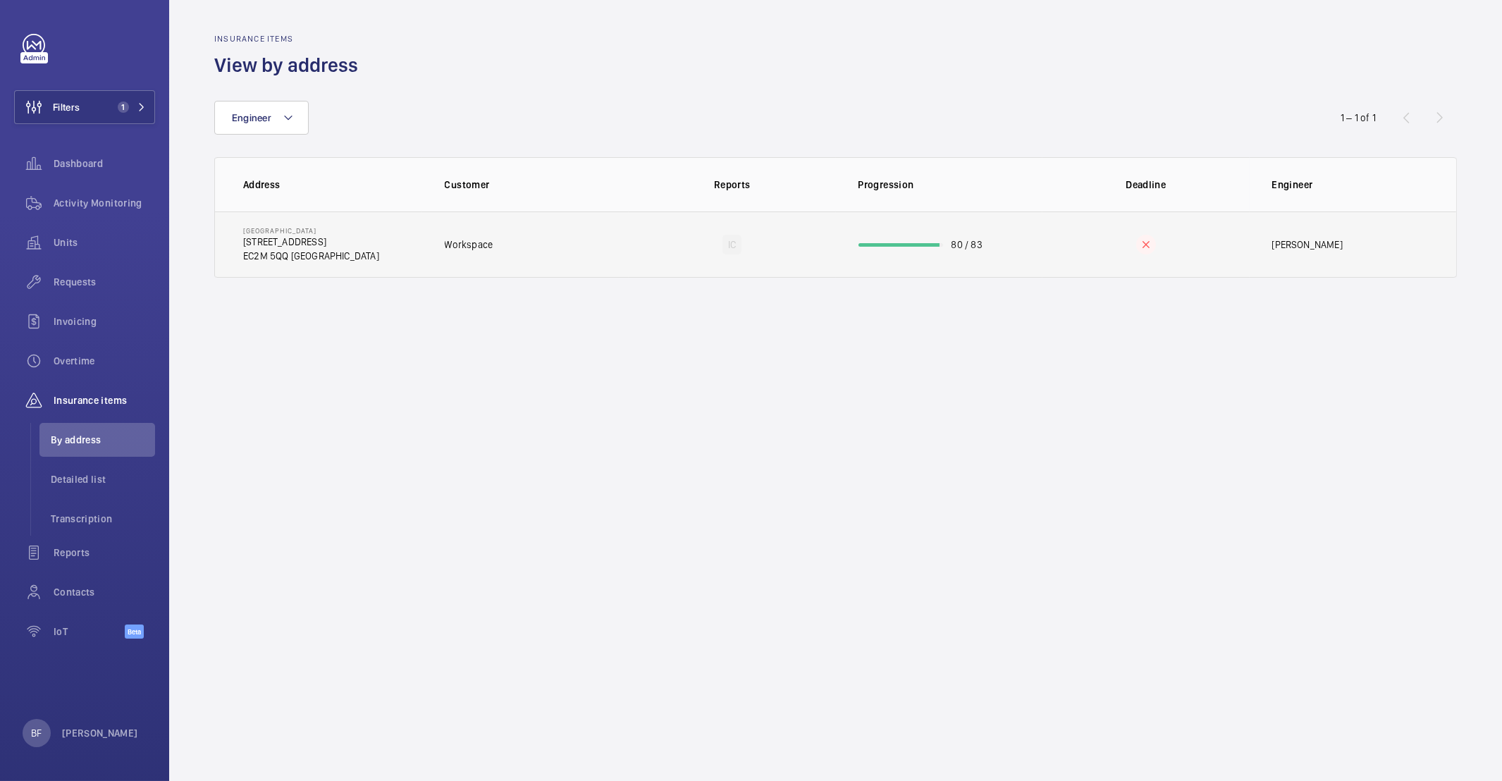
click at [396, 257] on td "Salisbury House 29 Finsbury Circus EC2M 5QQ LONDON" at bounding box center [318, 244] width 207 height 66
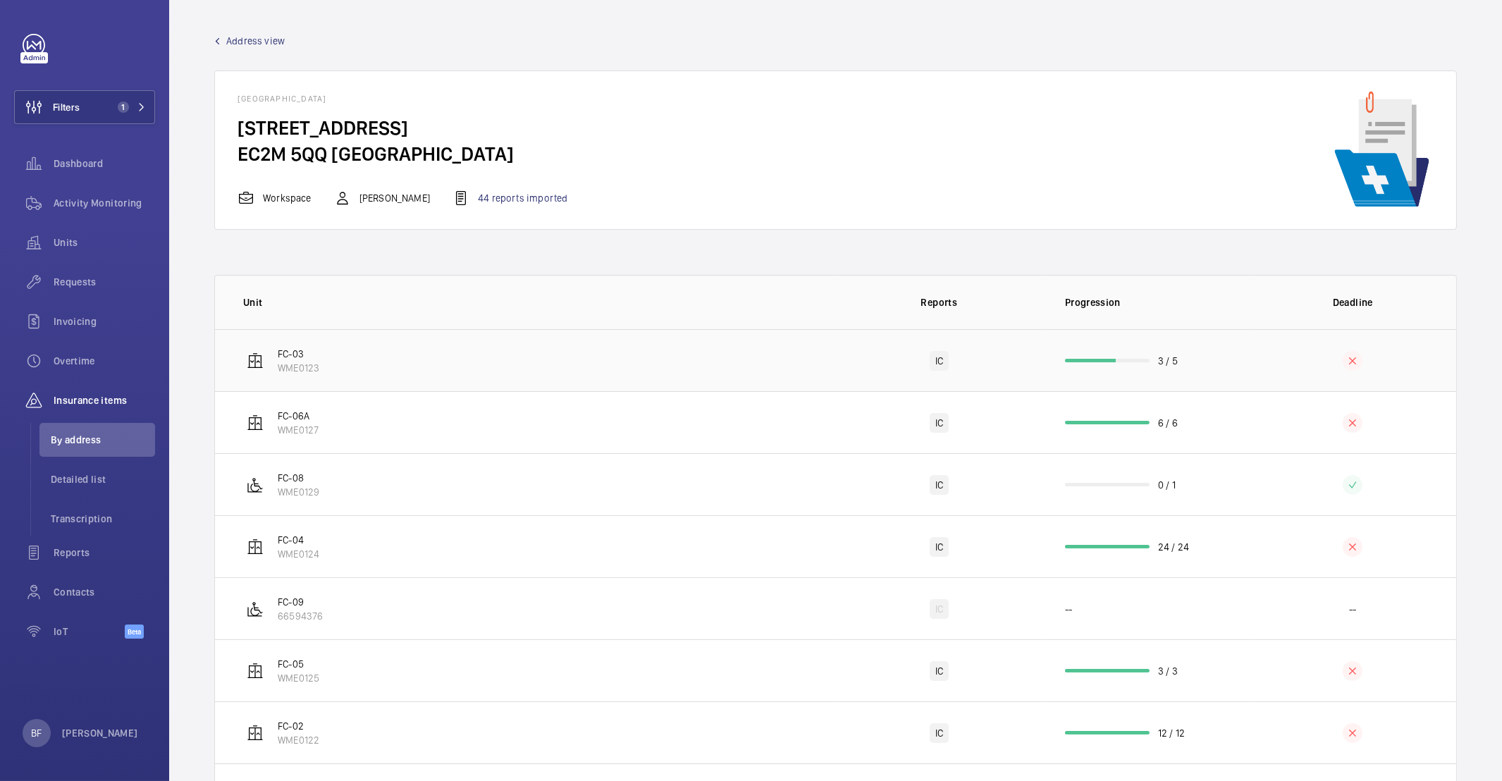
click at [385, 355] on td "FC-03 WME0123" at bounding box center [525, 360] width 621 height 62
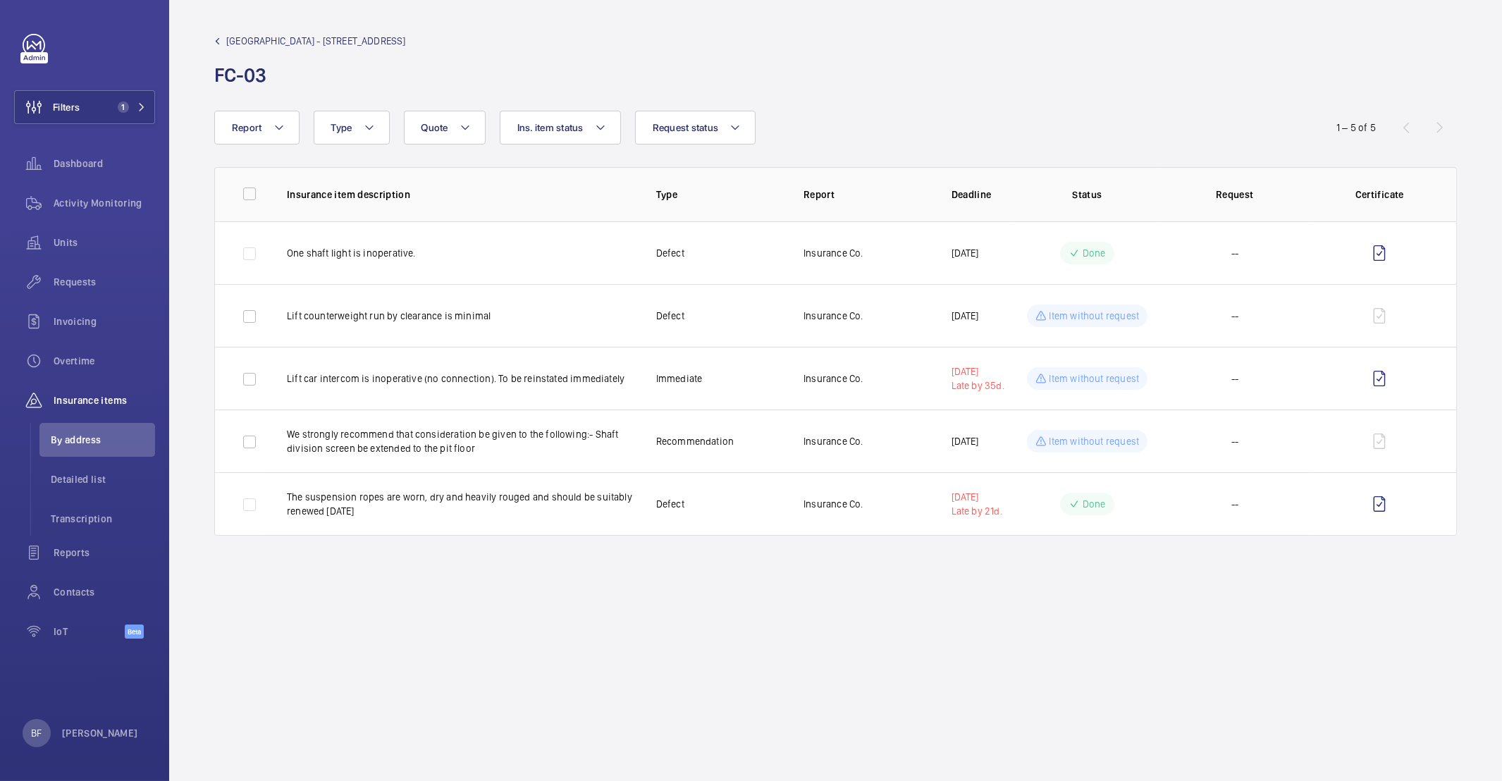
click at [214, 40] on mat-icon at bounding box center [217, 41] width 6 height 6
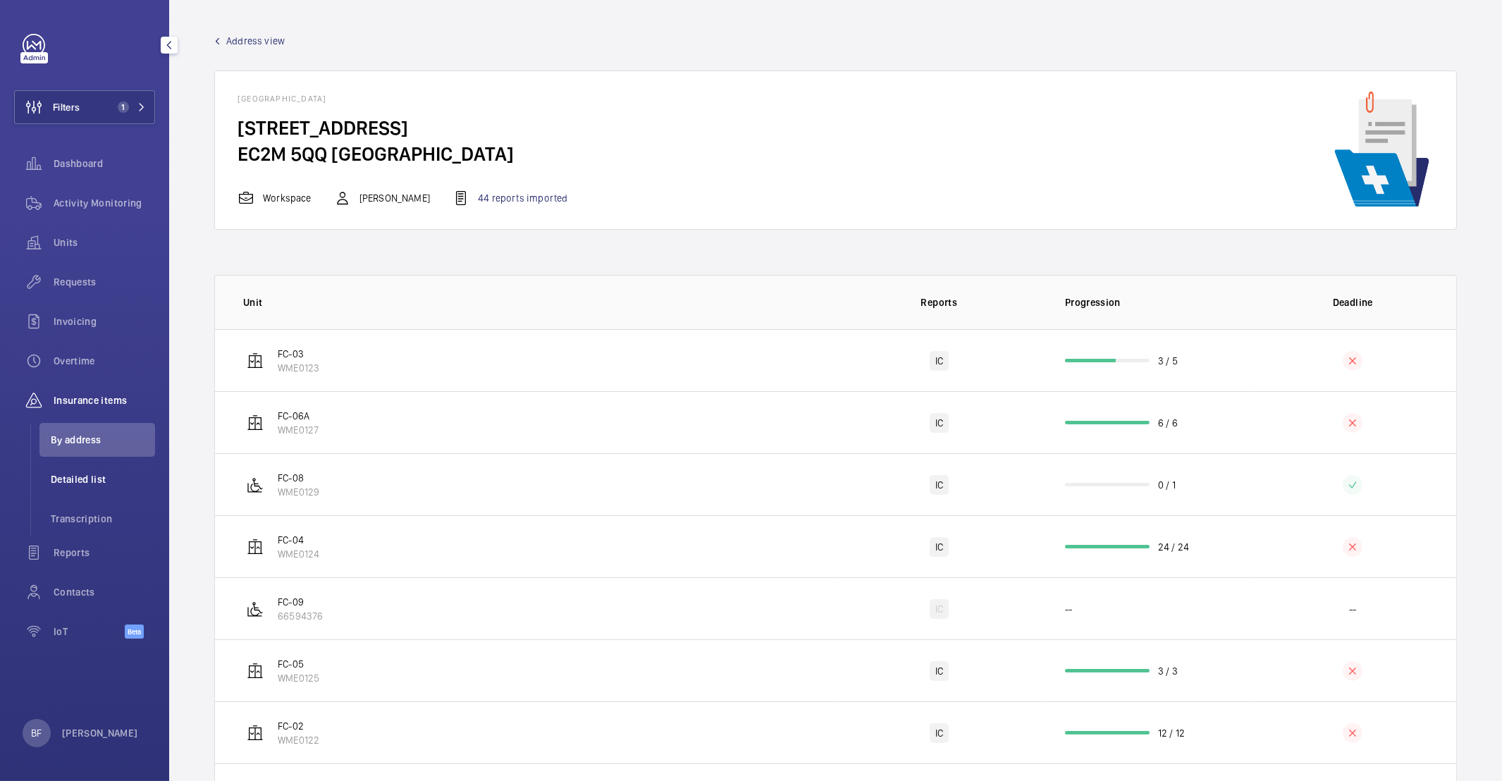
click at [73, 479] on span "Detailed list" at bounding box center [103, 479] width 104 height 14
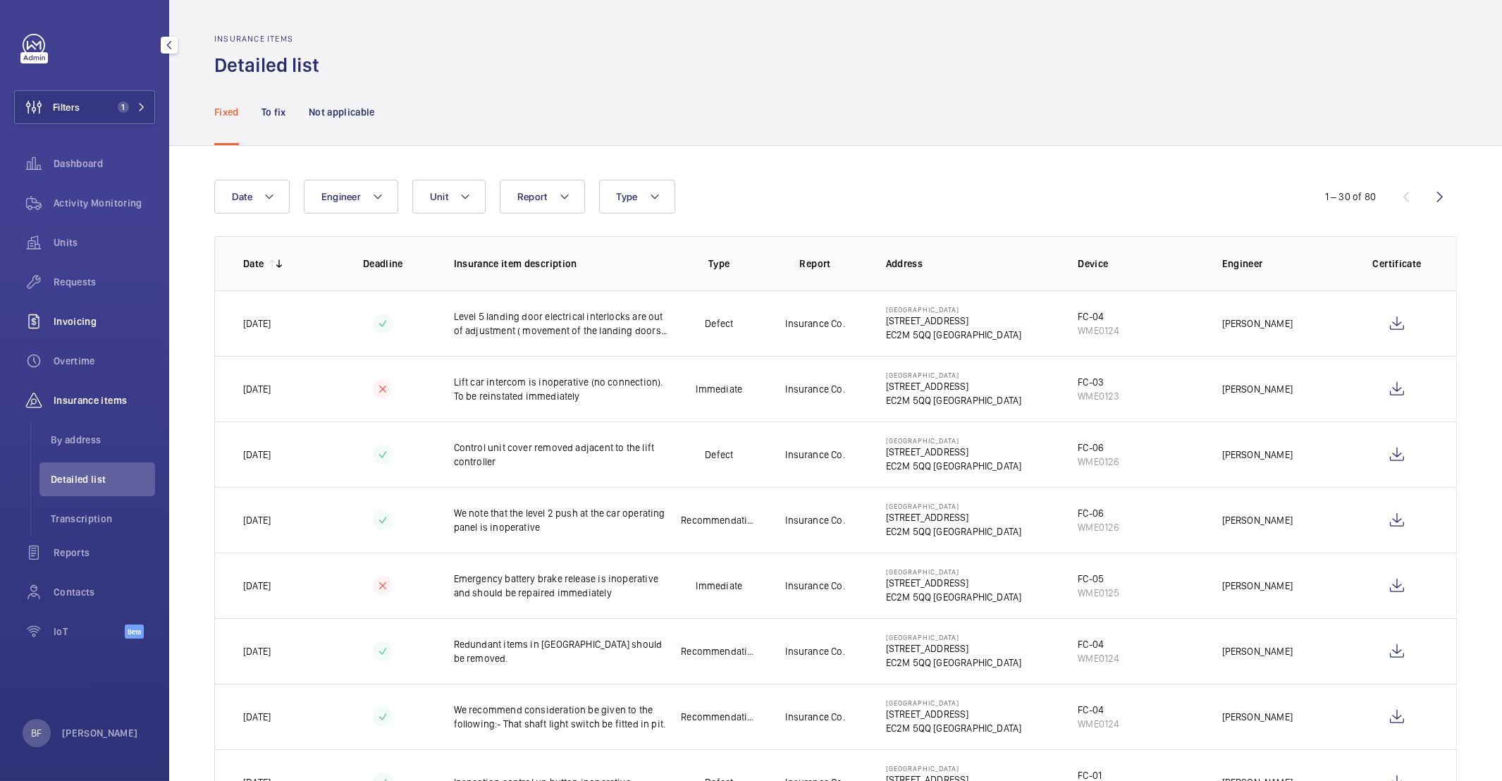
click at [113, 314] on span "Invoicing" at bounding box center [104, 321] width 101 height 14
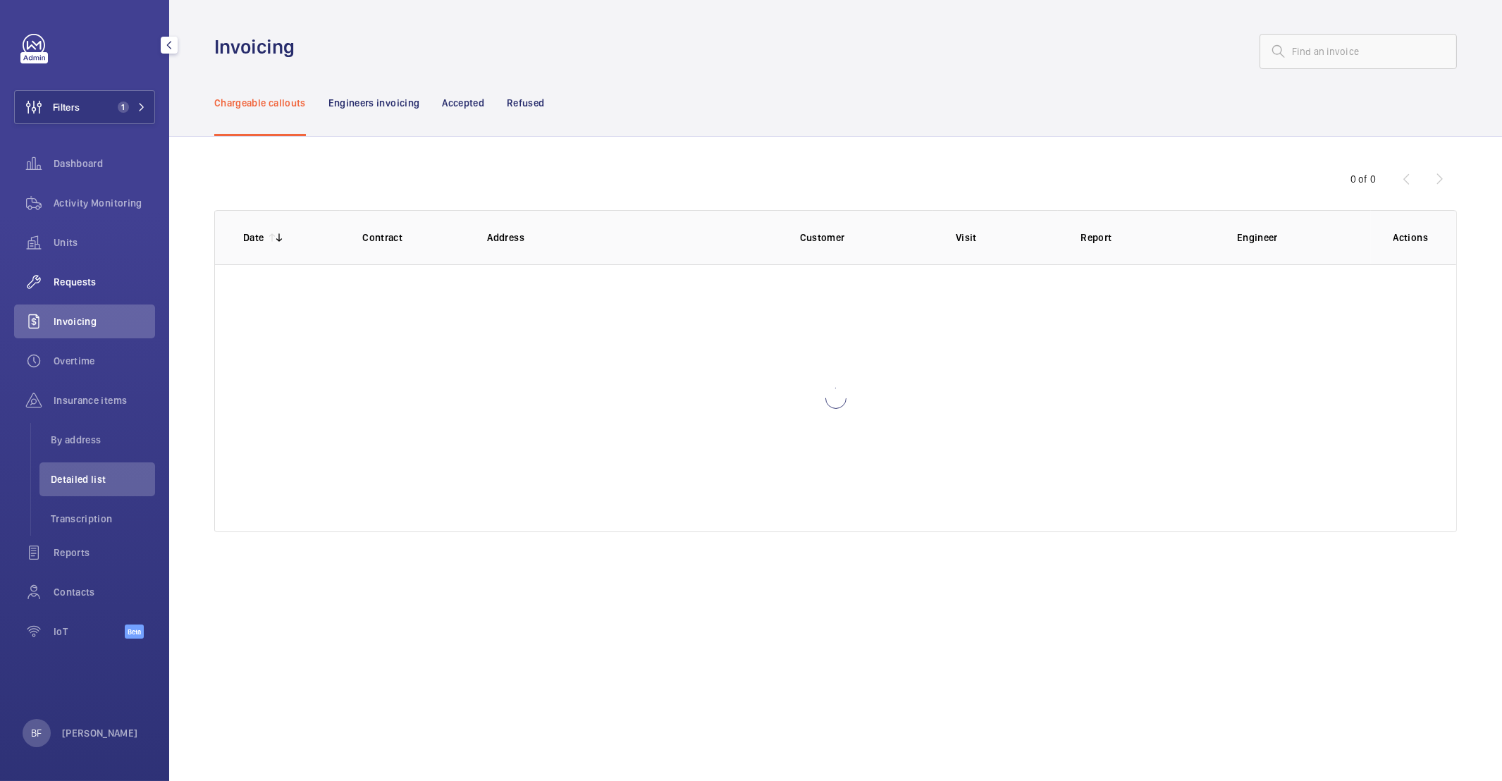
click at [109, 285] on span "Requests" at bounding box center [104, 282] width 101 height 14
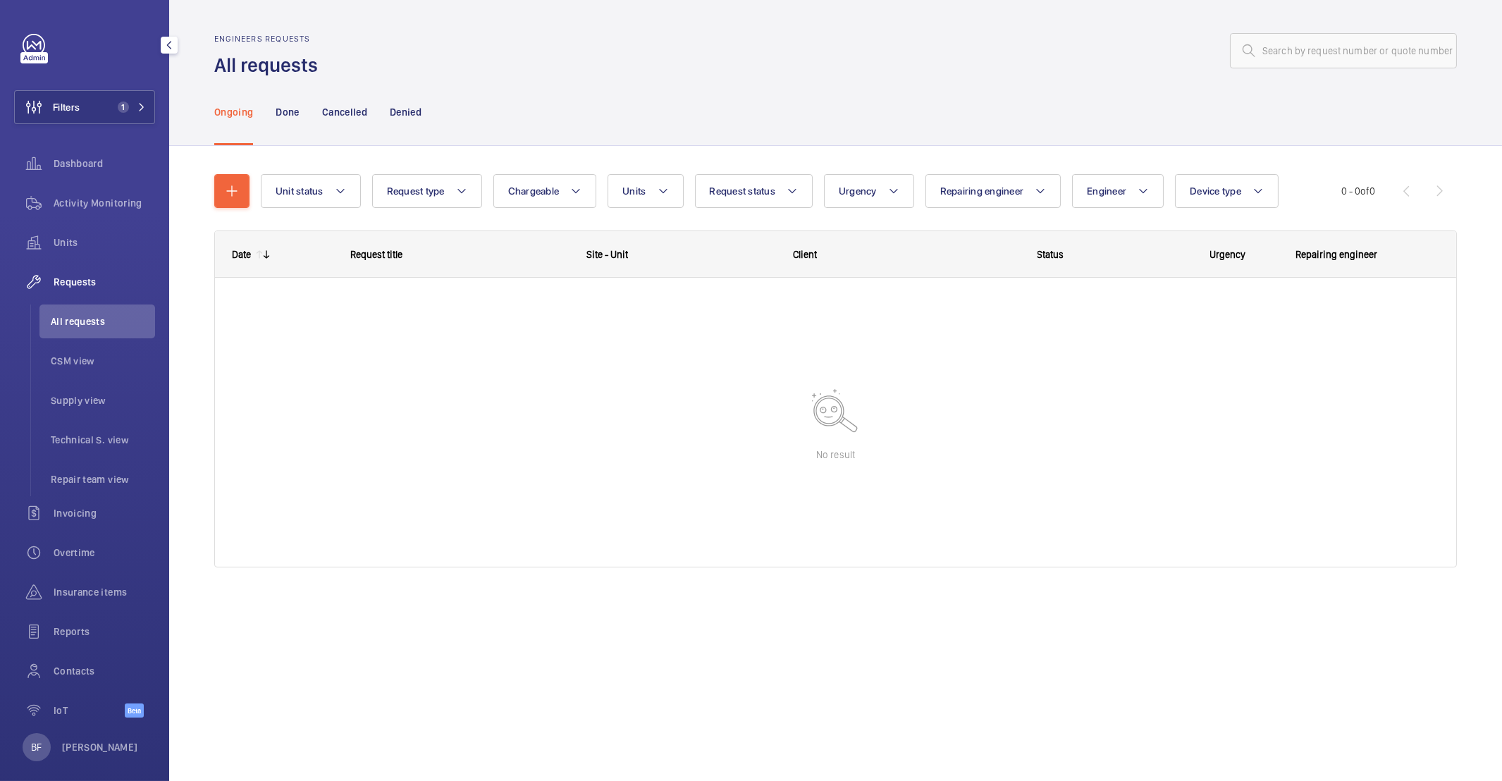
click at [91, 278] on span "Requests" at bounding box center [104, 282] width 101 height 14
click at [287, 117] on p "Done" at bounding box center [287, 112] width 23 height 14
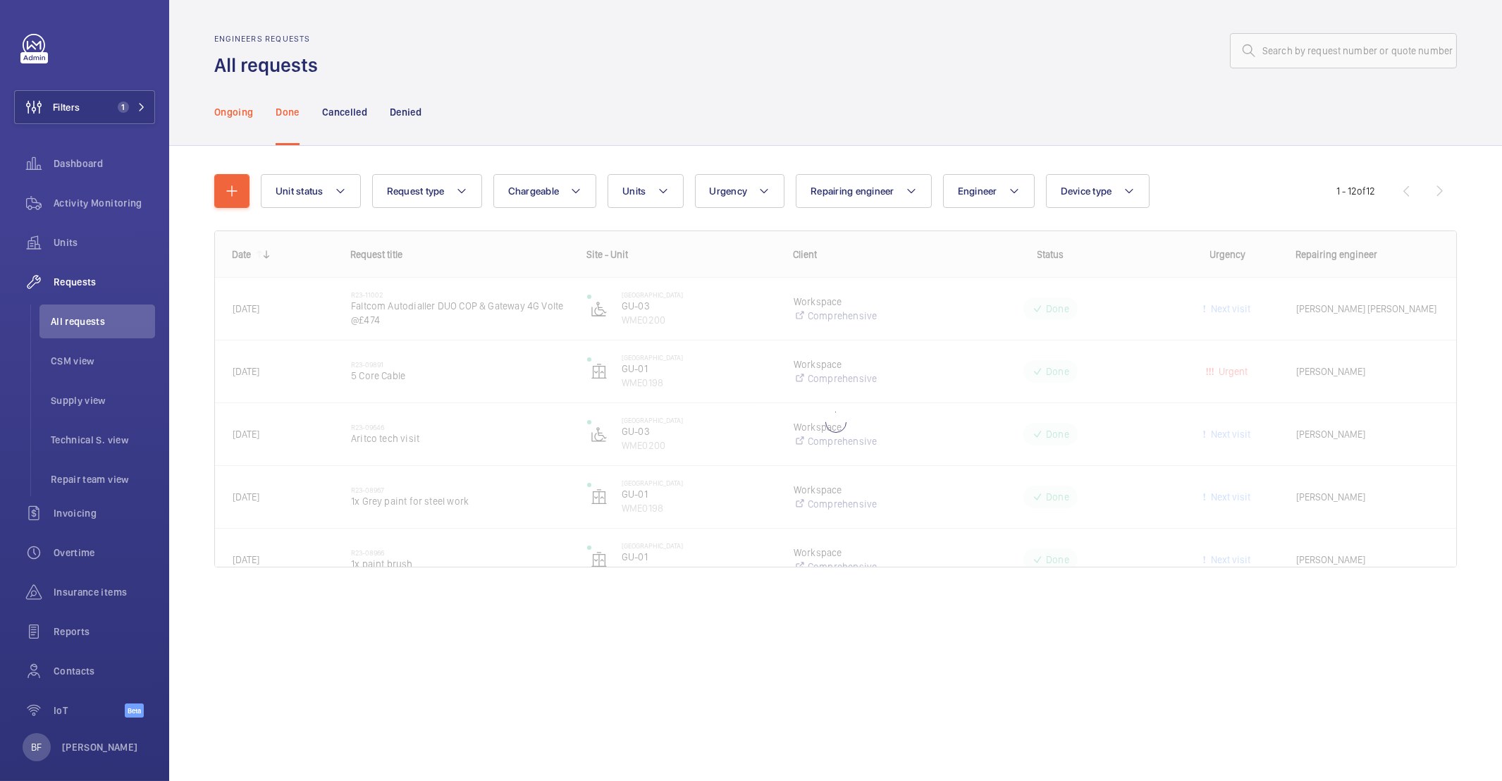
click at [224, 117] on p "Ongoing" at bounding box center [233, 112] width 39 height 14
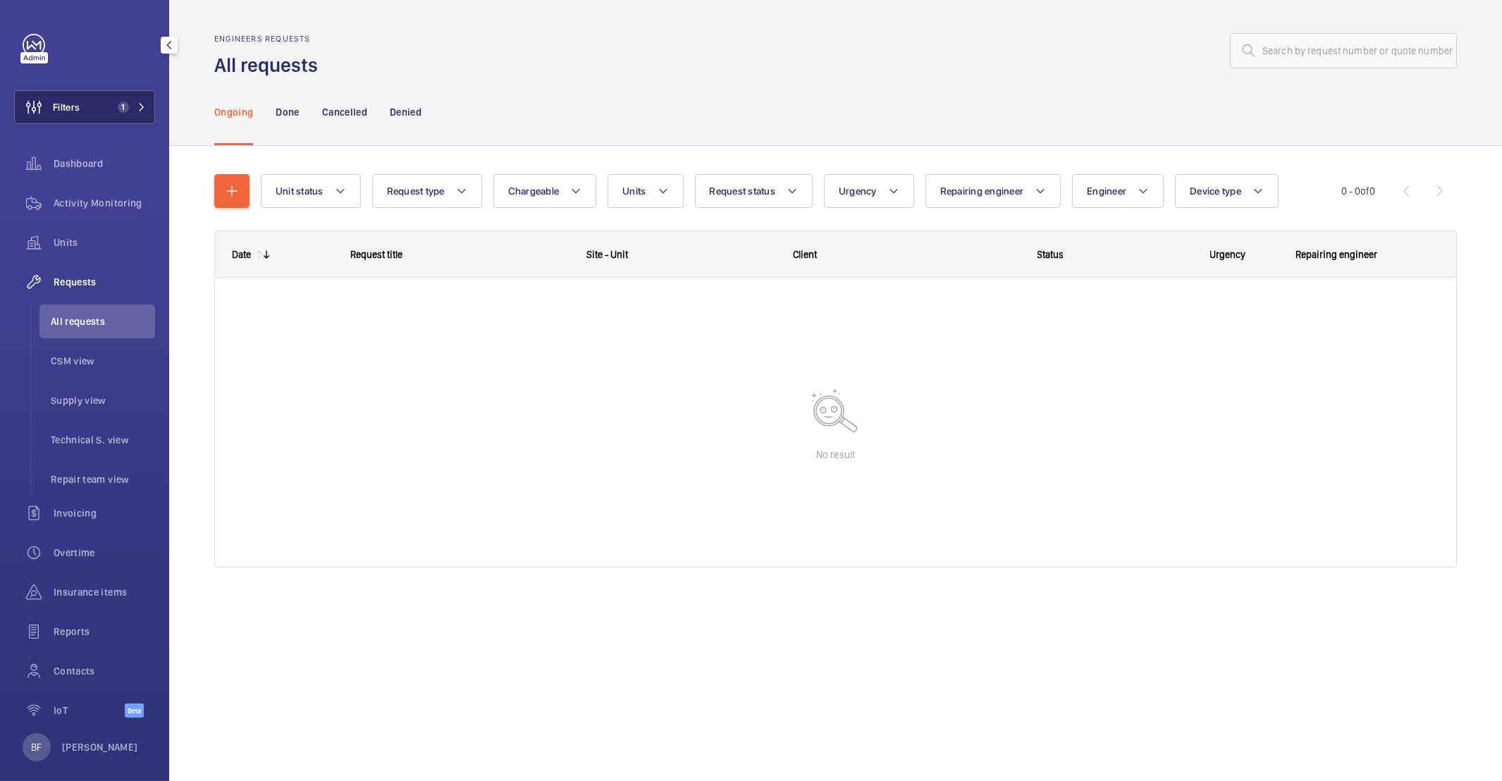
click at [112, 101] on span "1" at bounding box center [120, 106] width 17 height 11
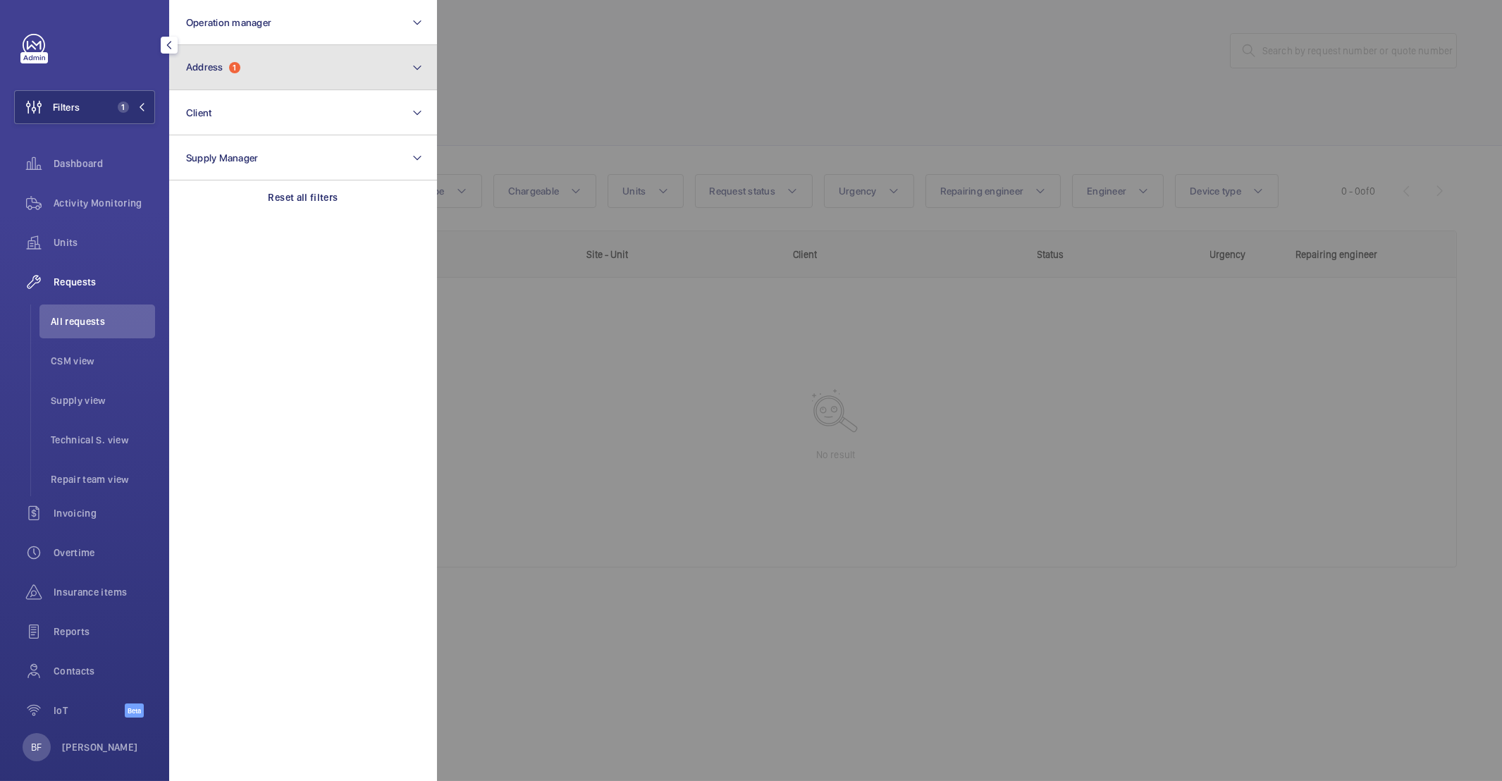
click at [273, 82] on button "Address 1" at bounding box center [303, 67] width 268 height 45
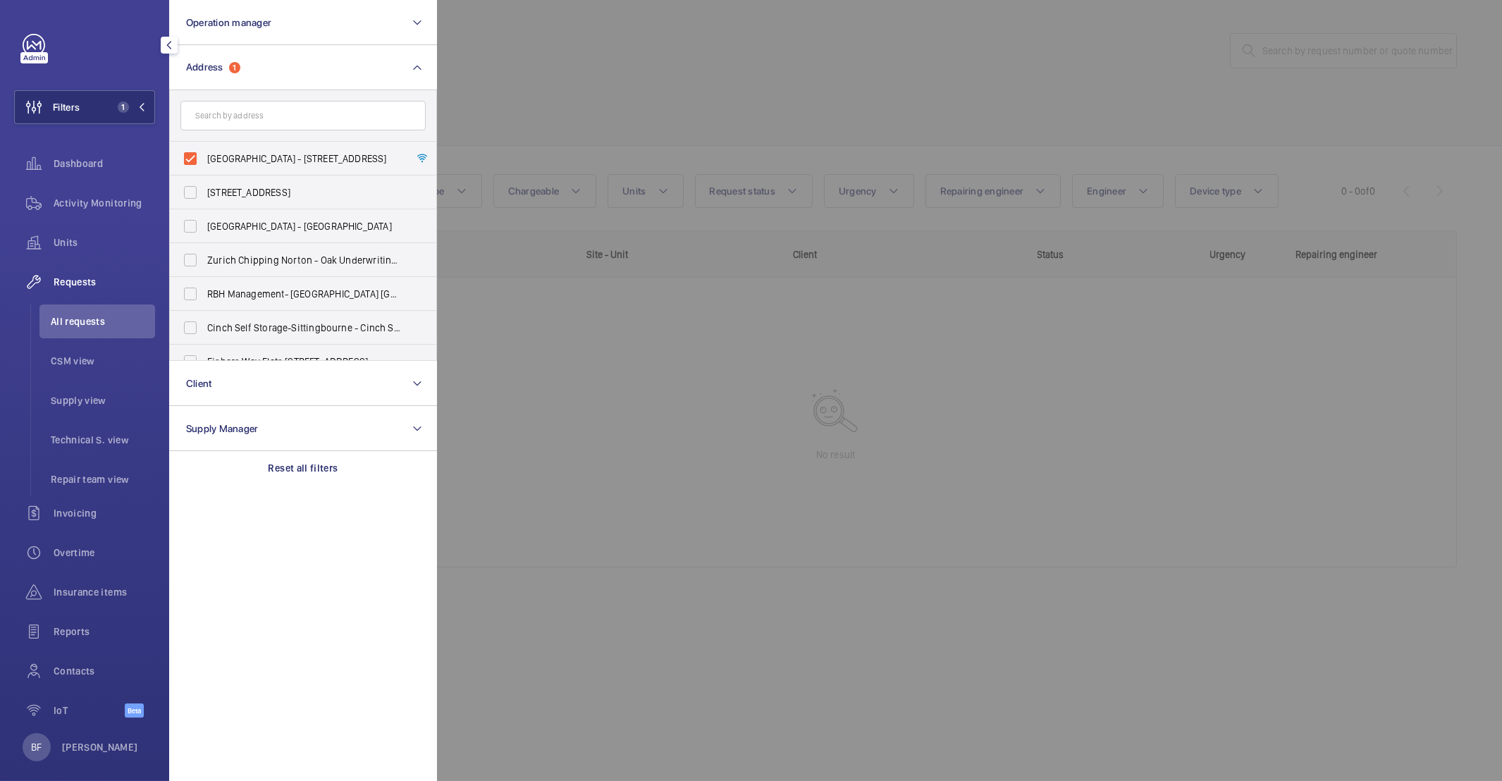
click at [774, 115] on div at bounding box center [1188, 390] width 1502 height 781
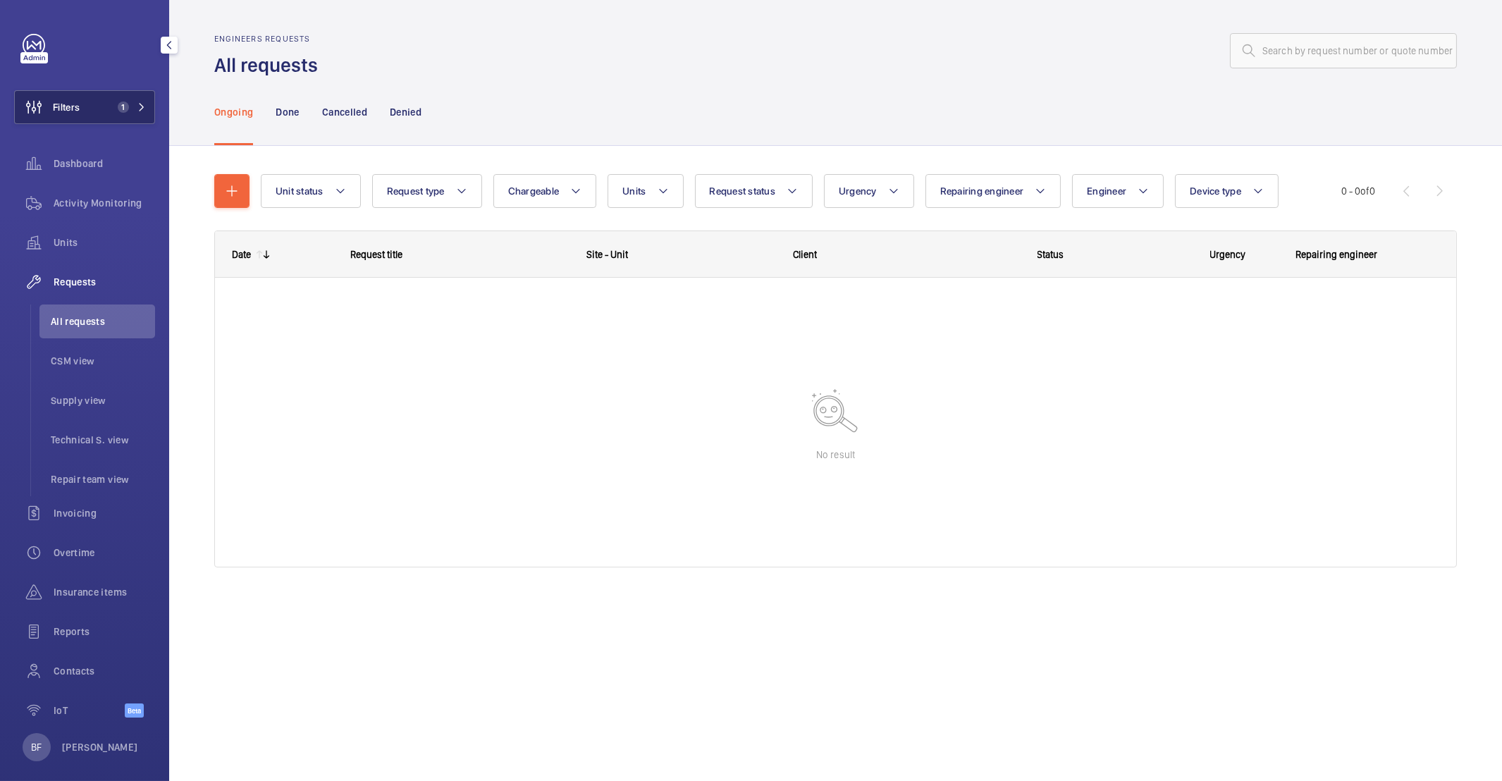
click at [75, 92] on span "Filters" at bounding box center [47, 107] width 65 height 34
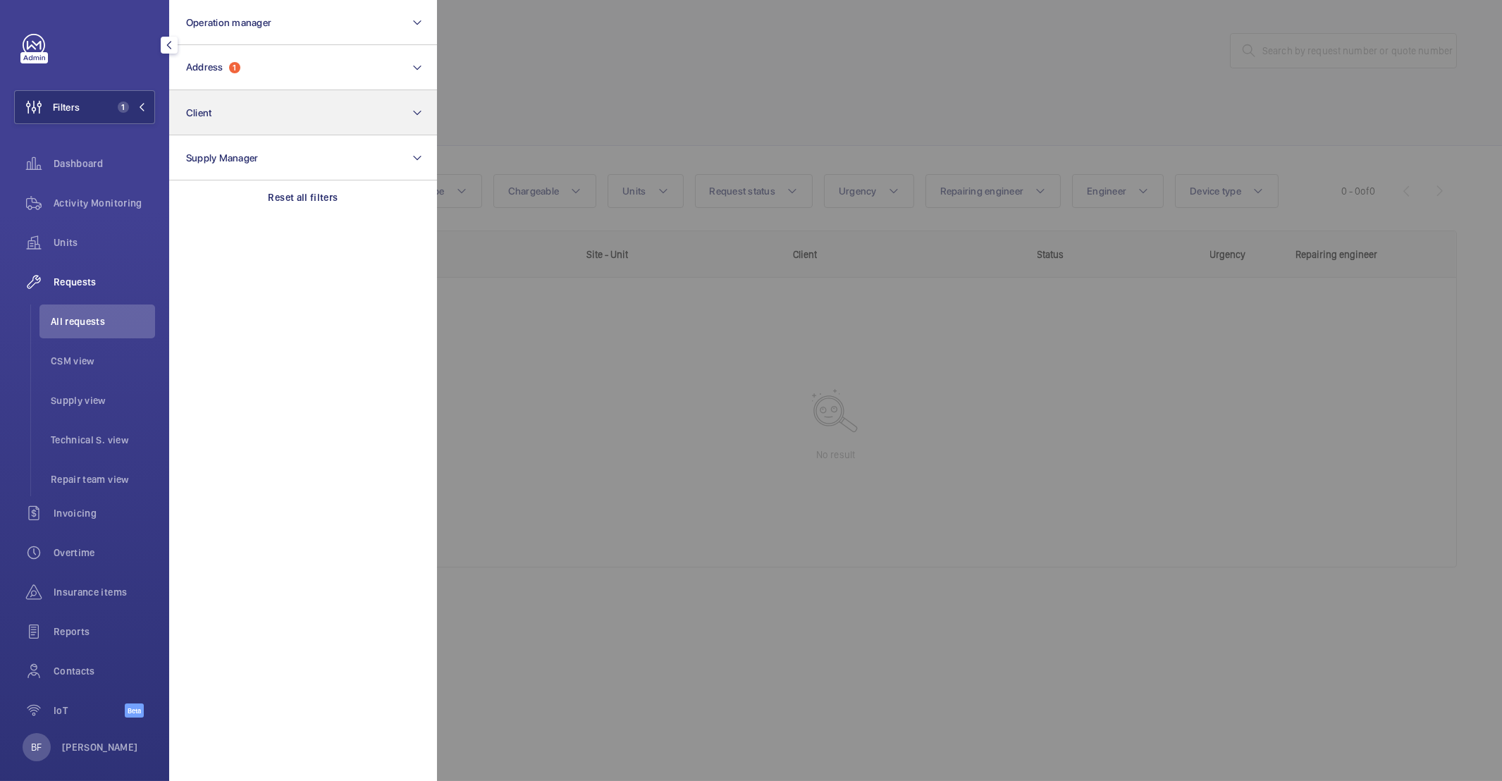
click at [317, 197] on p "Reset all filters" at bounding box center [304, 197] width 70 height 14
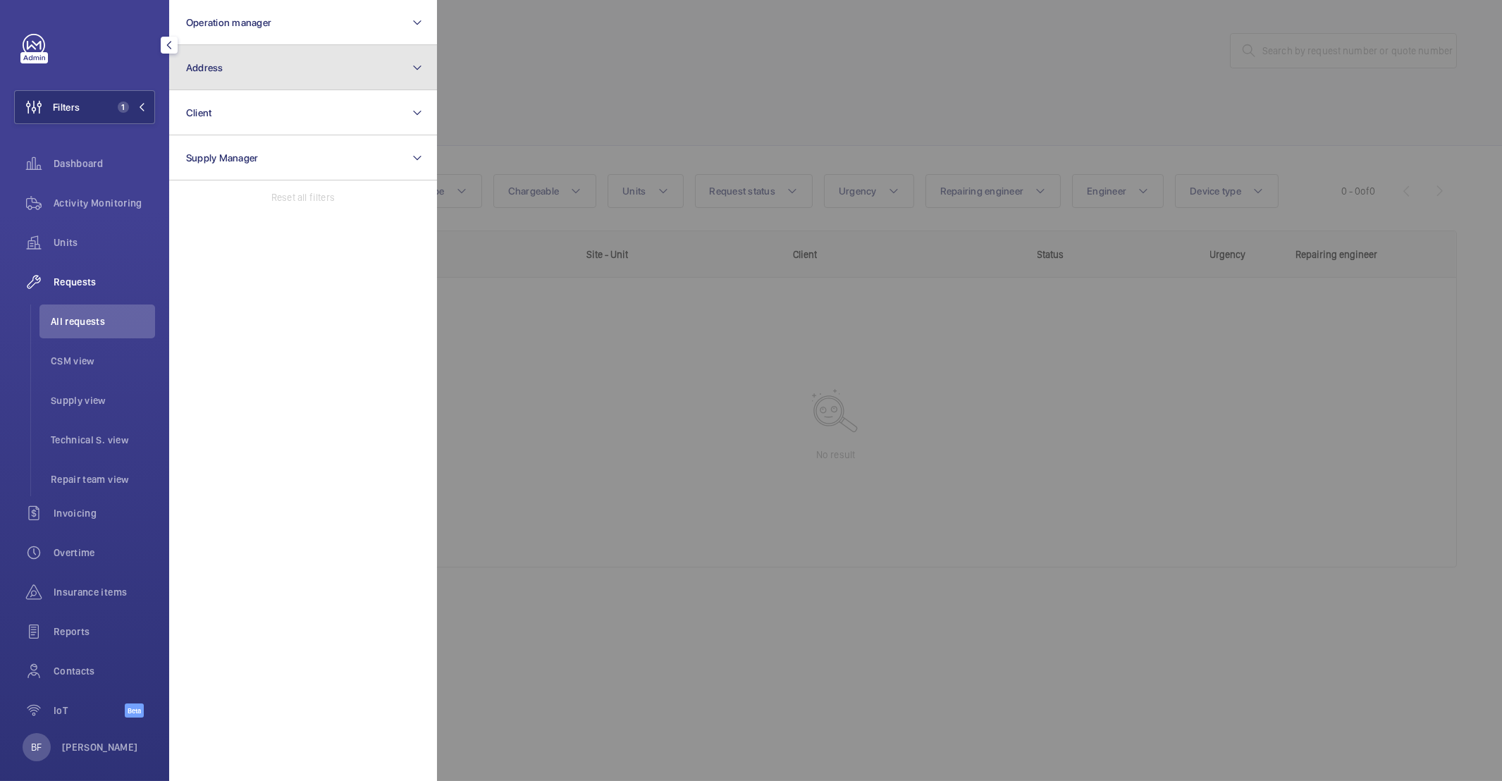
click at [231, 63] on button "Address" at bounding box center [303, 67] width 268 height 45
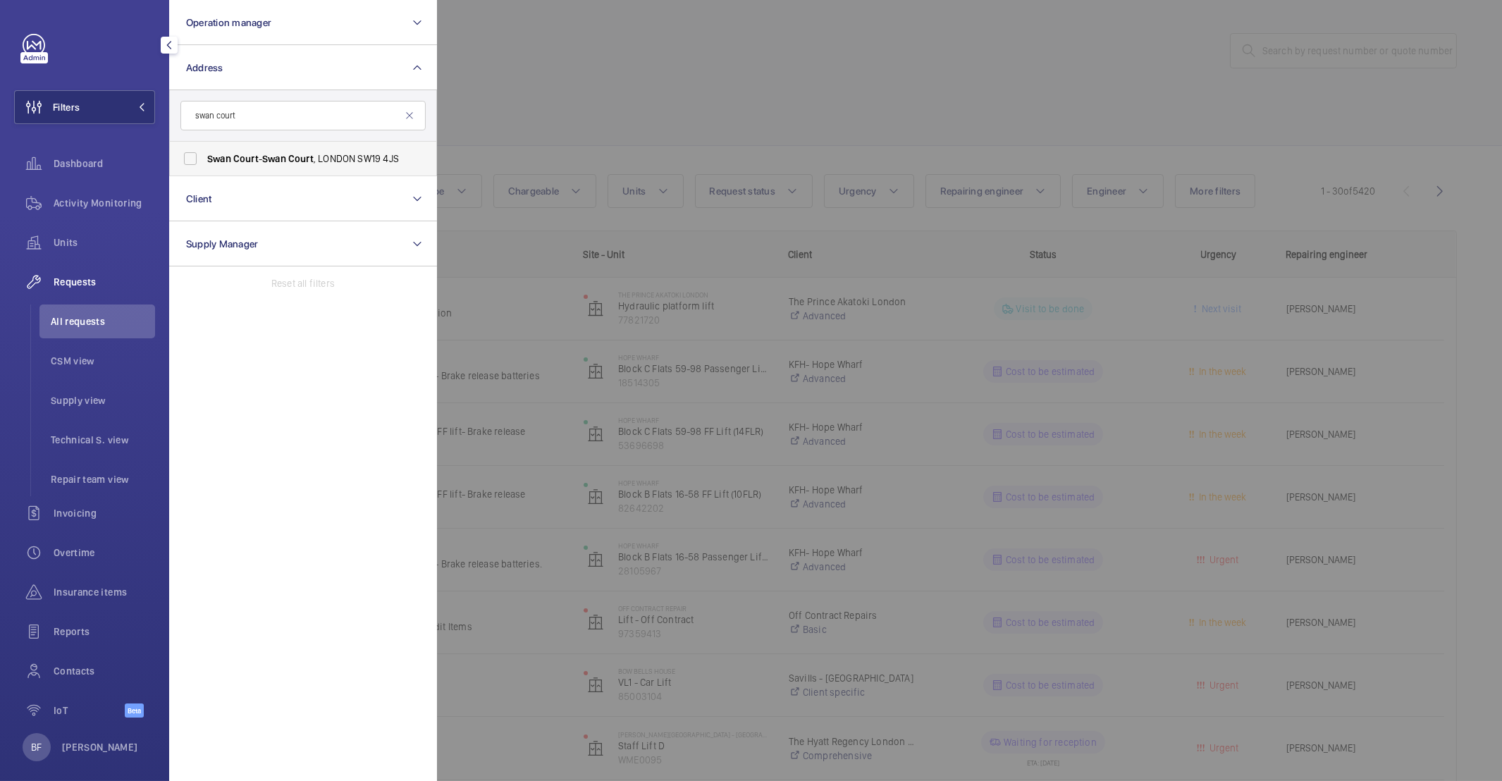
type input "swan court"
click at [261, 166] on label "Swan Court - Swan Court , LONDON SW19 4JS" at bounding box center [292, 159] width 245 height 34
click at [204, 166] on input "Swan Court - Swan Court , LONDON SW19 4JS" at bounding box center [190, 158] width 28 height 28
checkbox input "true"
click at [666, 101] on div at bounding box center [1188, 390] width 1502 height 781
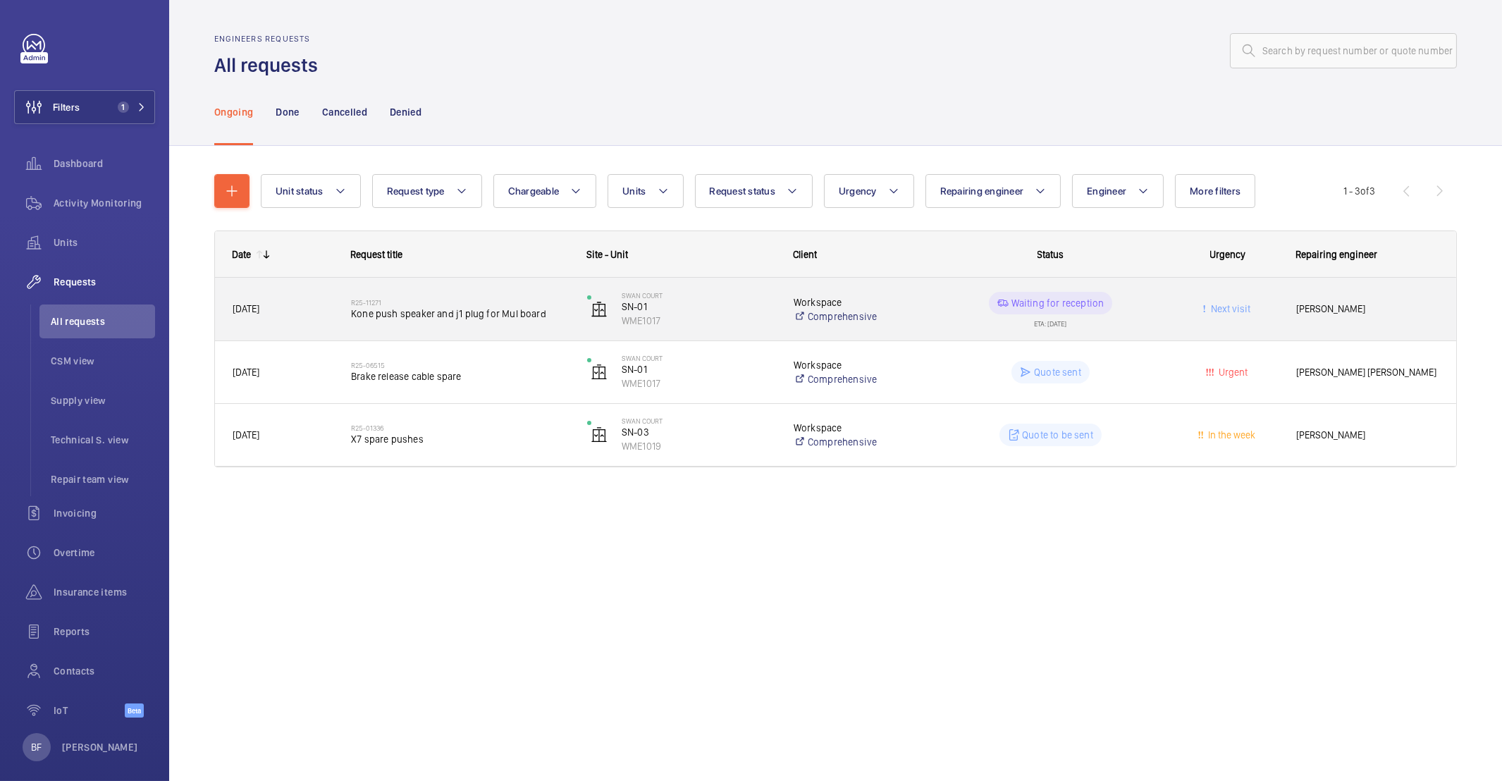
click at [503, 328] on div "R25-11271 Kone push speaker and j1 plug for Mul board" at bounding box center [460, 309] width 218 height 41
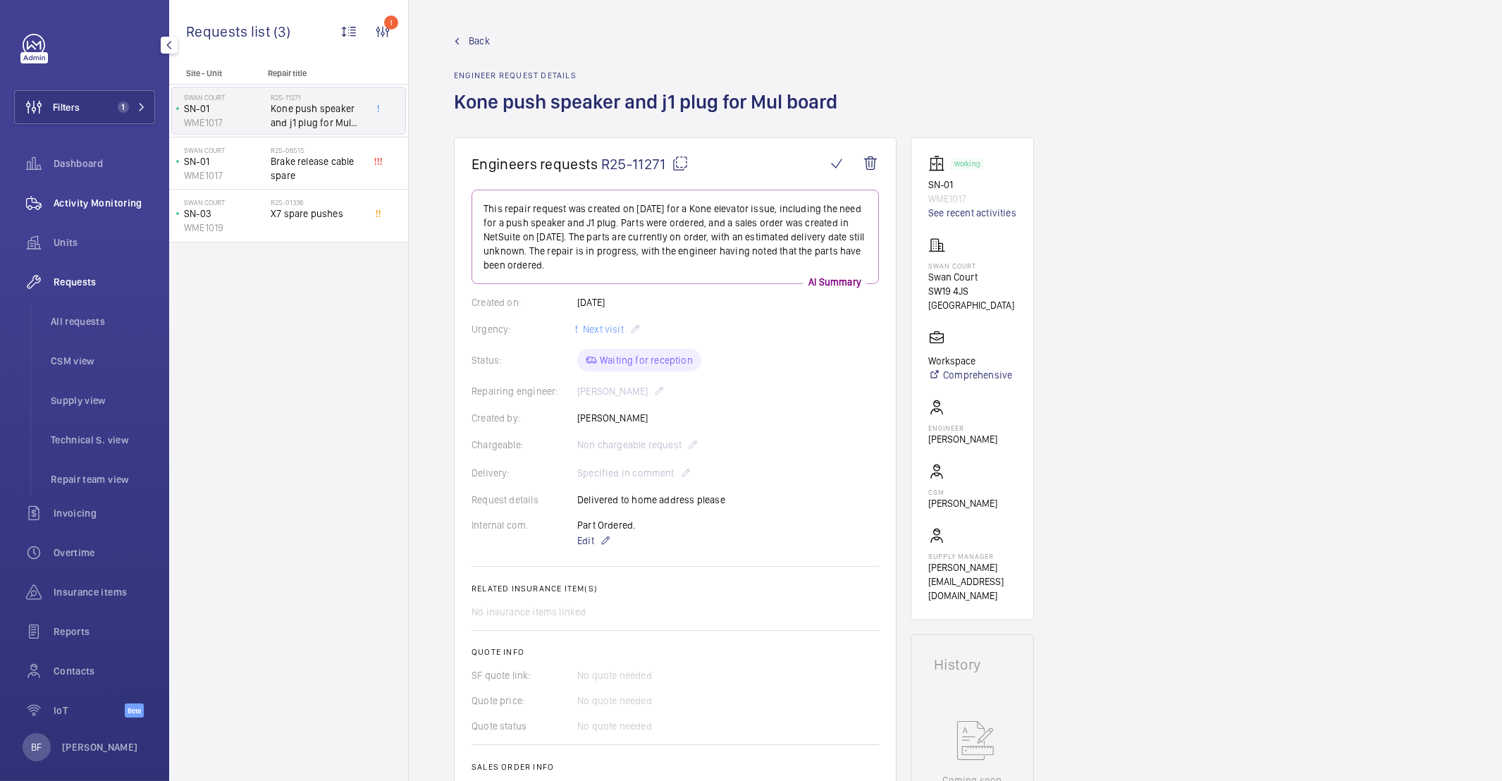
click at [90, 204] on span "Activity Monitoring" at bounding box center [104, 203] width 101 height 14
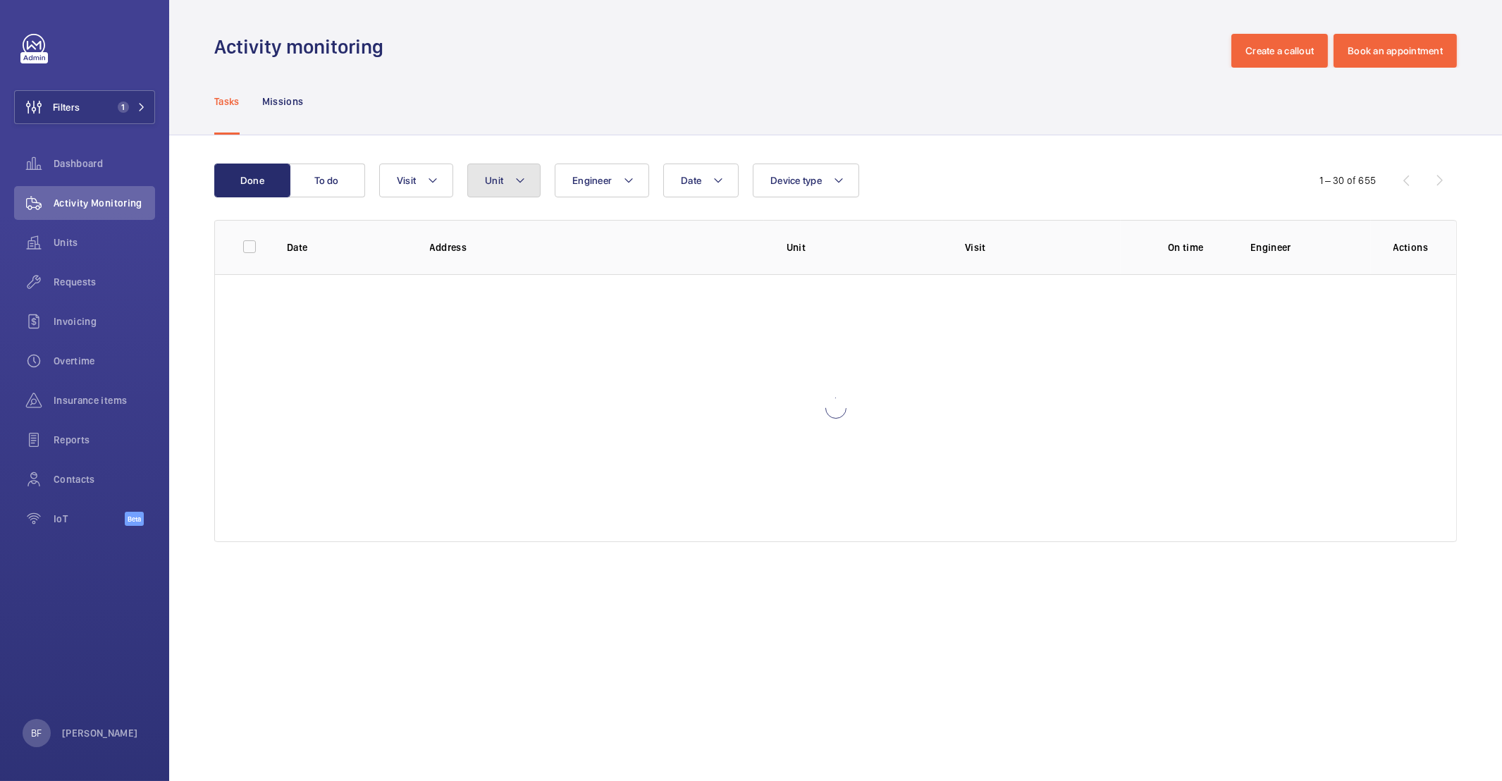
click at [516, 190] on button "Unit" at bounding box center [503, 181] width 73 height 34
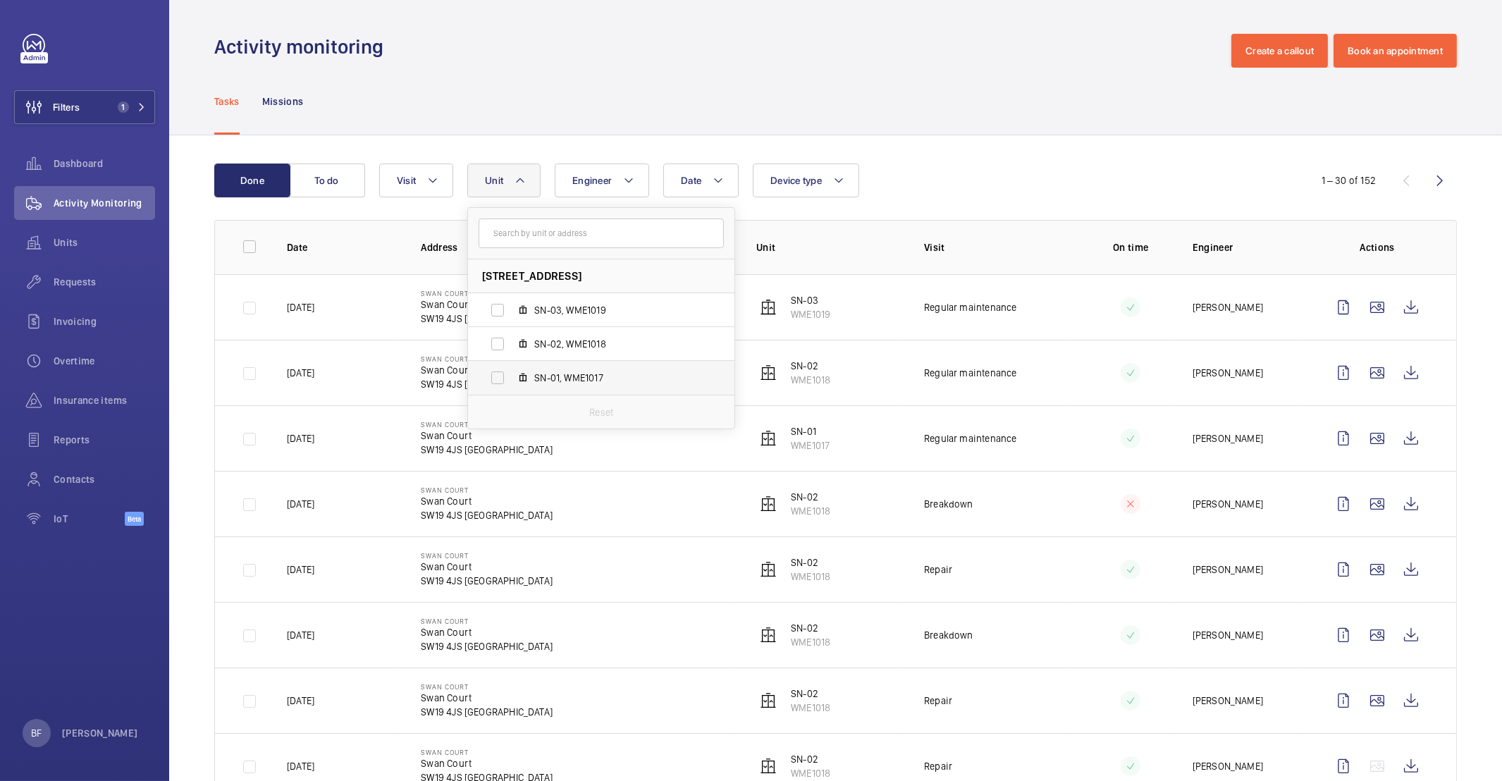
click at [589, 367] on label "SN-01, WME1017" at bounding box center [590, 378] width 244 height 34
click at [512, 367] on input "SN-01, WME1017" at bounding box center [497, 378] width 28 height 28
checkbox input "true"
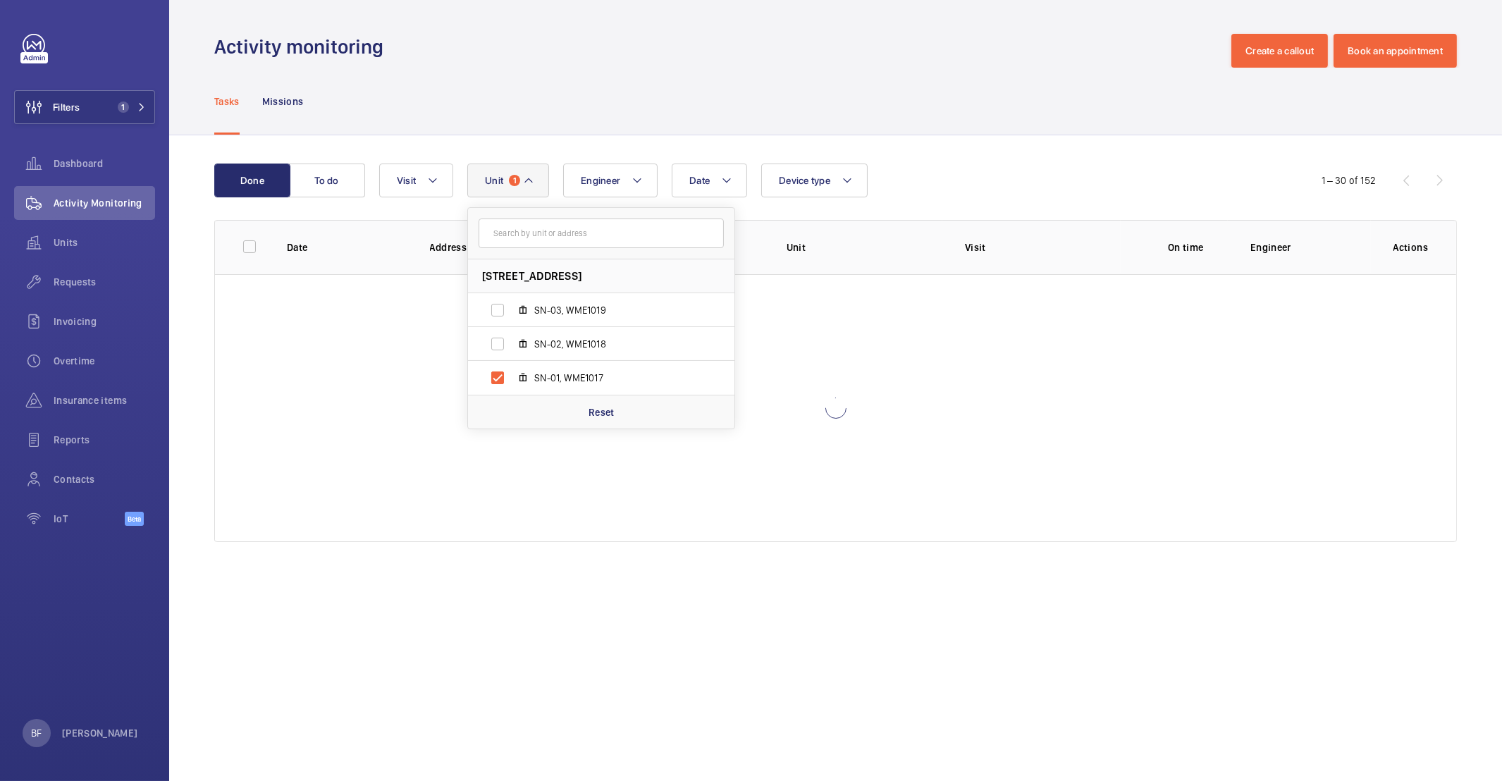
click at [671, 105] on div "Tasks Missions" at bounding box center [835, 101] width 1243 height 67
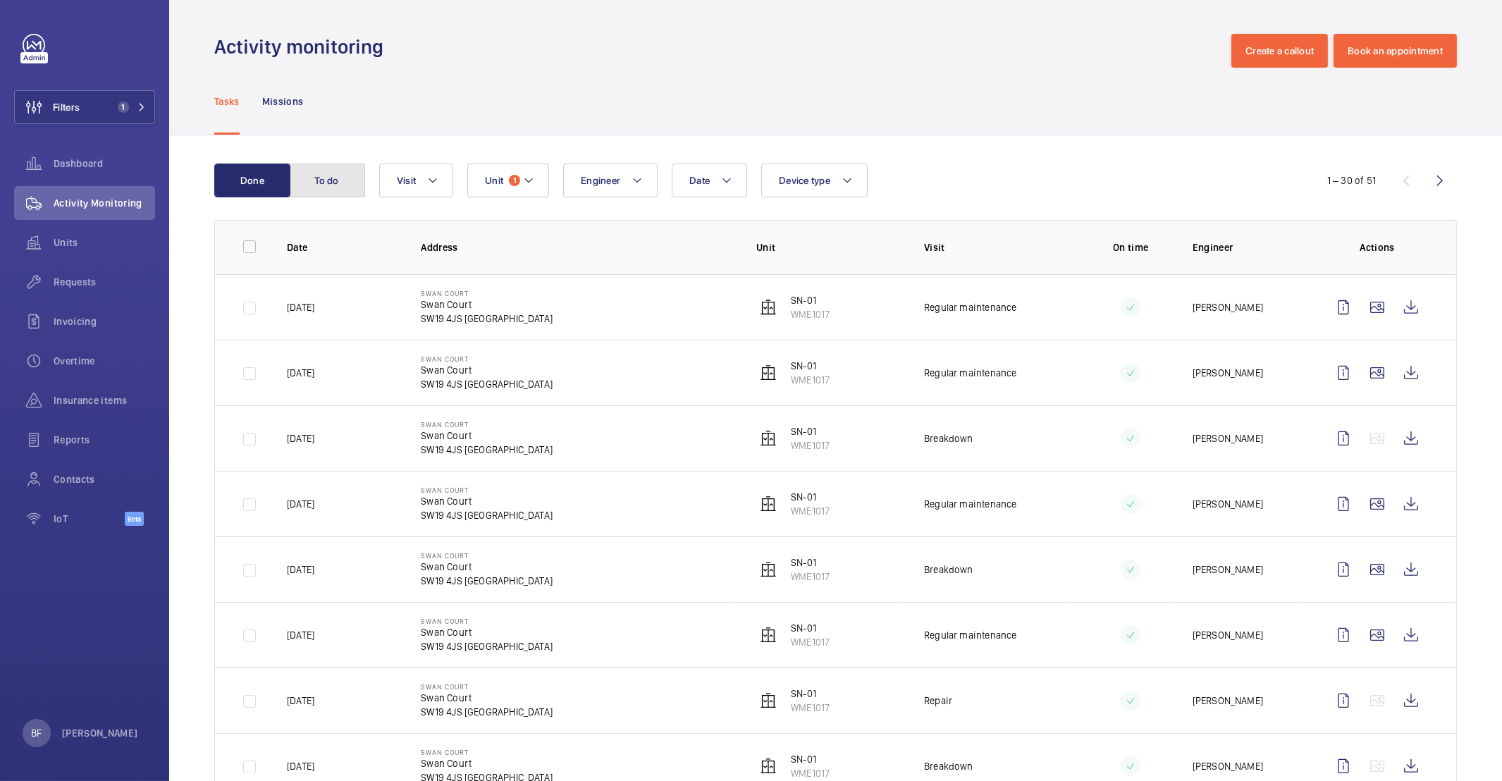
click at [346, 182] on button "To do" at bounding box center [327, 181] width 76 height 34
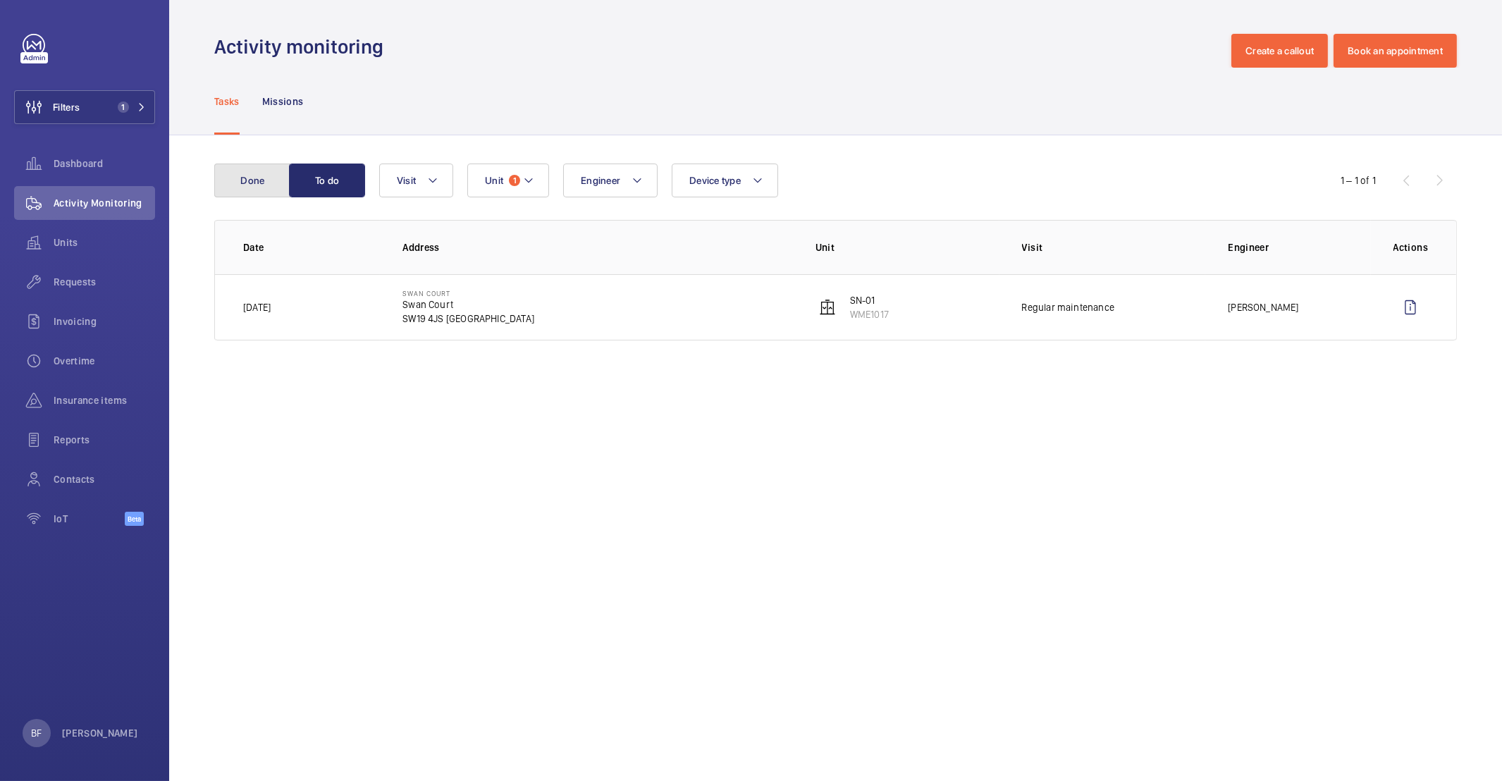
click at [273, 178] on button "Done" at bounding box center [252, 181] width 76 height 34
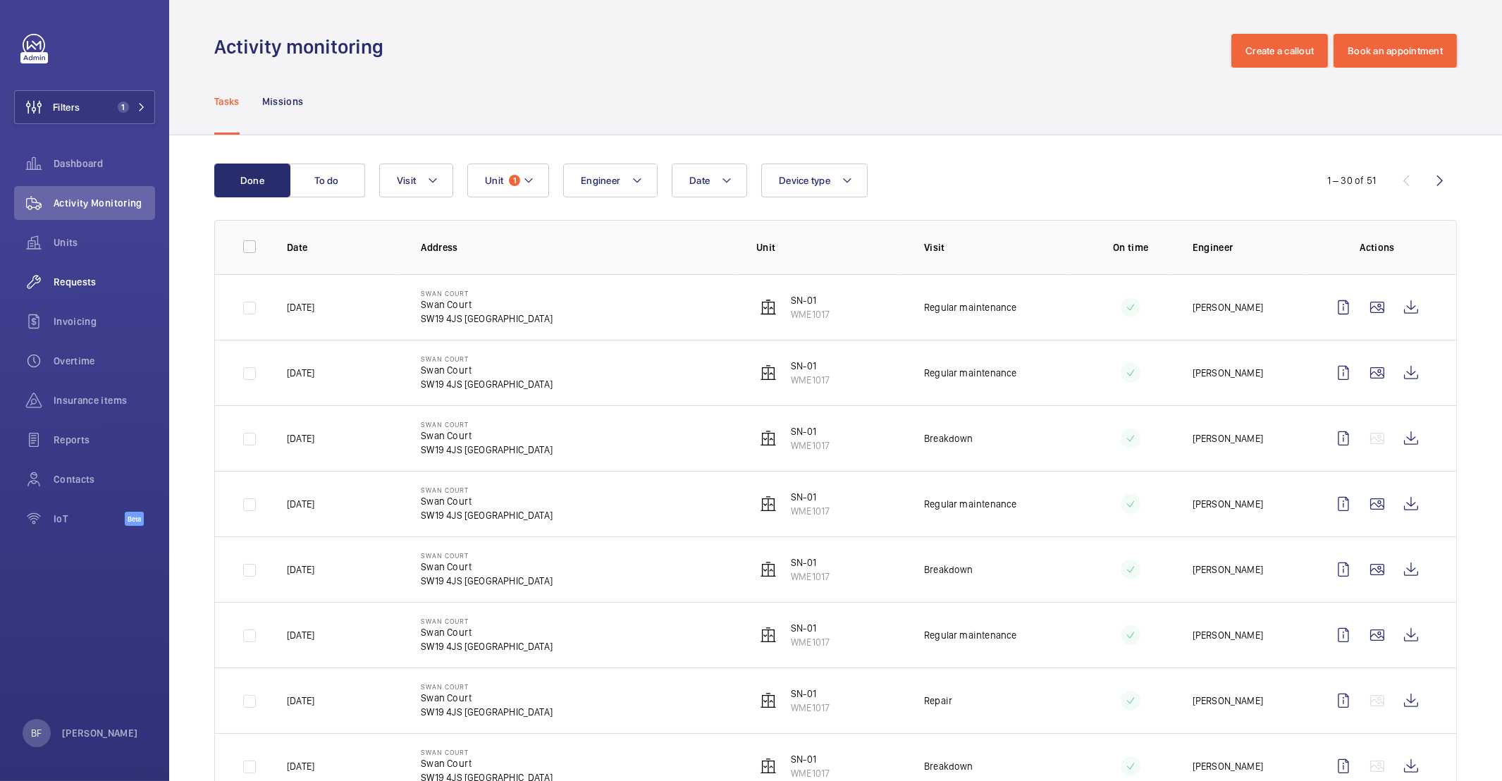
click at [83, 280] on span "Requests" at bounding box center [104, 282] width 101 height 14
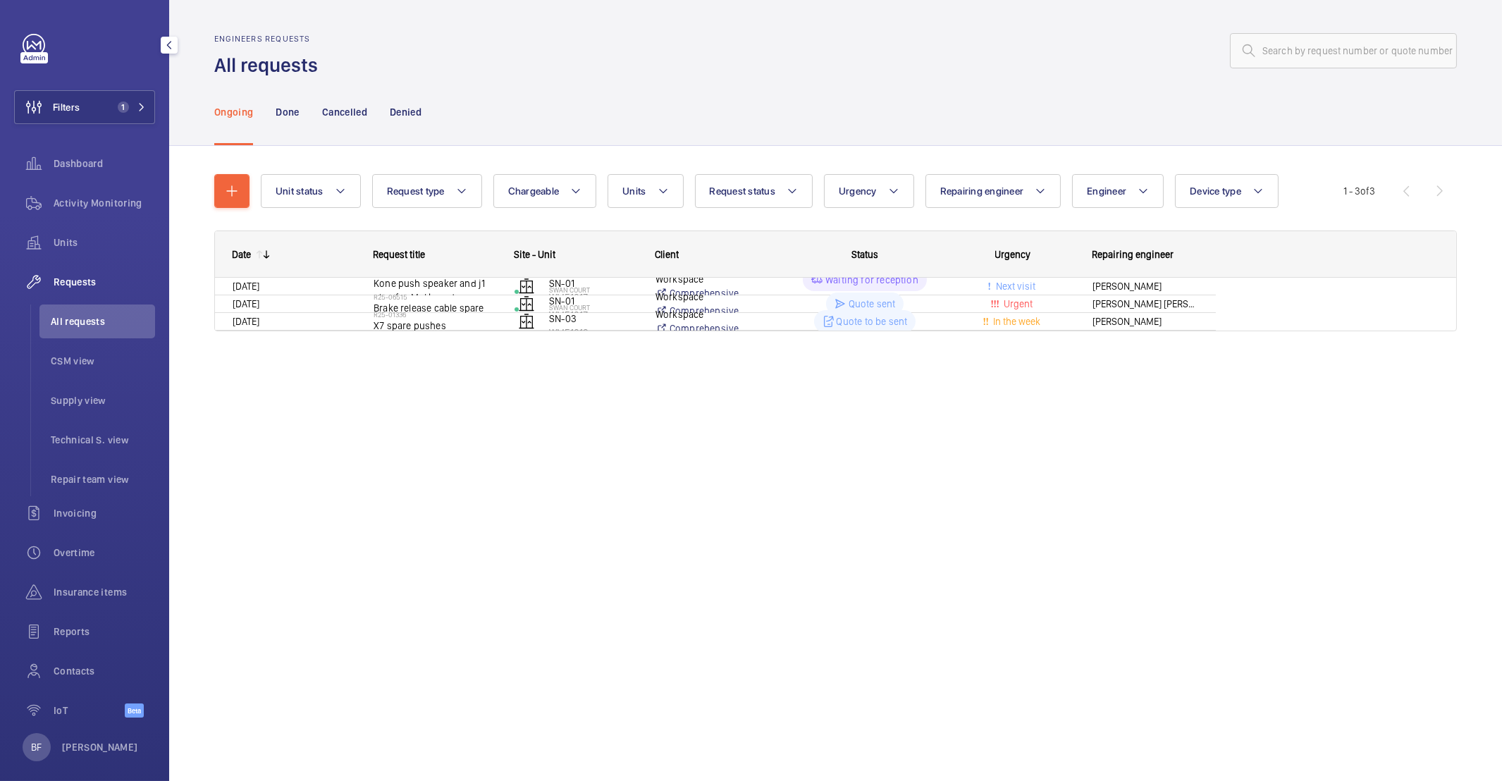
click at [84, 280] on span "Requests" at bounding box center [104, 282] width 101 height 14
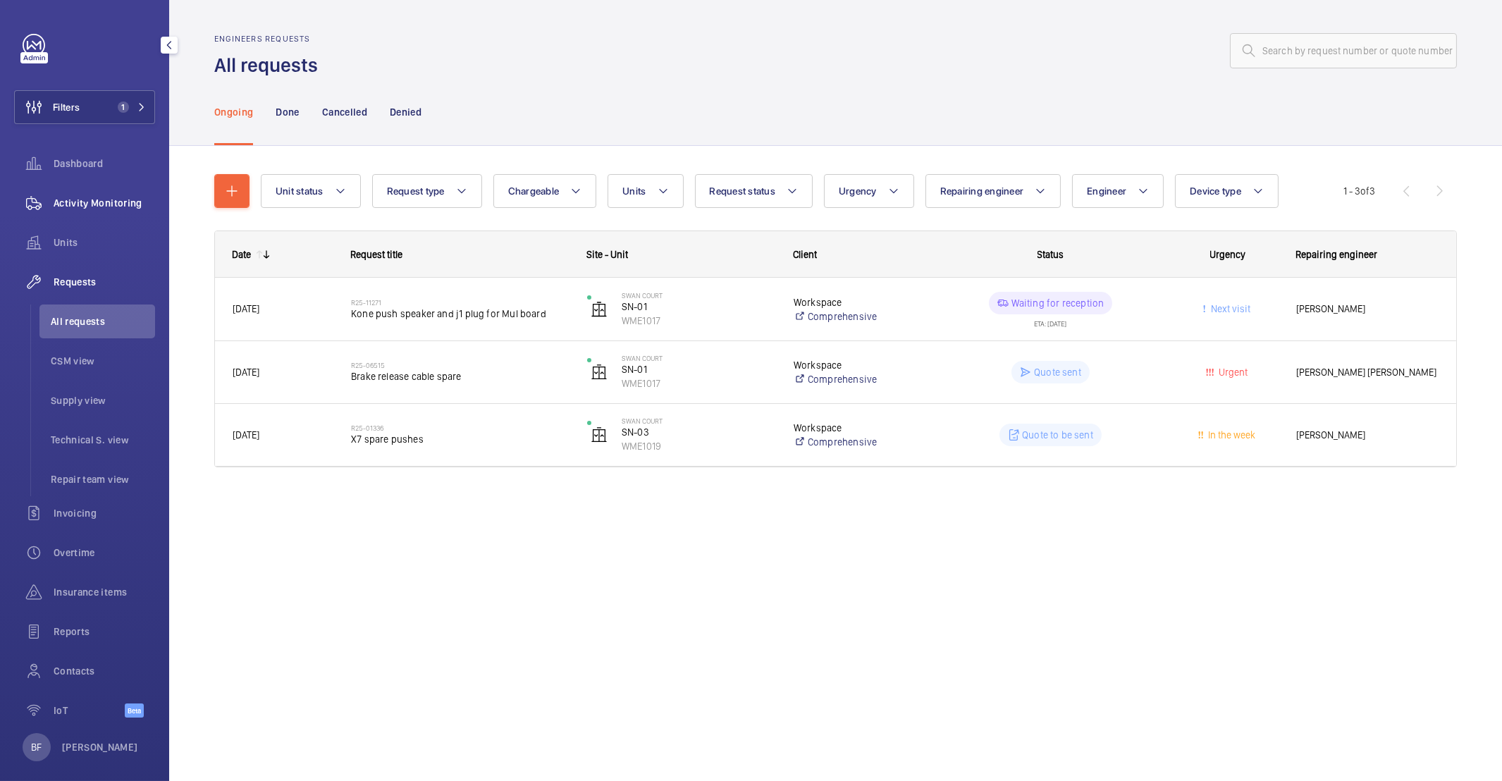
click at [77, 199] on span "Activity Monitoring" at bounding box center [104, 203] width 101 height 14
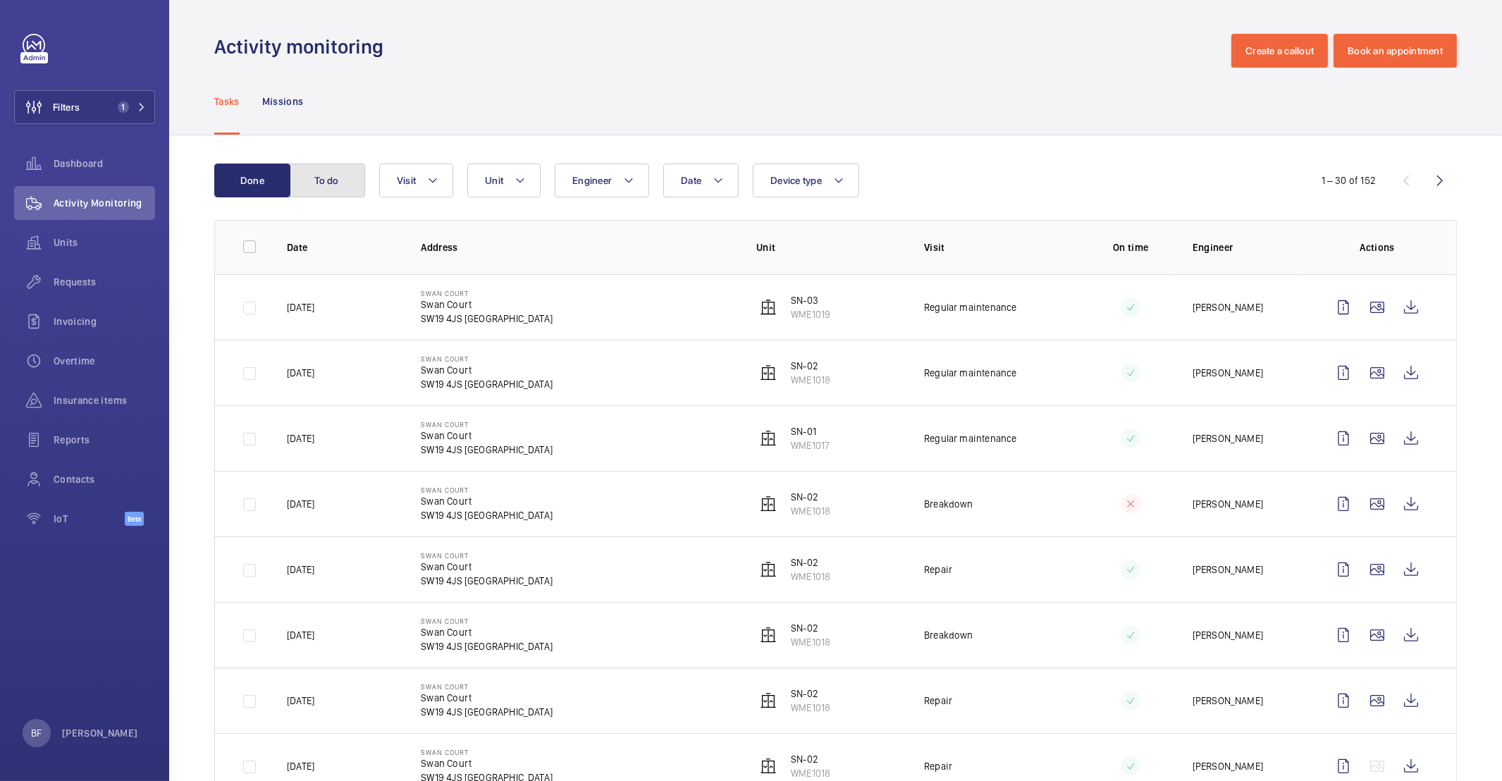
click at [309, 174] on button "To do" at bounding box center [327, 181] width 76 height 34
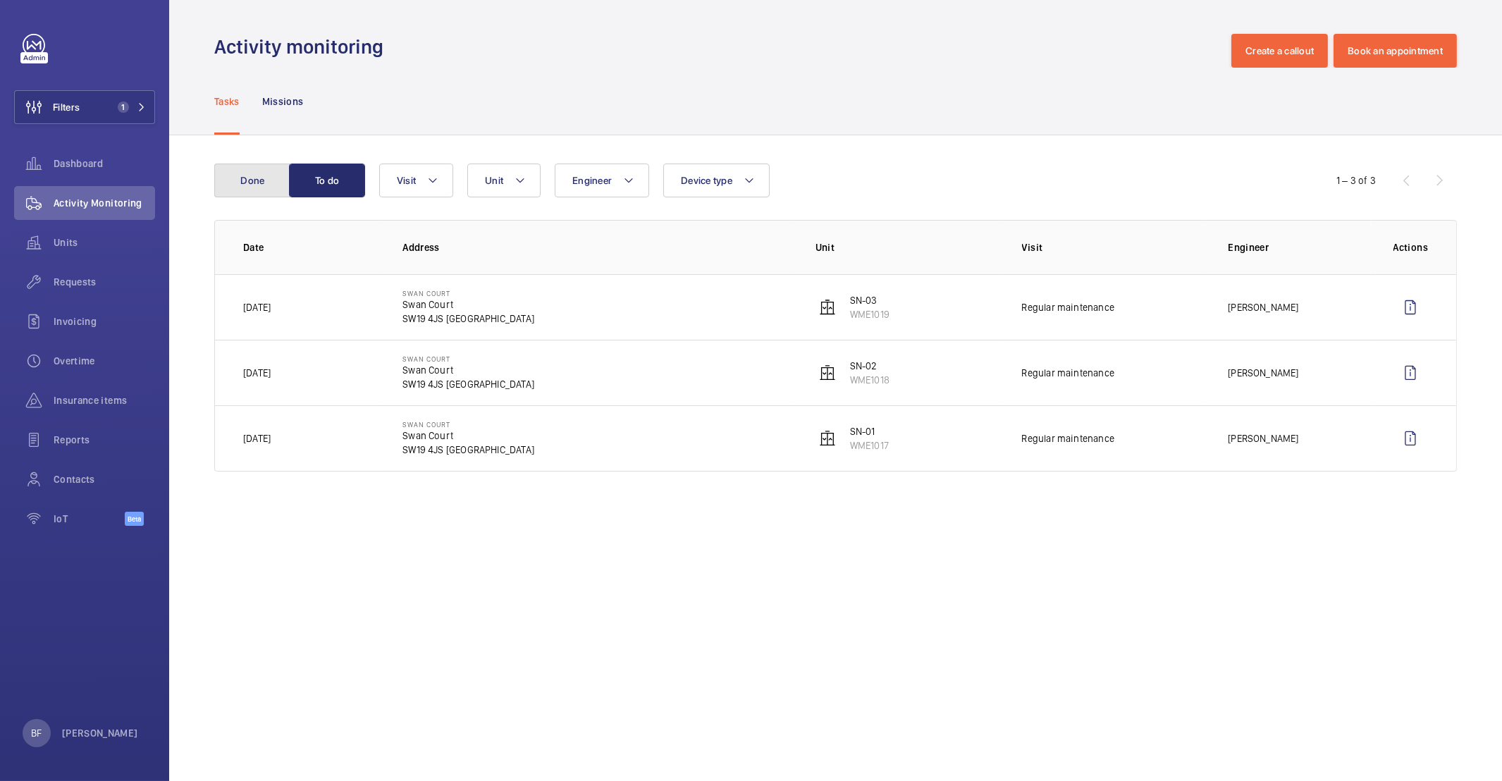
click at [250, 190] on button "Done" at bounding box center [252, 181] width 76 height 34
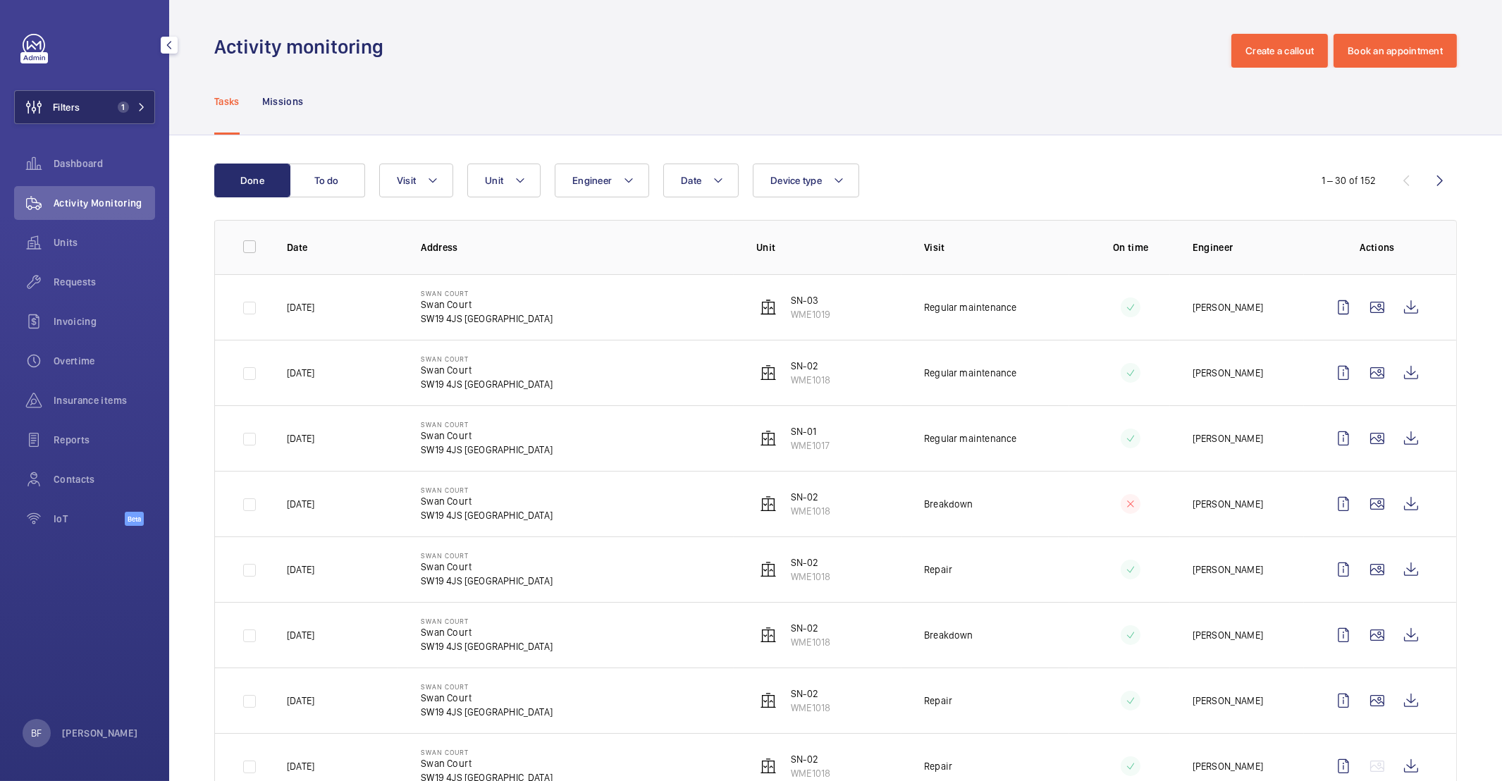
click at [105, 111] on button "Filters 1" at bounding box center [84, 107] width 141 height 34
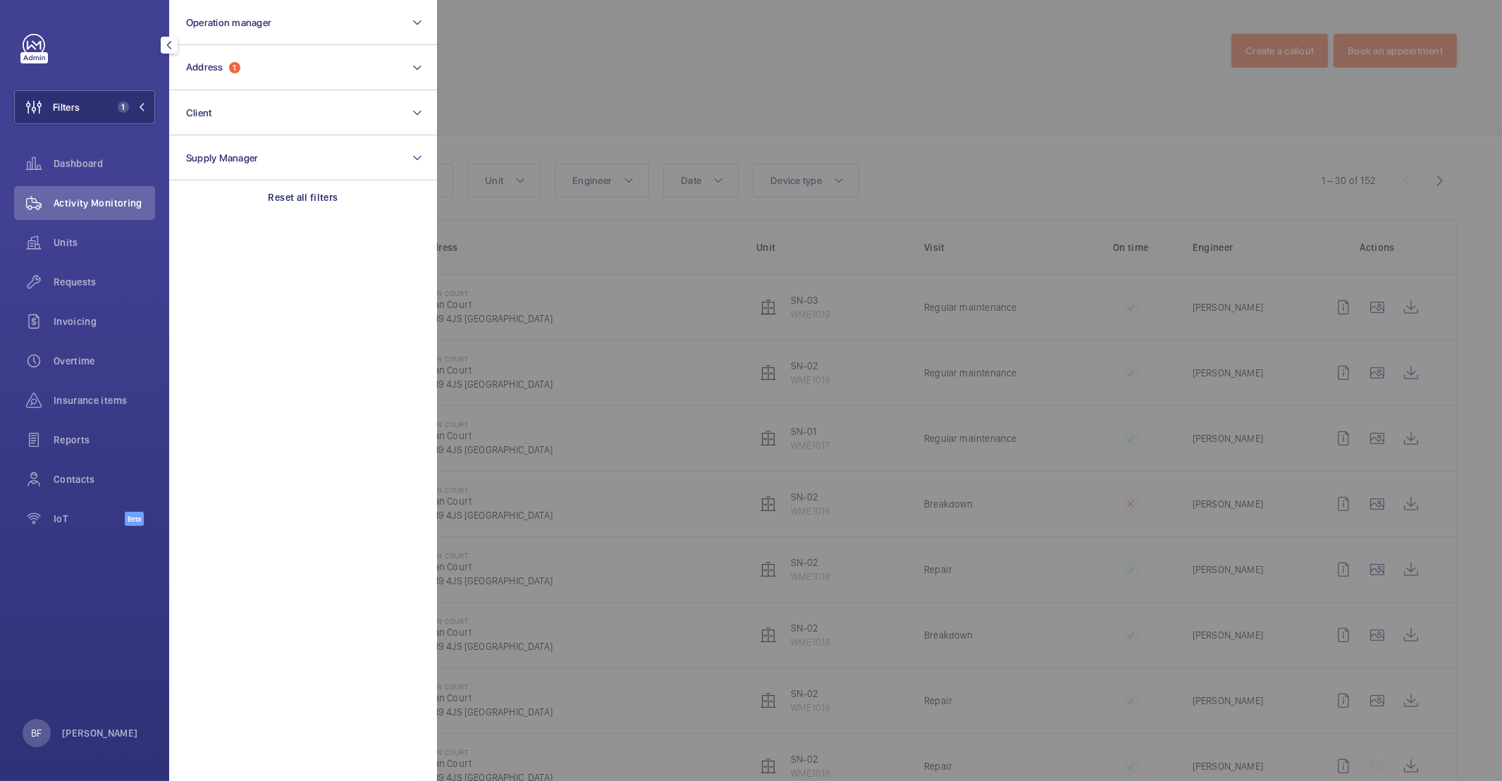
click at [660, 64] on div at bounding box center [1188, 390] width 1502 height 781
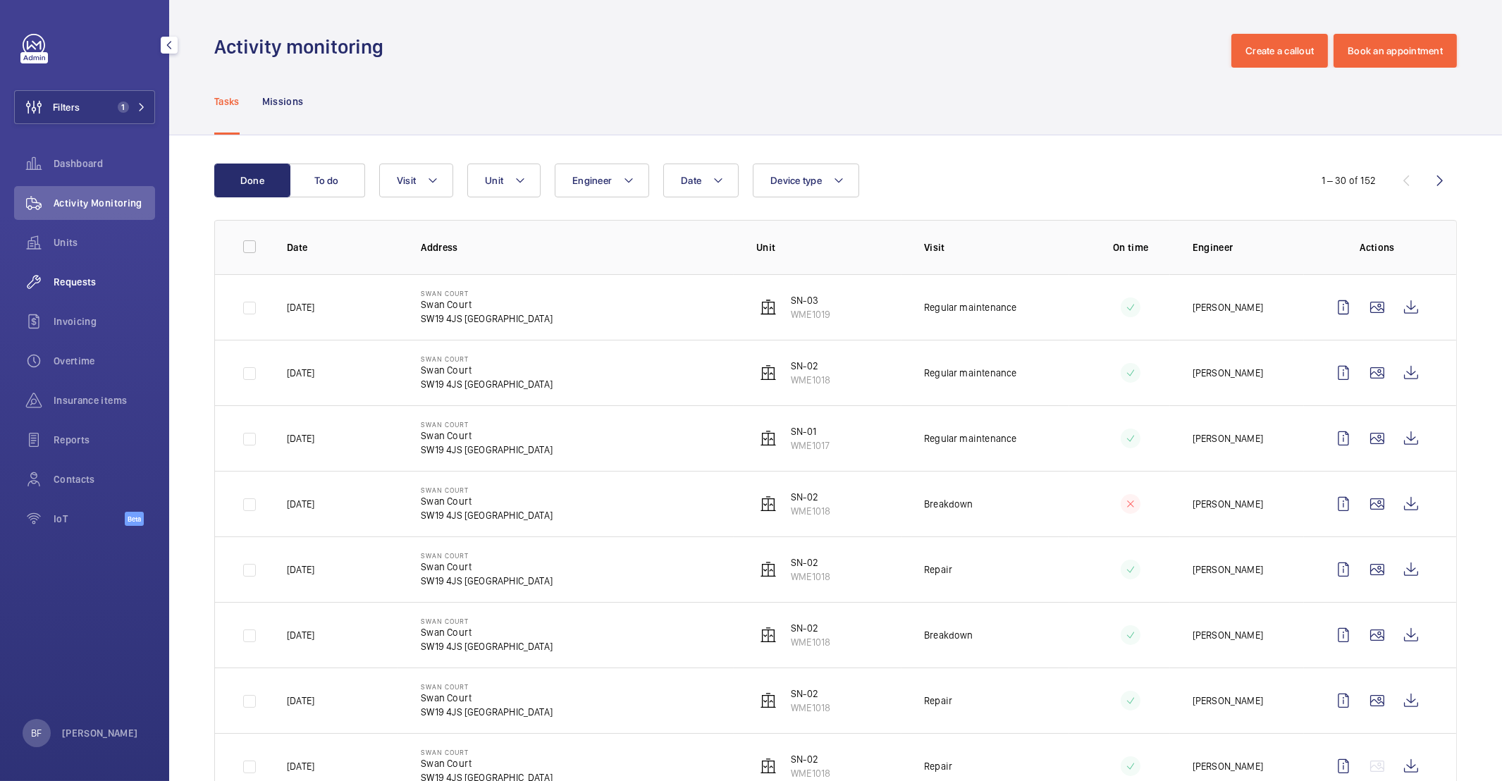
click at [94, 279] on span "Requests" at bounding box center [104, 282] width 101 height 14
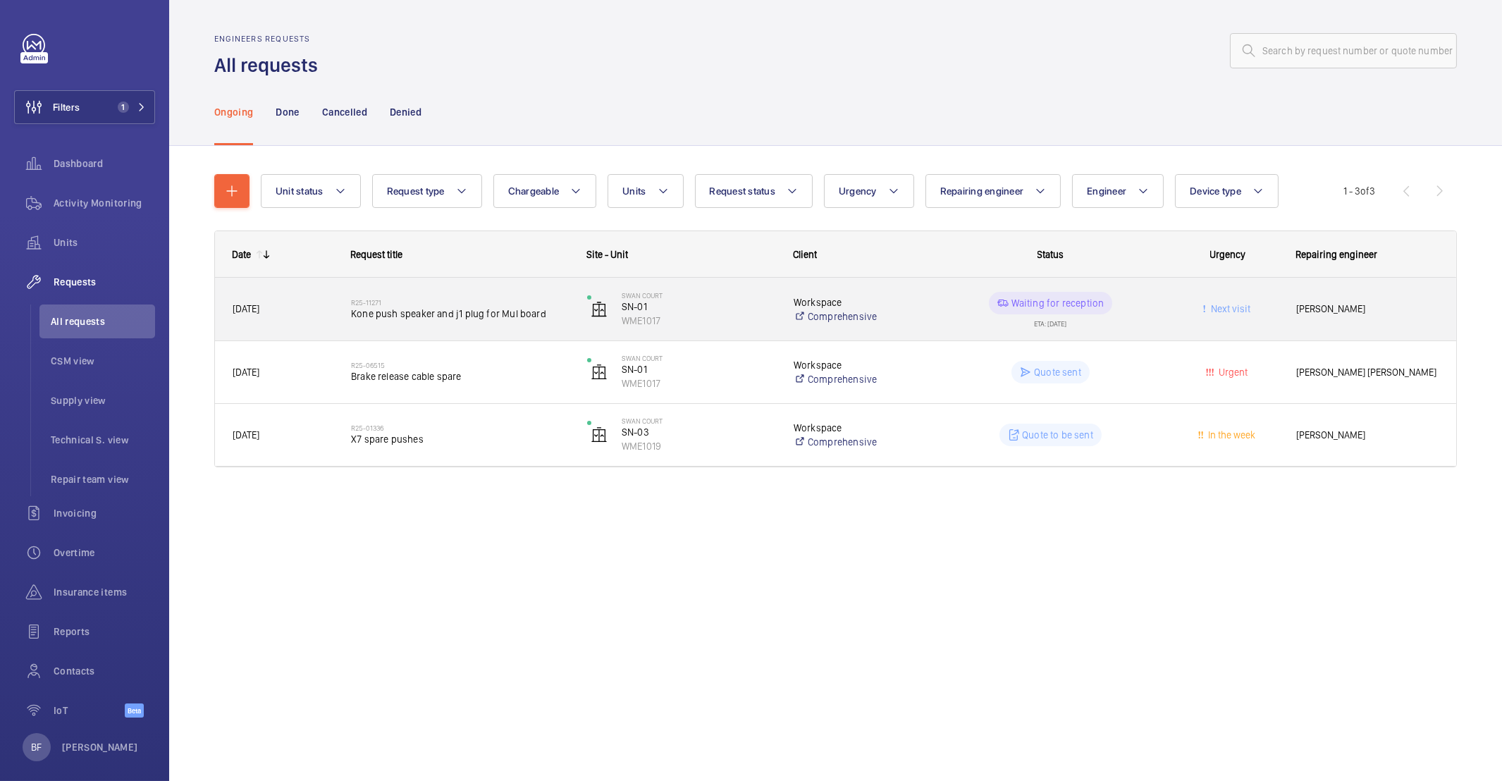
click at [313, 328] on div "22/08/2025" at bounding box center [274, 309] width 117 height 44
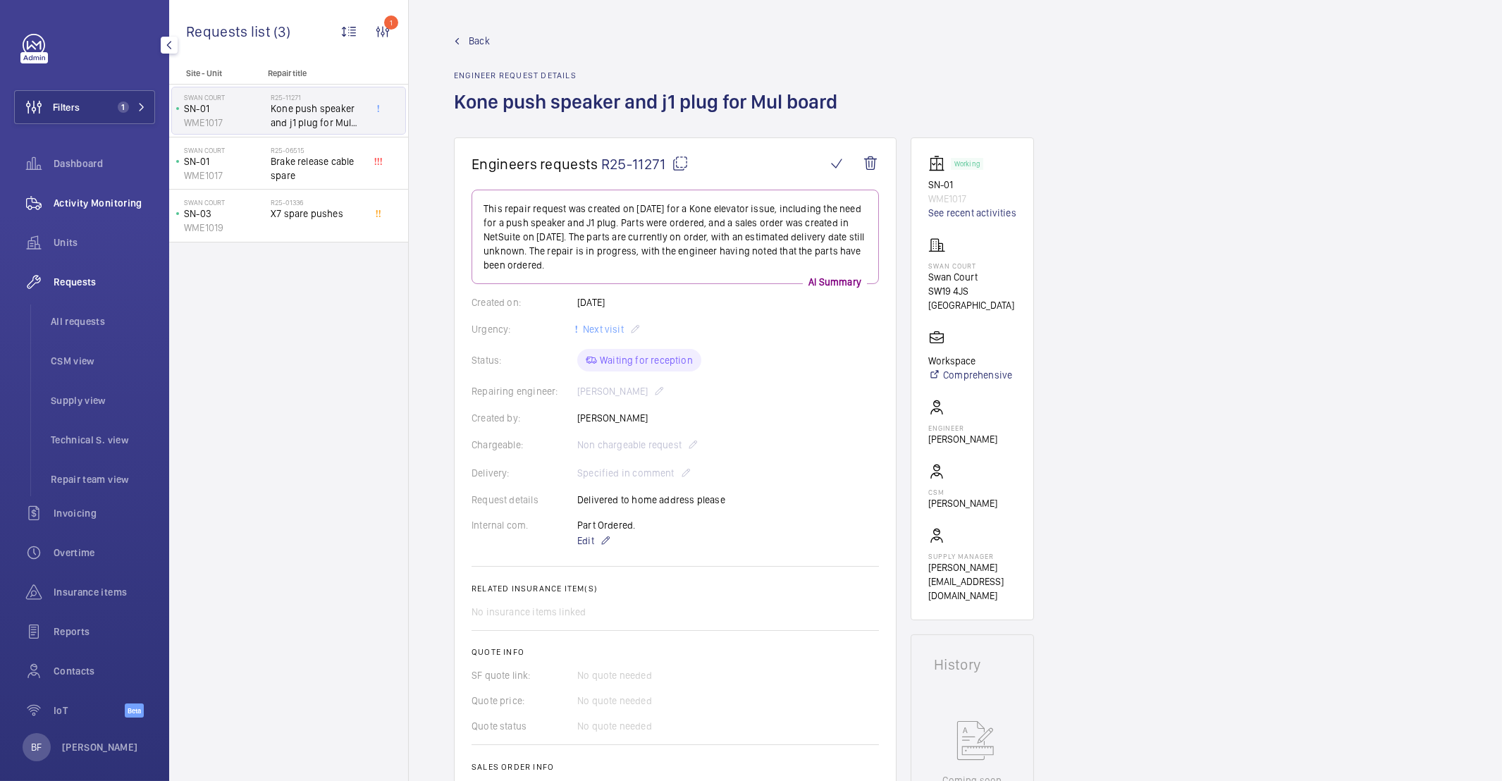
click at [76, 194] on div "Activity Monitoring" at bounding box center [84, 203] width 141 height 34
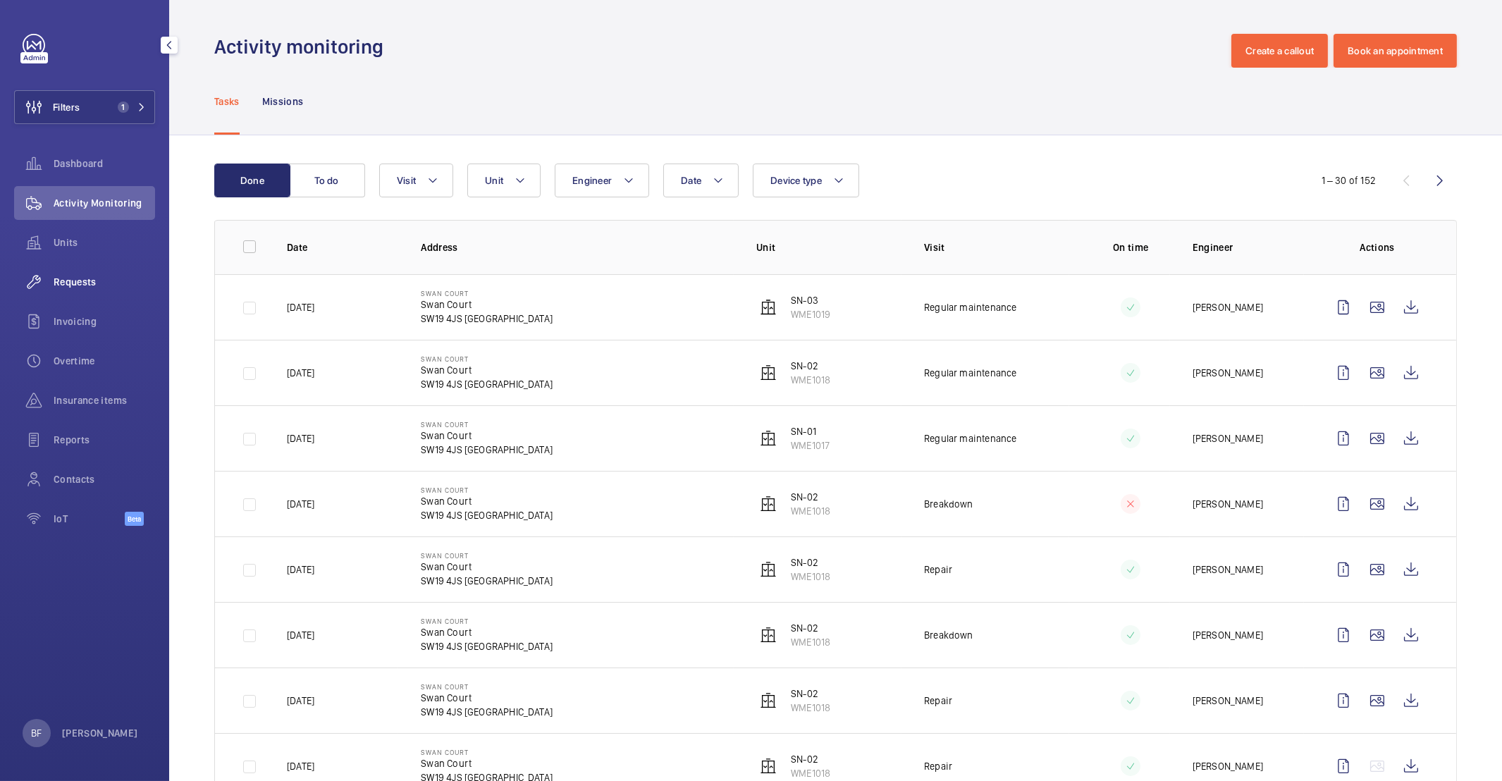
click at [88, 281] on span "Requests" at bounding box center [104, 282] width 101 height 14
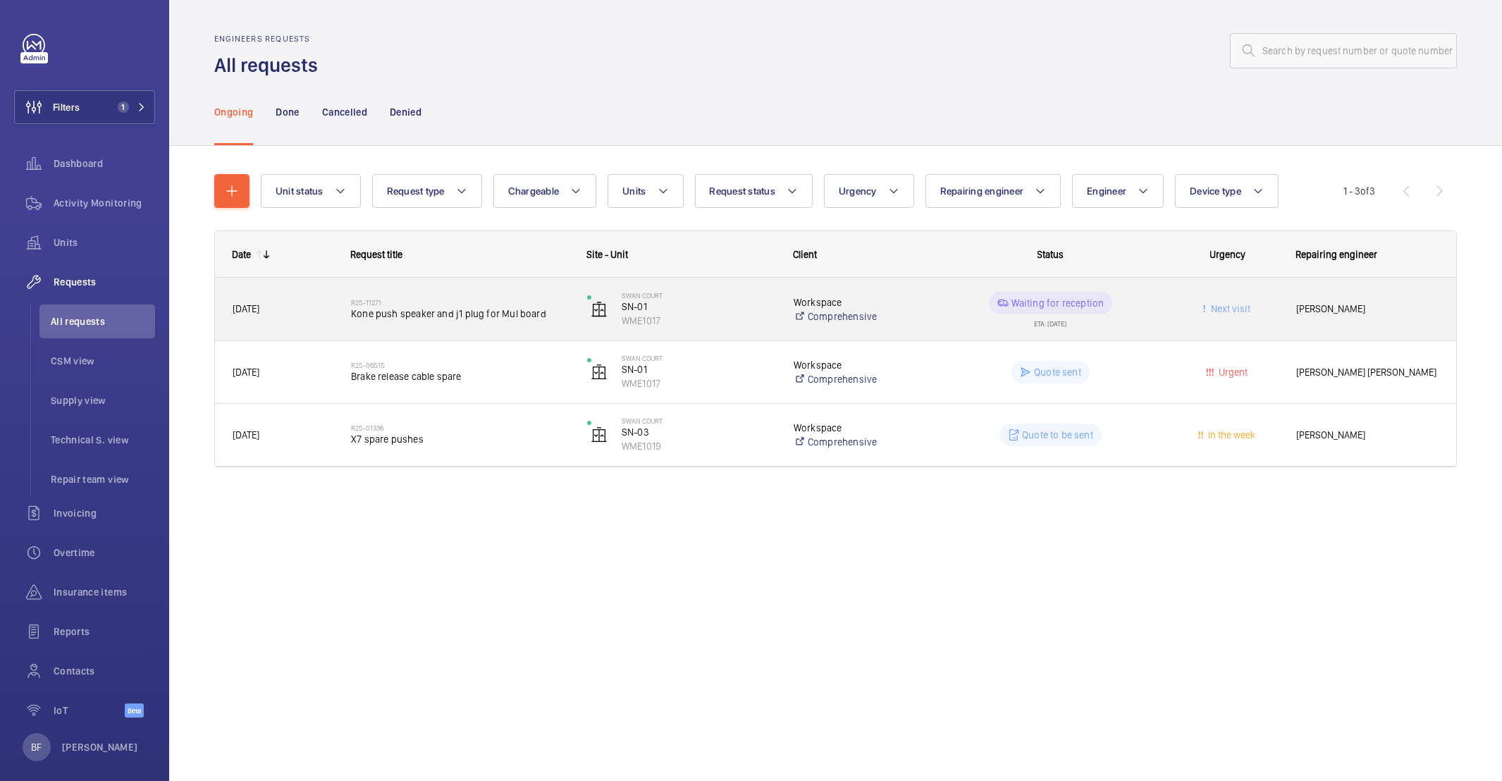
click at [948, 324] on wm-front-pills-cell "Waiting for reception ETA: 10/09/2025" at bounding box center [1051, 309] width 218 height 35
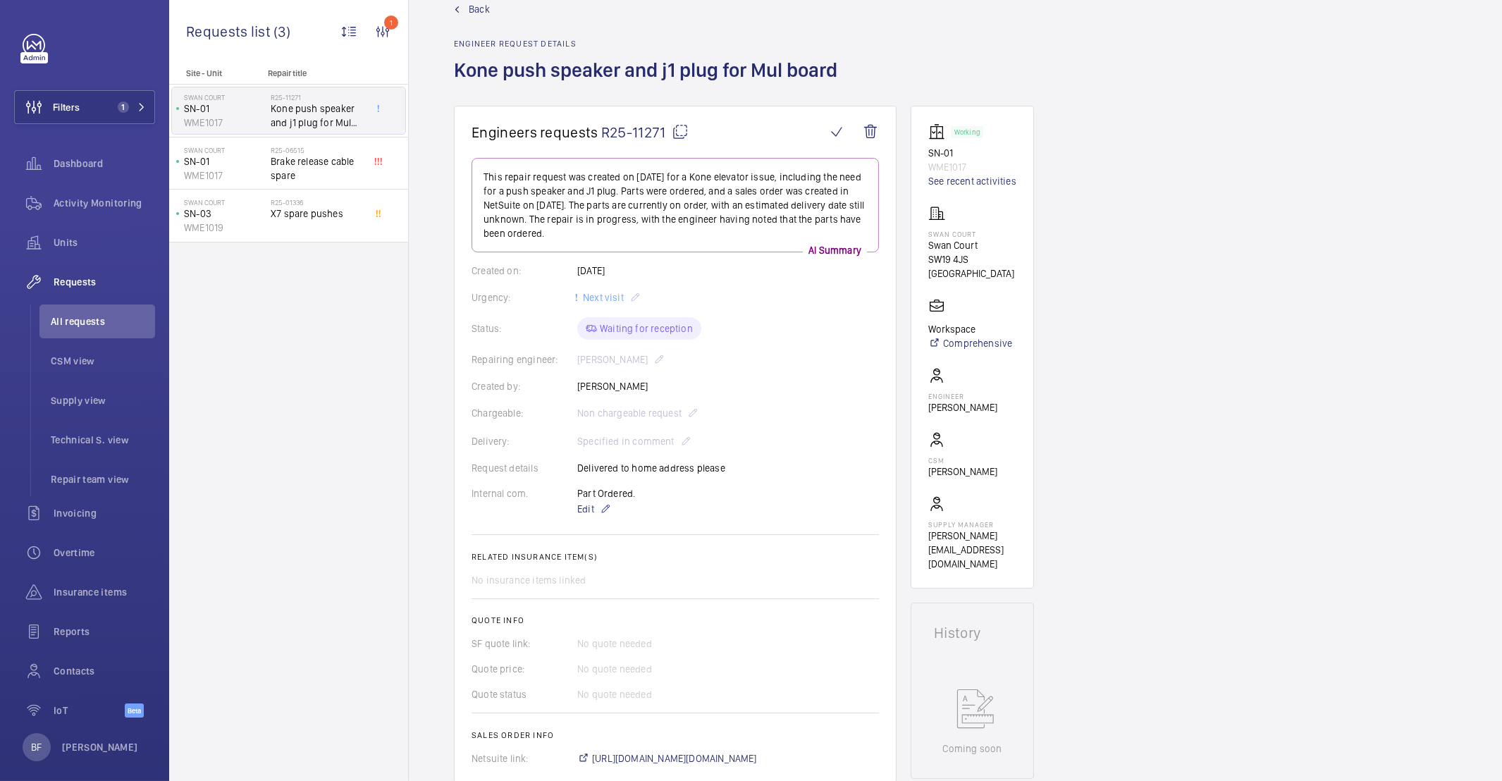
scroll to position [51, 0]
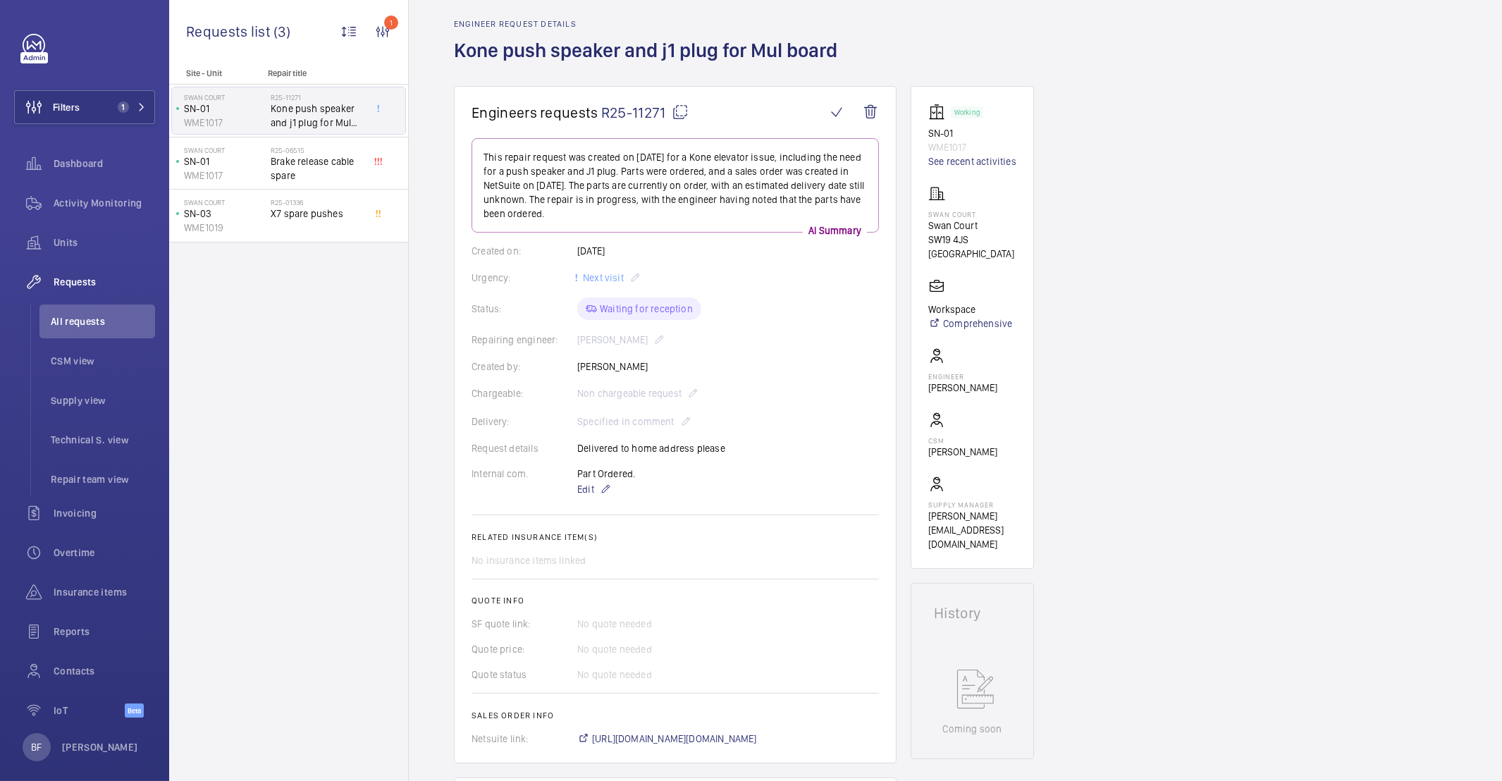
drag, startPoint x: 1007, startPoint y: 431, endPoint x: 913, endPoint y: 425, distance: 94.7
click at [913, 425] on wm-front-card "Working SN-01 WME1017 See recent activities Swan Court Swan Court SW19 4JS LOND…" at bounding box center [972, 327] width 123 height 483
click at [1013, 476] on div "Supply manager connor@wemaintain.com" at bounding box center [972, 513] width 88 height 75
drag, startPoint x: 951, startPoint y: 513, endPoint x: 924, endPoint y: 505, distance: 28.8
click at [924, 505] on wm-front-card "Working SN-01 WME1017 See recent activities Swan Court Swan Court SW19 4JS LOND…" at bounding box center [972, 327] width 123 height 483
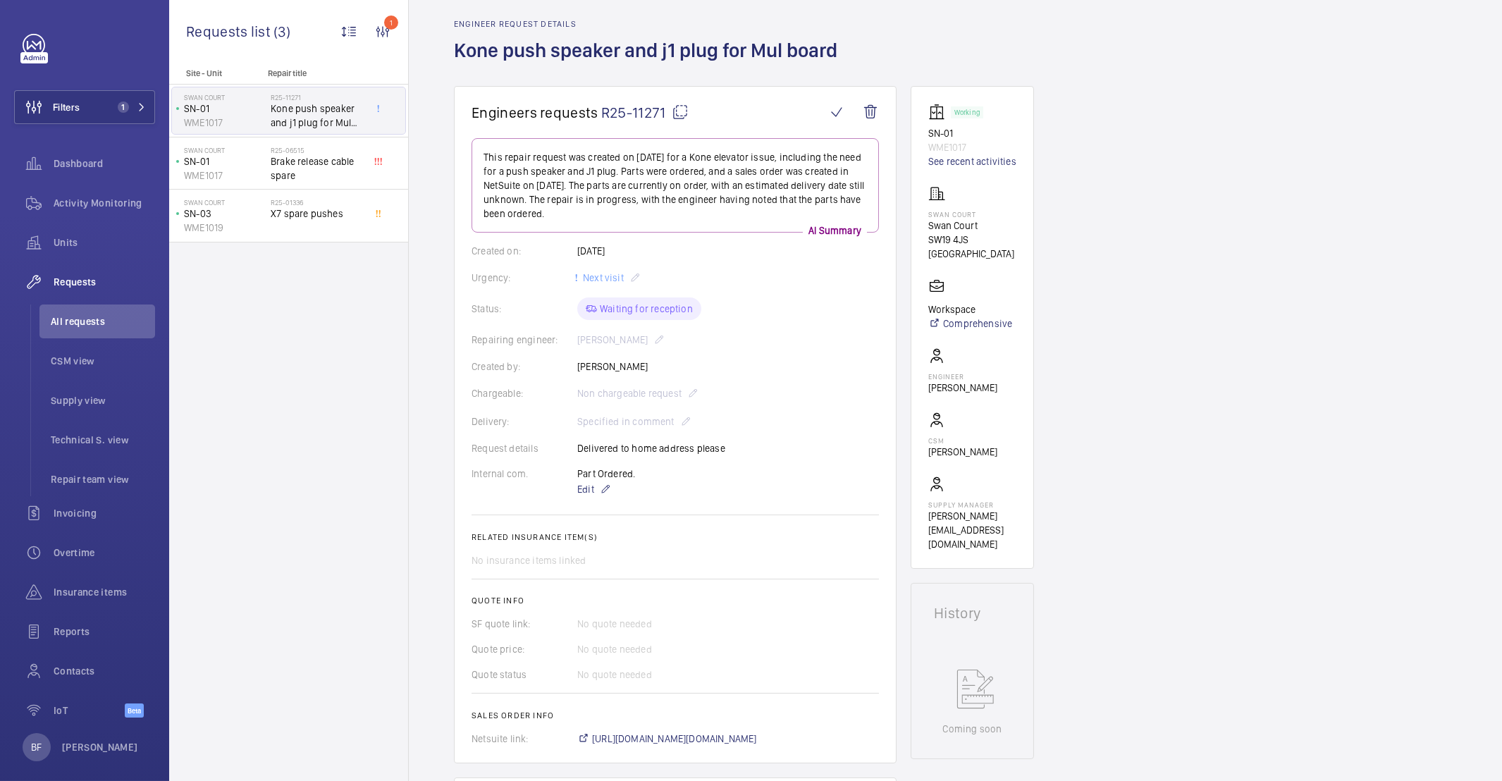
click at [765, 409] on wm-front-card-body "This repair request was created on 2025-08-22 for a Kone elevator issue, includ…" at bounding box center [675, 442] width 407 height 608
click at [87, 196] on span "Activity Monitoring" at bounding box center [104, 203] width 101 height 14
click at [90, 197] on span "Activity Monitoring" at bounding box center [104, 203] width 101 height 14
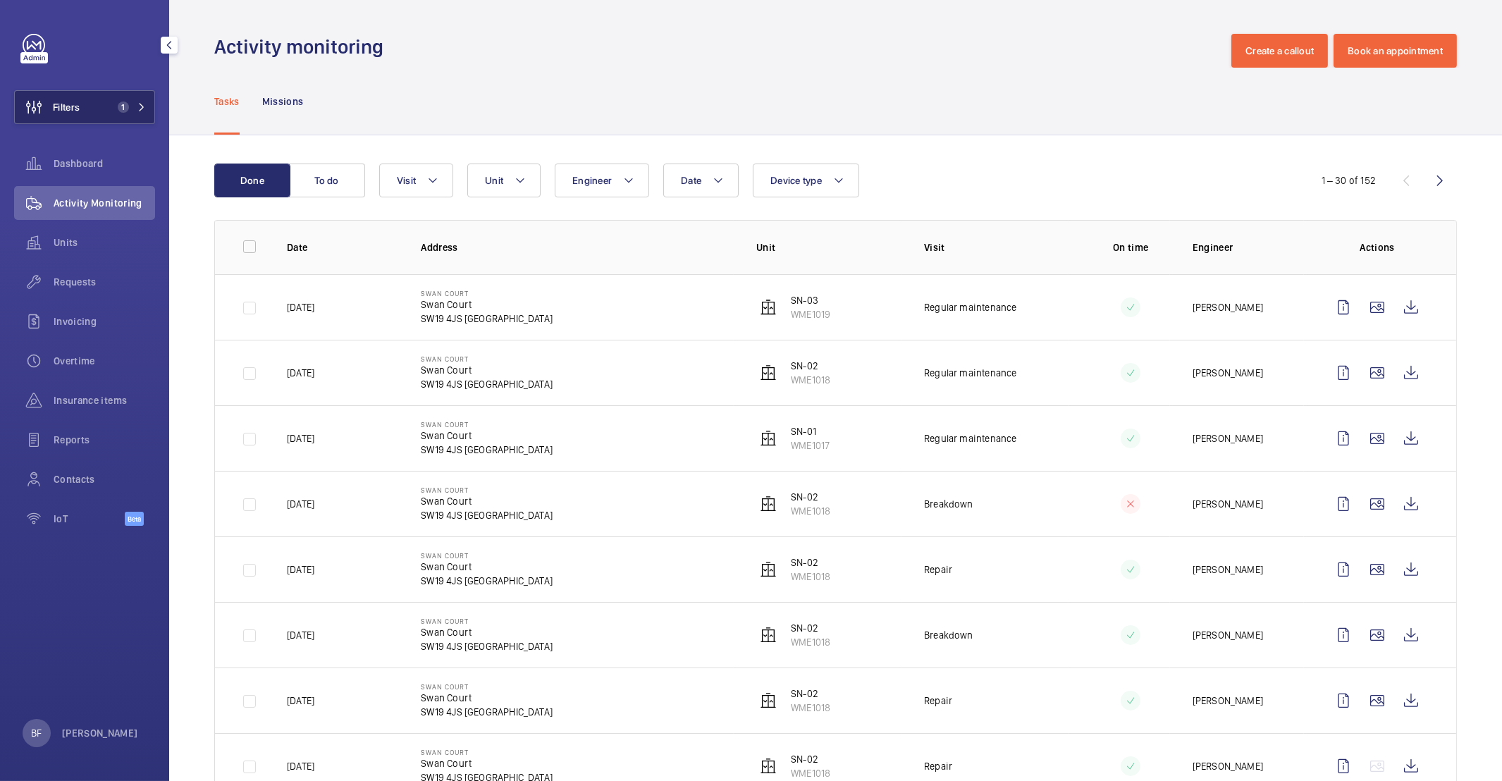
click at [147, 121] on button "Filters 1" at bounding box center [84, 107] width 141 height 34
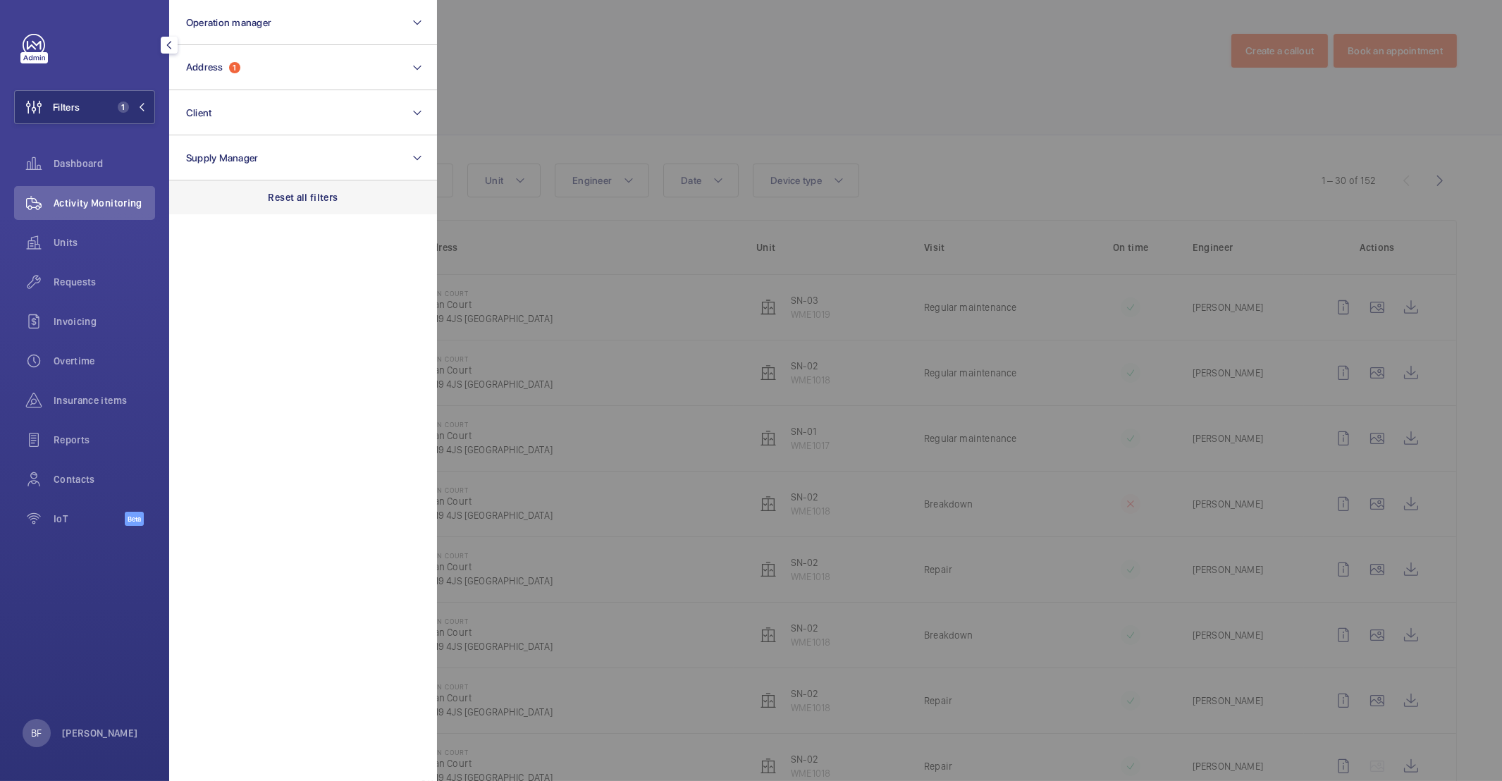
click at [320, 200] on p "Reset all filters" at bounding box center [304, 197] width 70 height 14
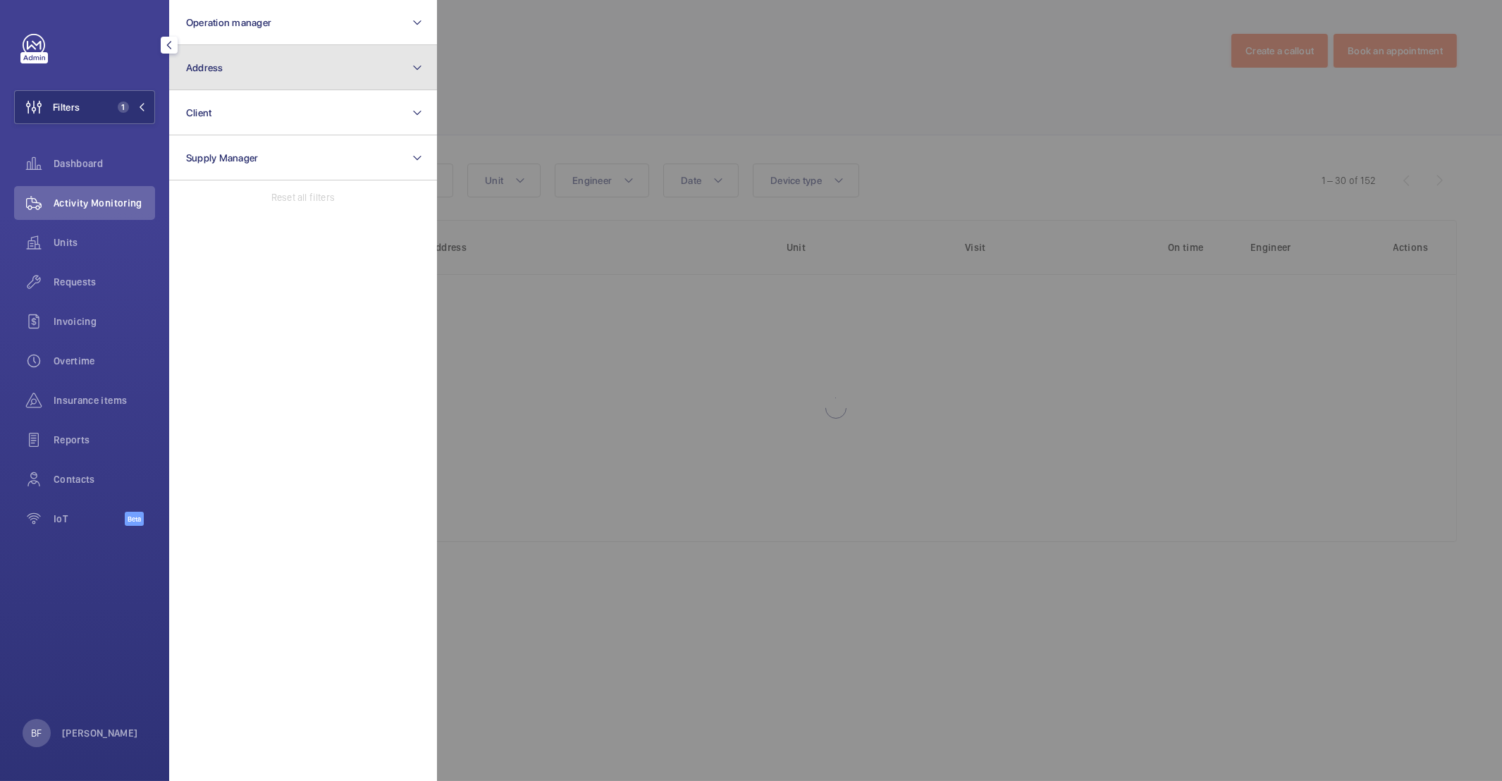
click at [235, 58] on button "Address" at bounding box center [303, 67] width 268 height 45
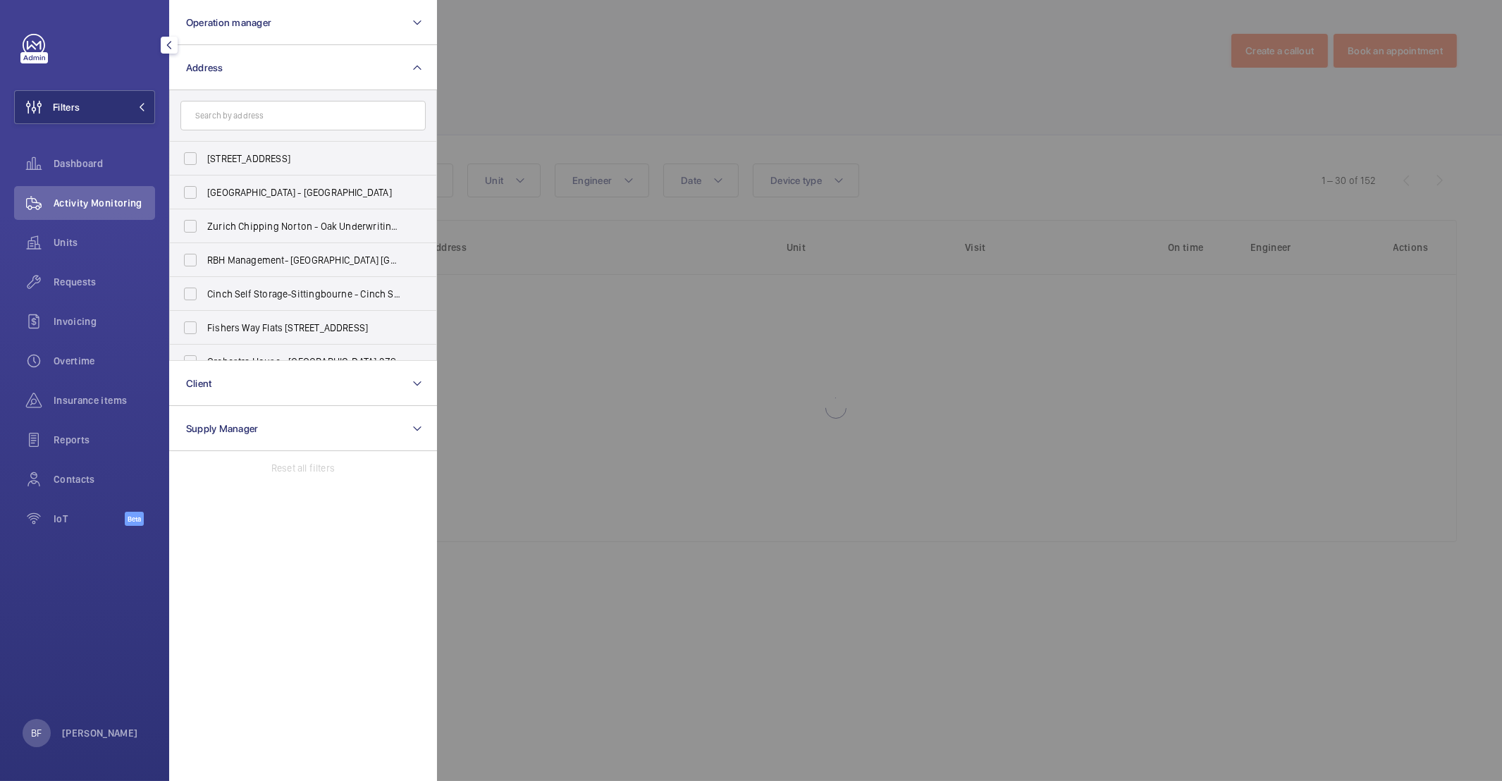
click at [252, 123] on input "text" at bounding box center [302, 116] width 245 height 30
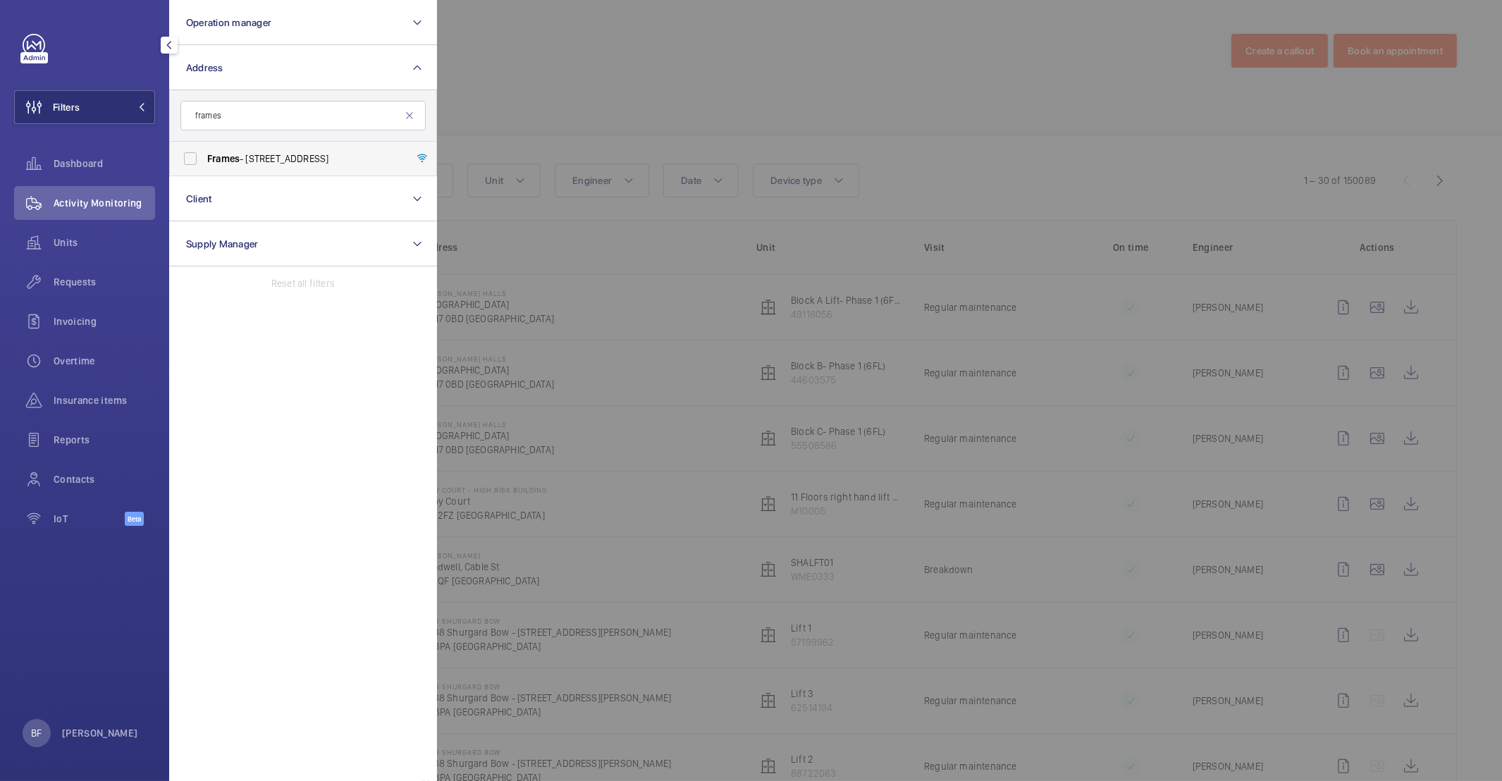
type input "frames"
click at [250, 154] on span "Frames - 1 Phipp Street, LONDON EC2A 4PS" at bounding box center [304, 159] width 194 height 14
click at [204, 154] on input "Frames - 1 Phipp Street, LONDON EC2A 4PS" at bounding box center [190, 158] width 28 height 28
checkbox input "true"
click at [697, 134] on div at bounding box center [1188, 390] width 1502 height 781
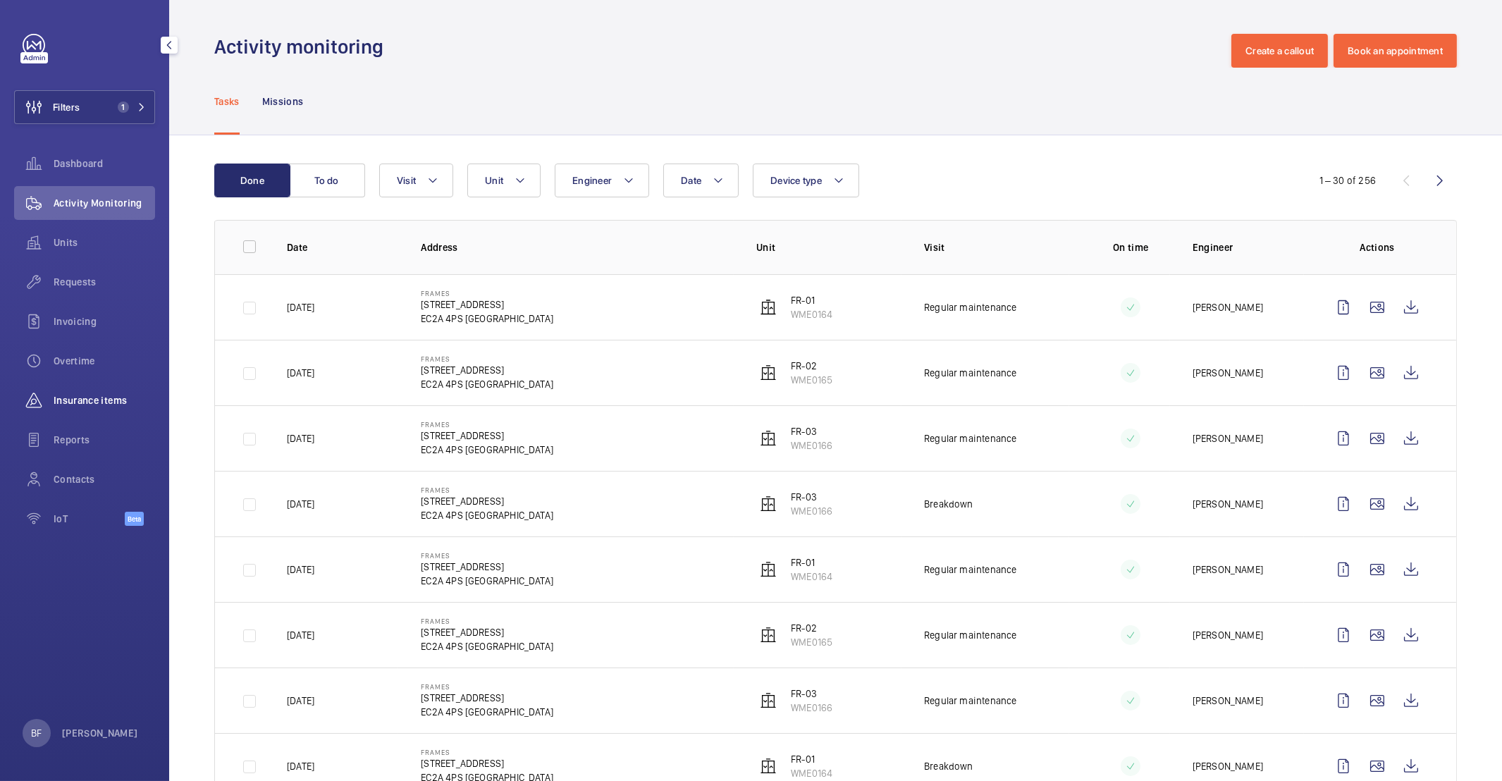
click at [103, 398] on span "Insurance items" at bounding box center [104, 400] width 101 height 14
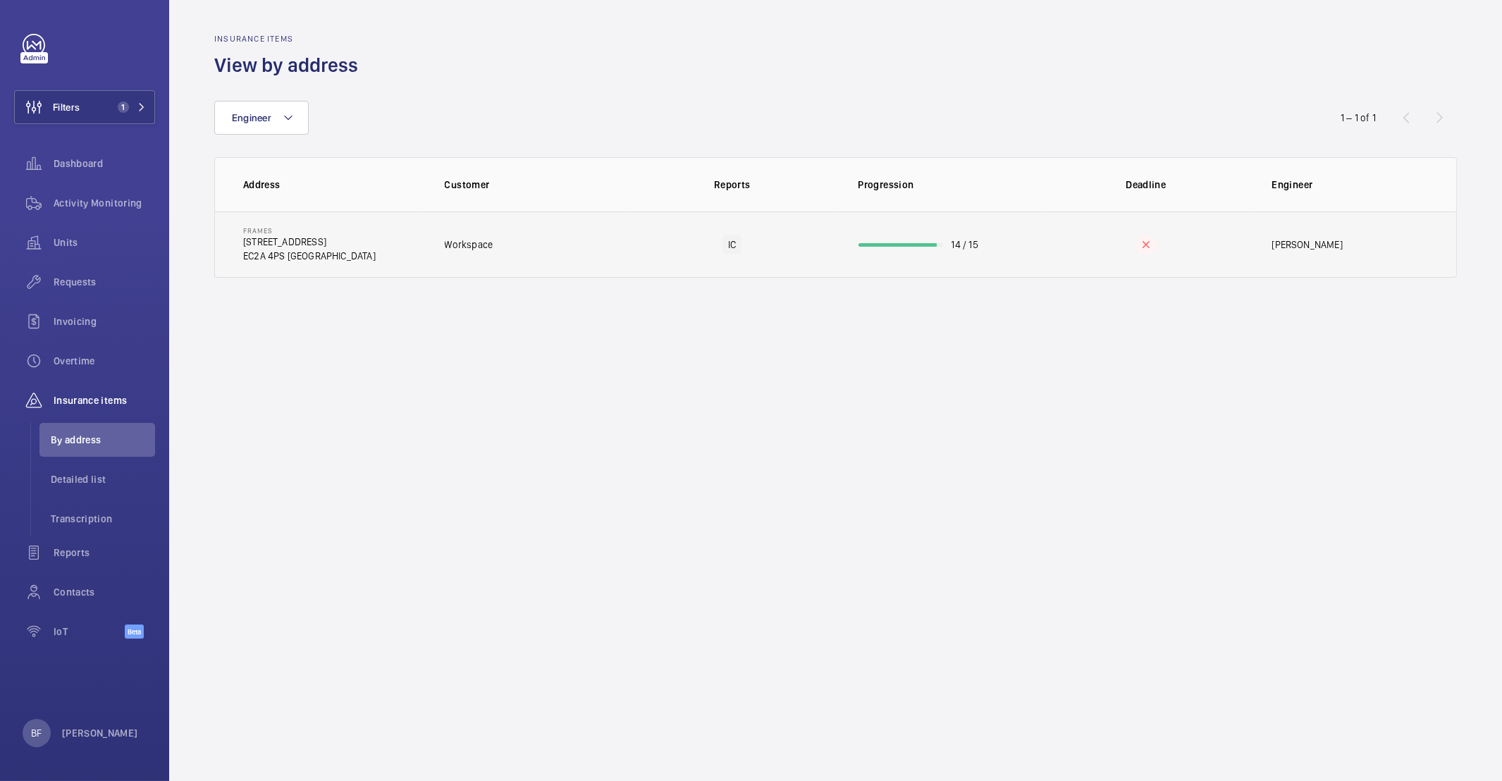
click at [549, 265] on td "Workspace" at bounding box center [525, 244] width 207 height 66
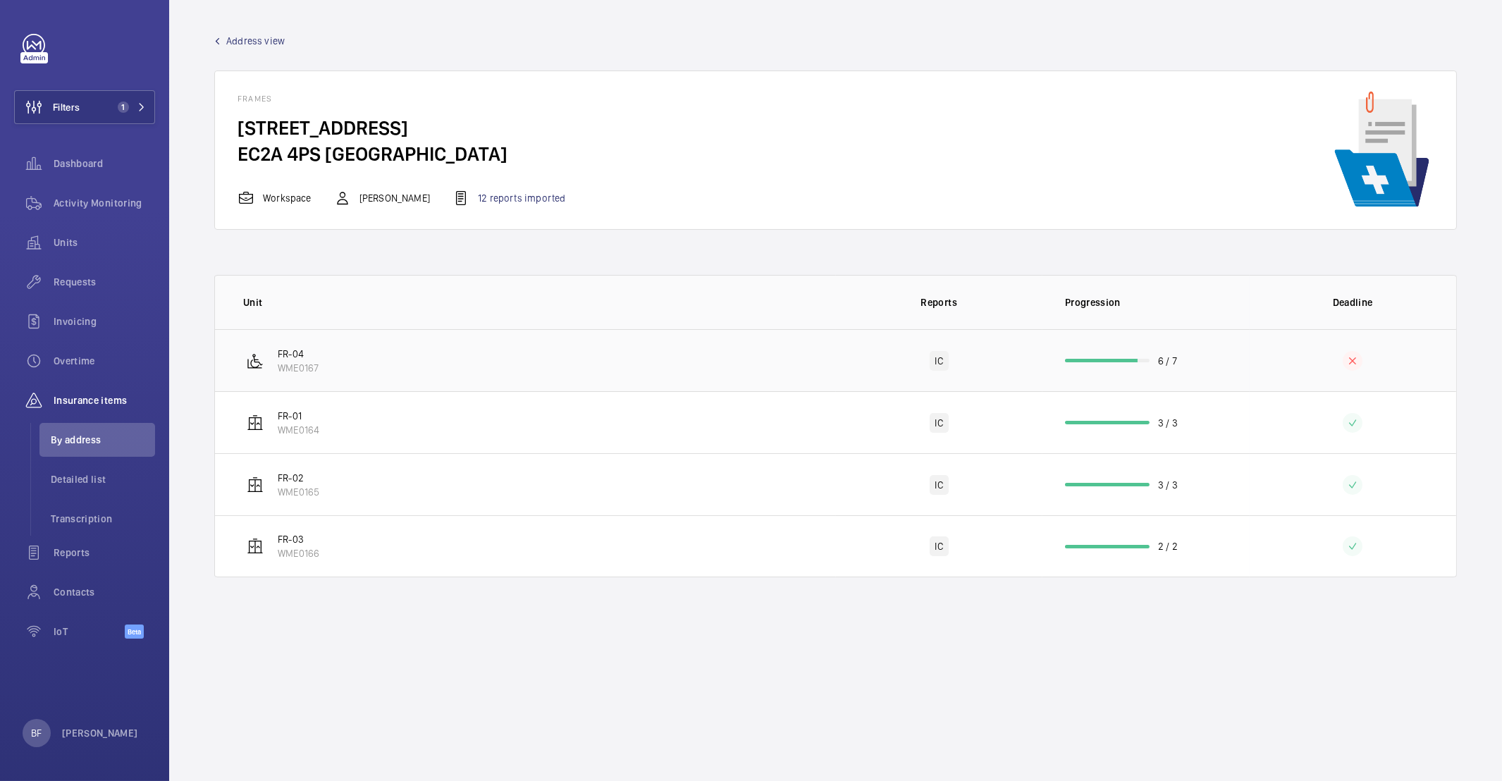
click at [474, 360] on td "FR-04 WME0167" at bounding box center [525, 360] width 621 height 62
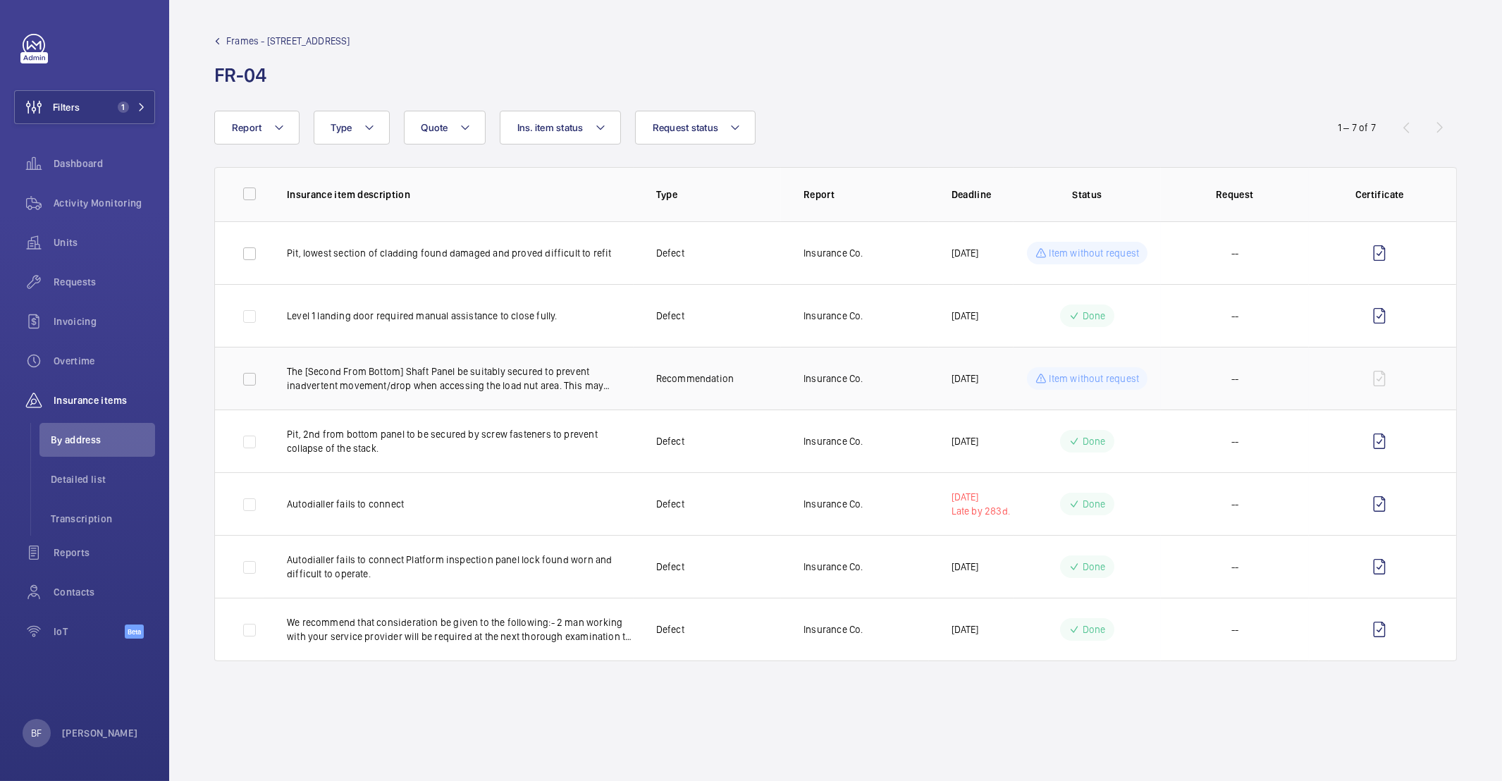
click at [634, 375] on td "Recommendation" at bounding box center [707, 378] width 147 height 63
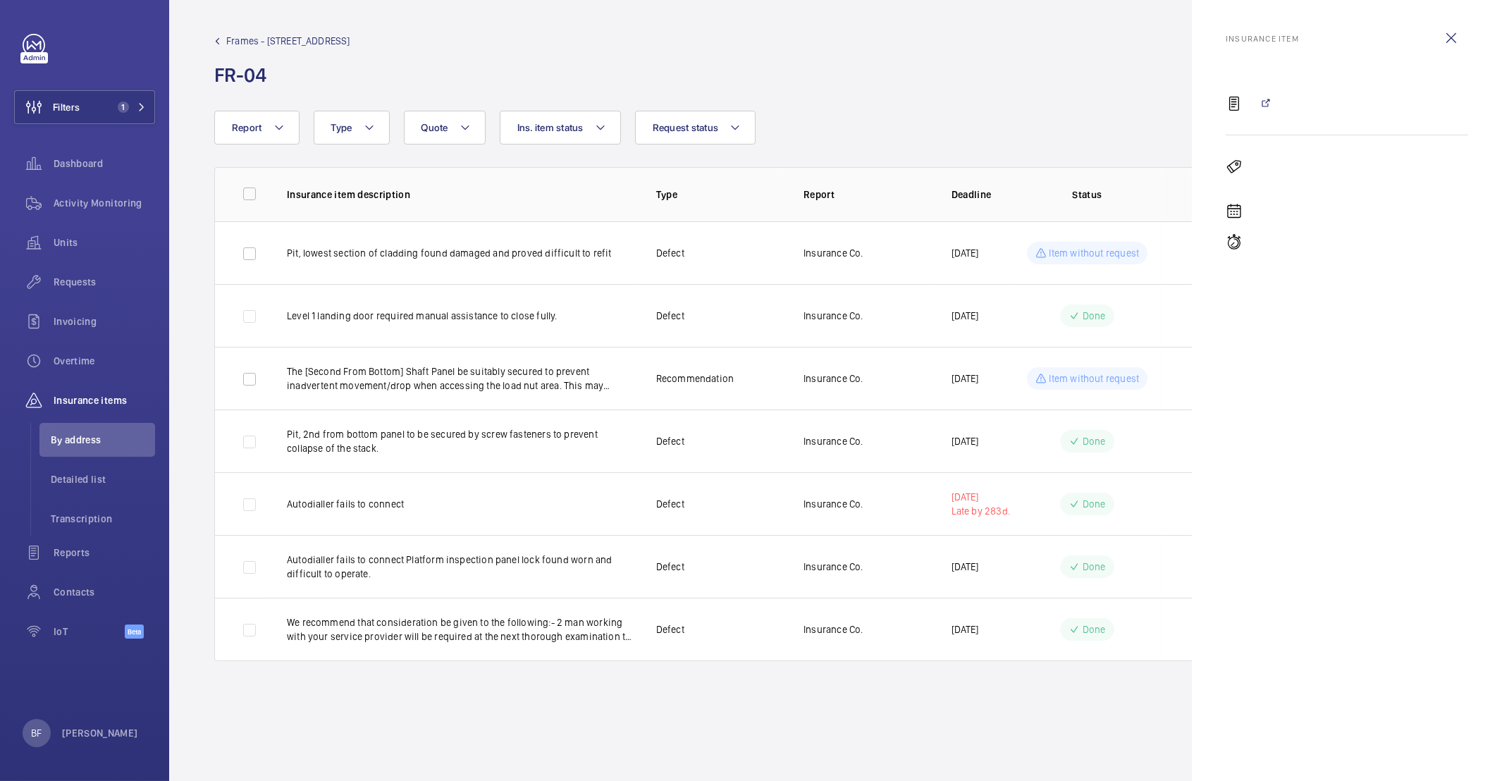
click at [1269, 103] on mat-icon at bounding box center [1264, 103] width 11 height 11
click at [1446, 39] on wm-front-icon-button at bounding box center [1451, 38] width 34 height 34
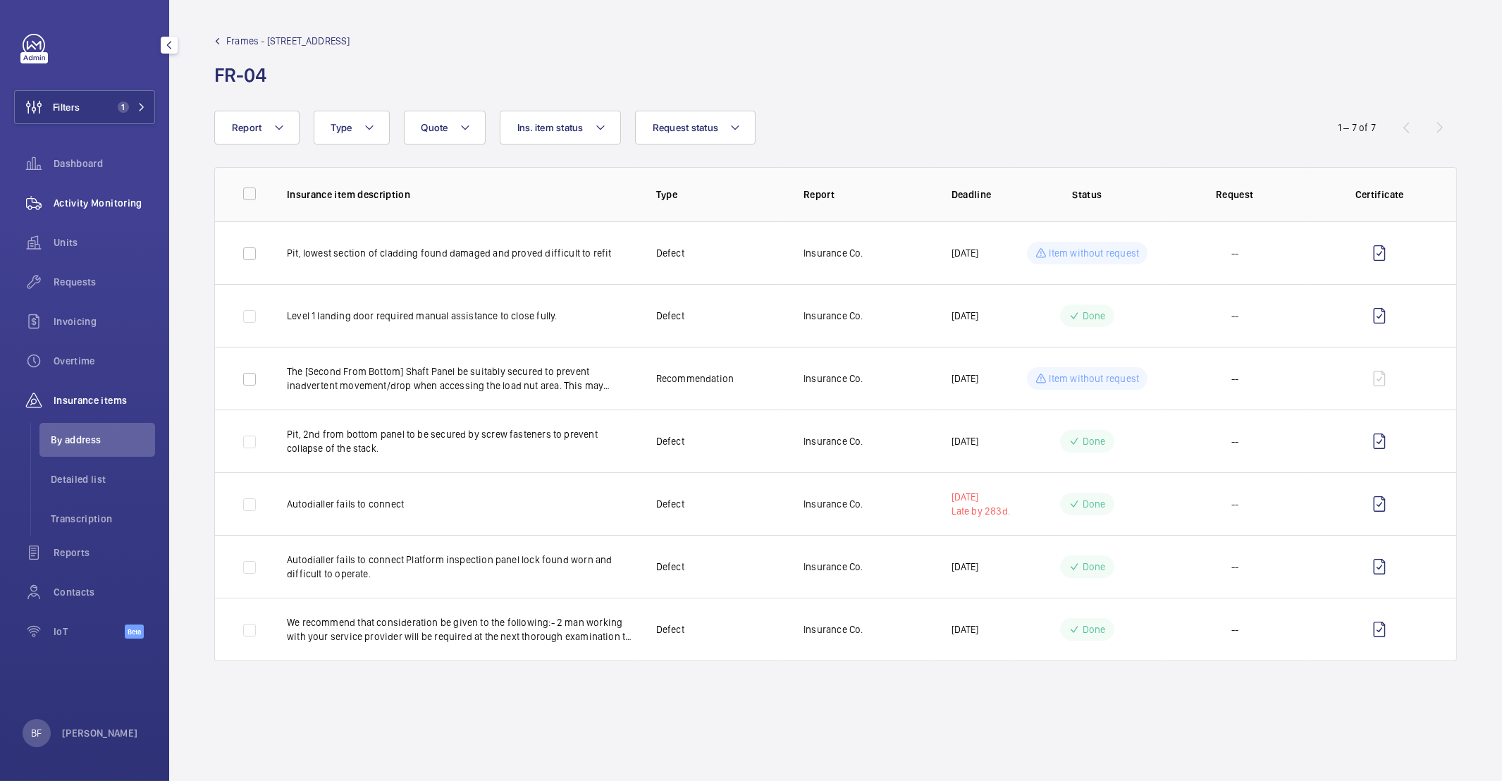
click at [90, 199] on span "Activity Monitoring" at bounding box center [104, 203] width 101 height 14
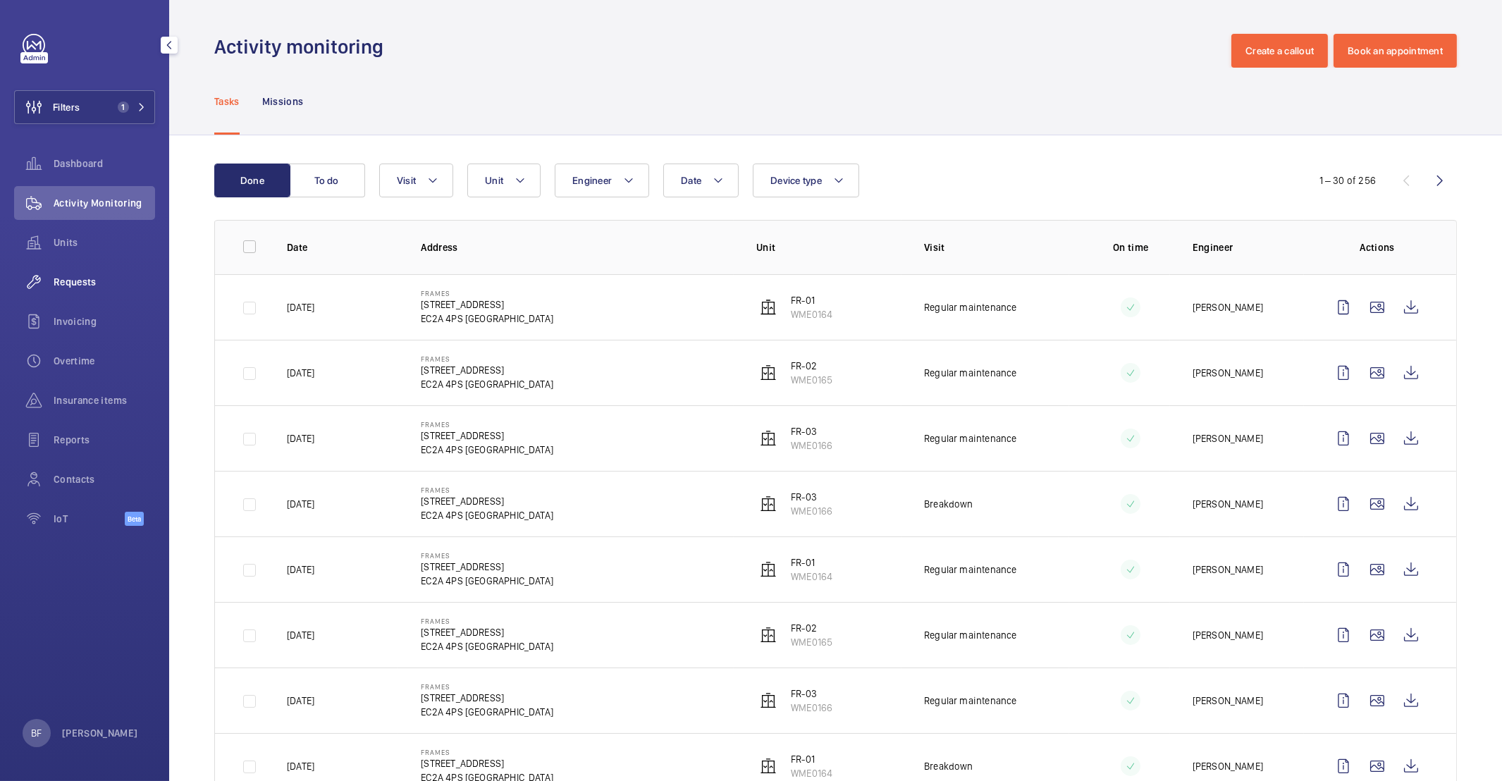
click at [91, 291] on div "Requests" at bounding box center [84, 282] width 141 height 34
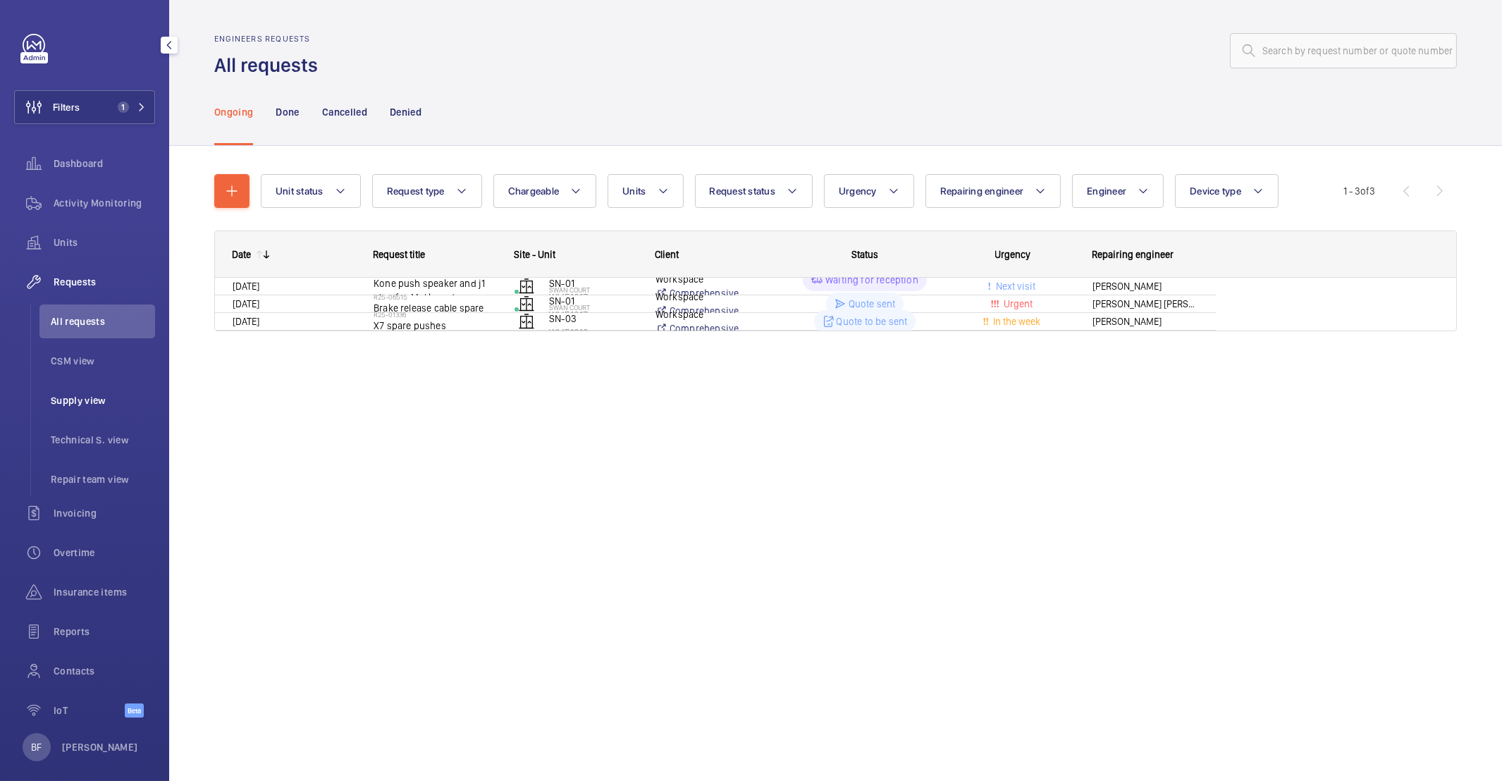
click at [104, 415] on li "Supply view" at bounding box center [97, 400] width 116 height 34
click at [104, 393] on span "Supply view" at bounding box center [103, 400] width 104 height 14
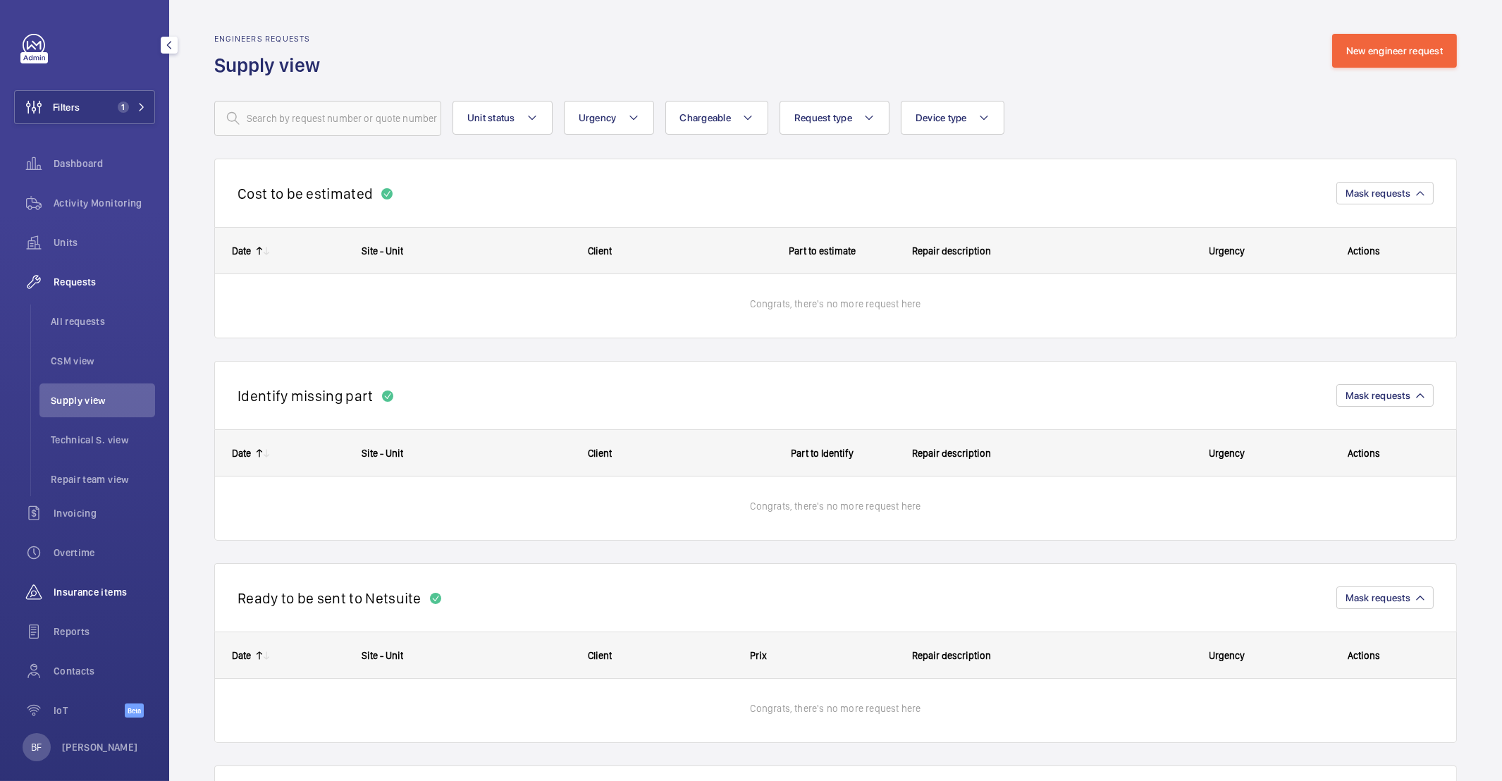
click at [94, 584] on div "Insurance items" at bounding box center [84, 592] width 141 height 34
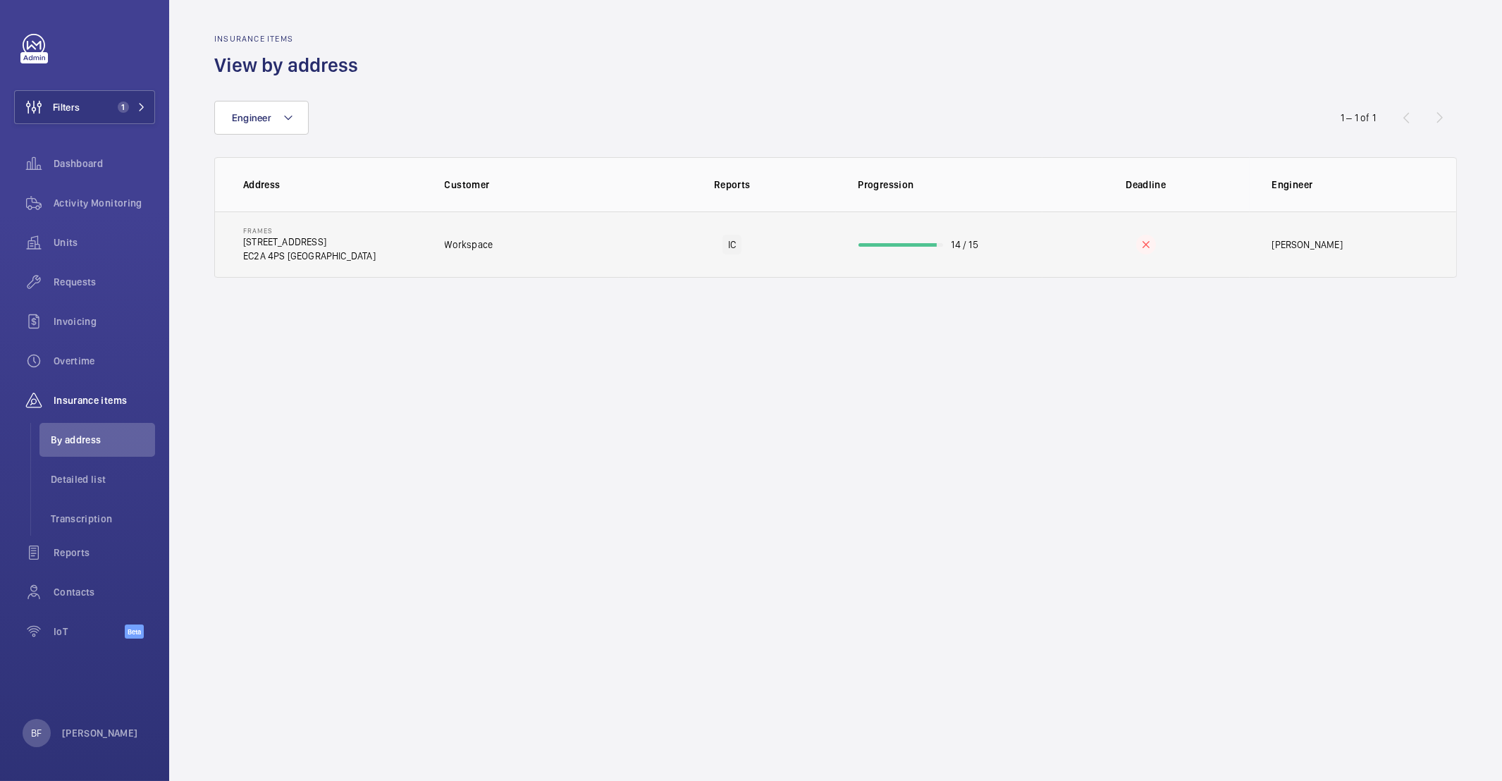
click at [694, 247] on td "IC" at bounding box center [732, 244] width 207 height 66
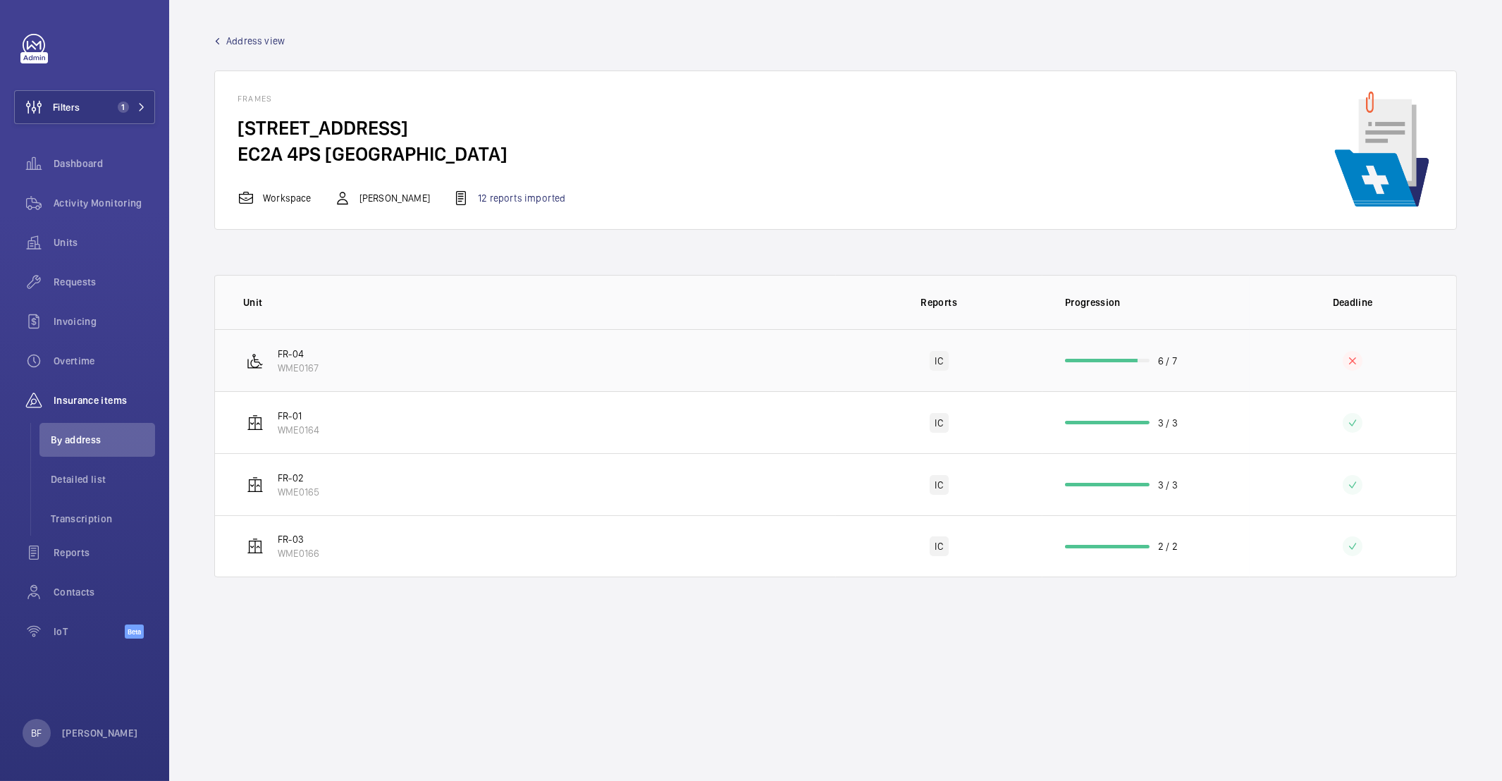
click at [402, 362] on td "FR-04 WME0167" at bounding box center [525, 360] width 621 height 62
